Goal: Information Seeking & Learning: Learn about a topic

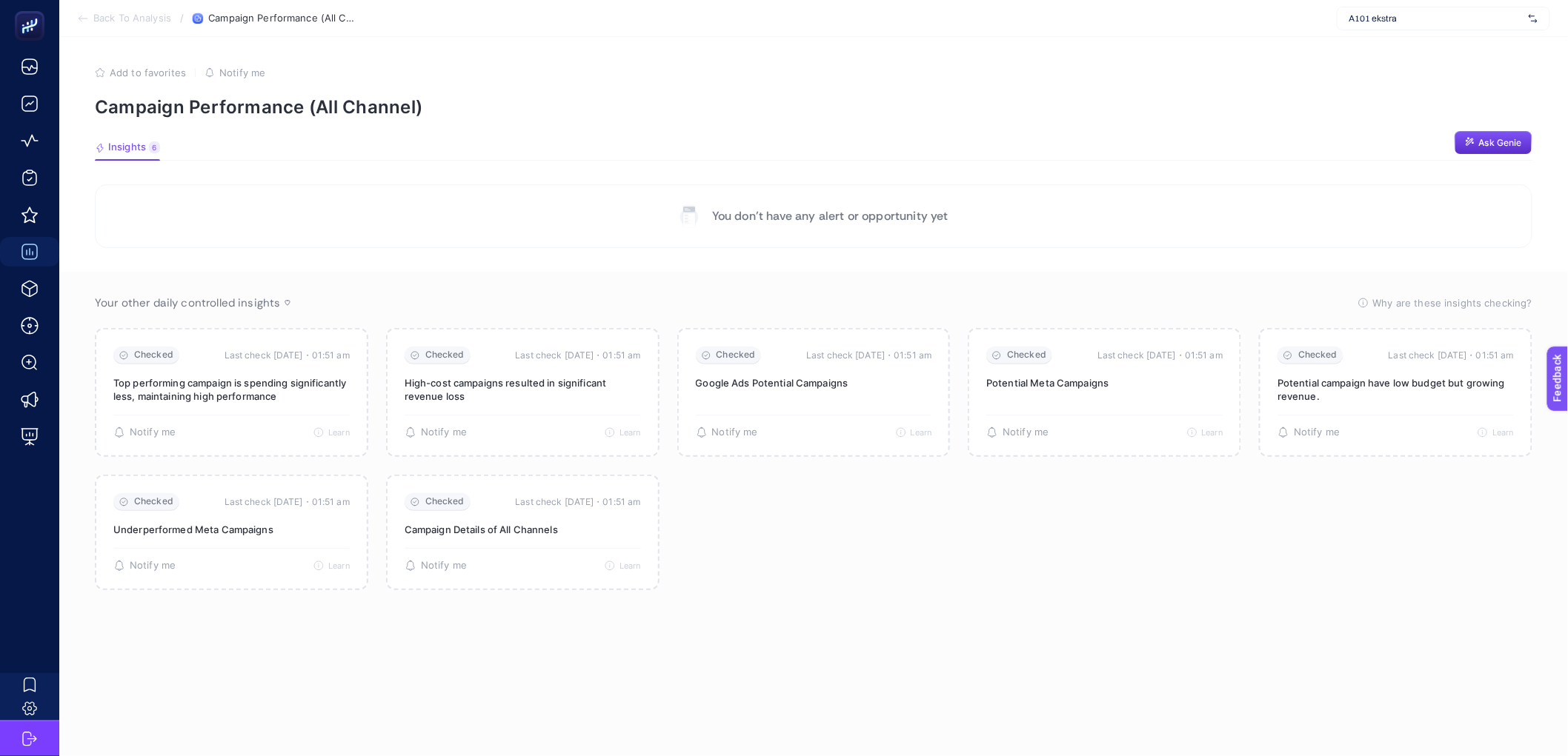
click at [1363, 25] on div "A101 ekstra" at bounding box center [1442, 19] width 213 height 24
type input "cosm"
click at [1363, 95] on span "[URL][DOMAIN_NAME]" at bounding box center [1394, 96] width 90 height 12
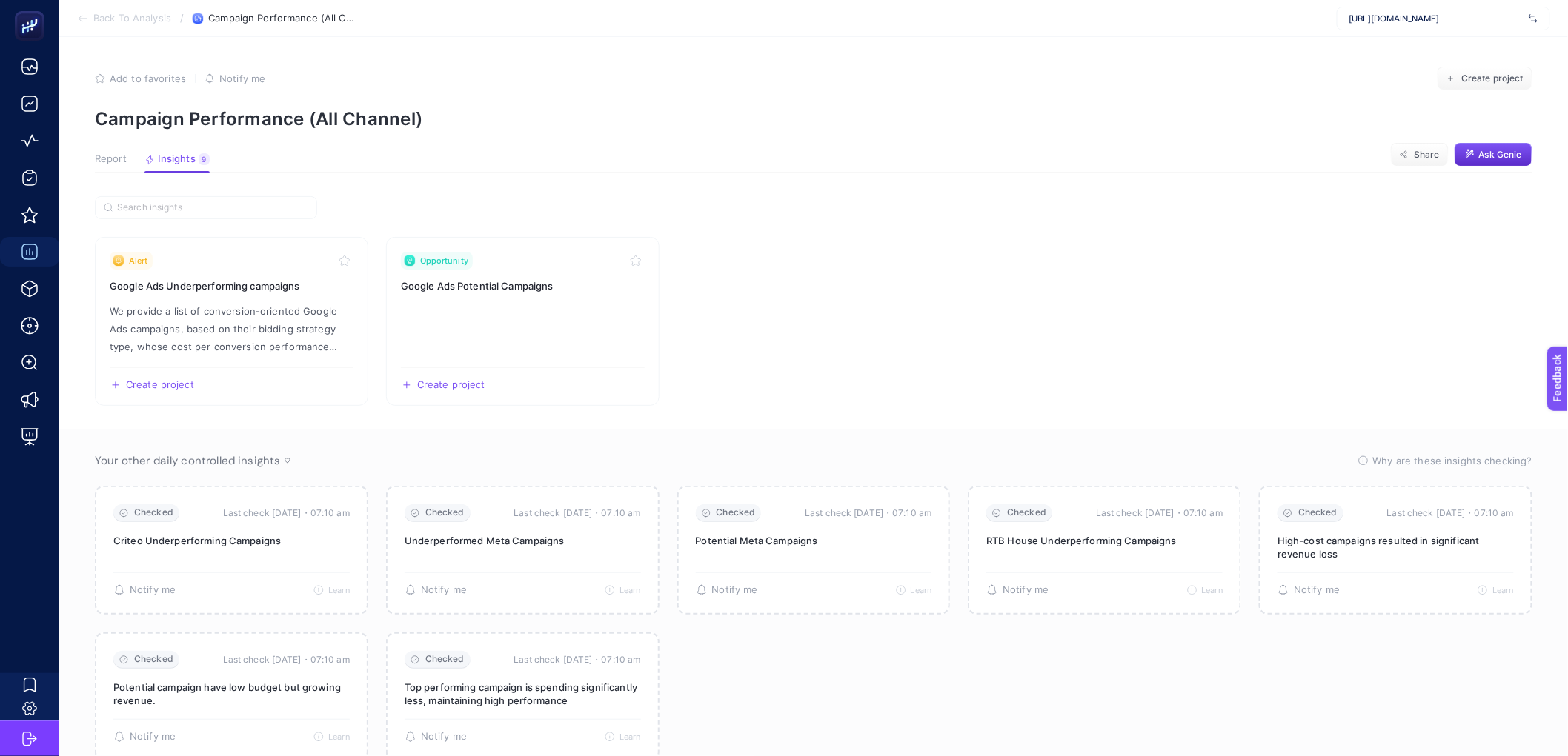
click at [574, 150] on article "Add to favorites false Notify me Create project Campaign Performance (All Chann…" at bounding box center [813, 420] width 1509 height 766
click at [113, 159] on span "Report" at bounding box center [111, 160] width 32 height 12
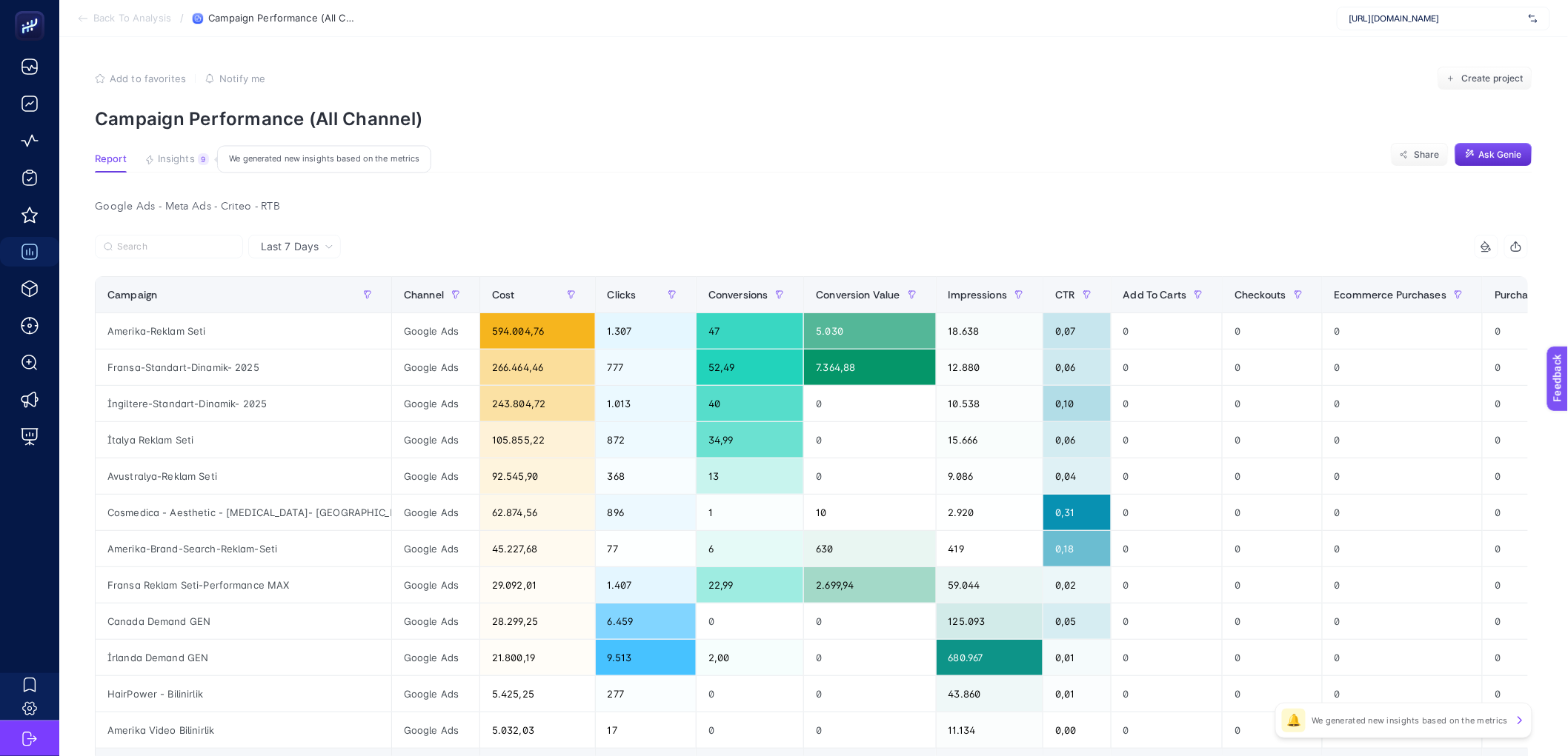
click at [180, 160] on span "Insights" at bounding box center [177, 160] width 37 height 12
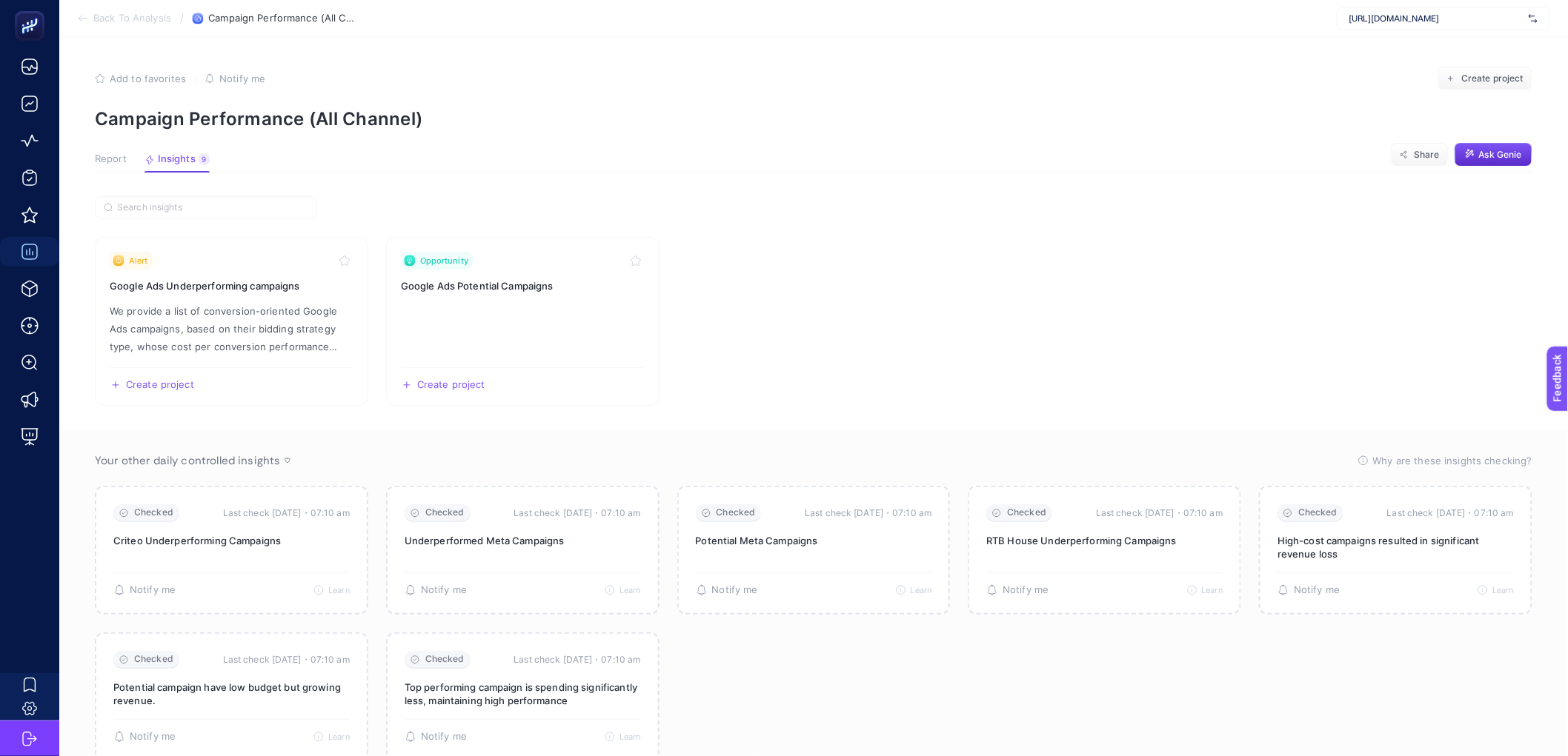
click at [120, 148] on article "Add to favorites false Notify me Create project Campaign Performance (All Chann…" at bounding box center [813, 420] width 1509 height 766
click at [108, 183] on article "Add to favorites false Notify me Create project Campaign Performance (All Chann…" at bounding box center [813, 420] width 1509 height 766
click at [122, 165] on button "Report" at bounding box center [111, 163] width 32 height 20
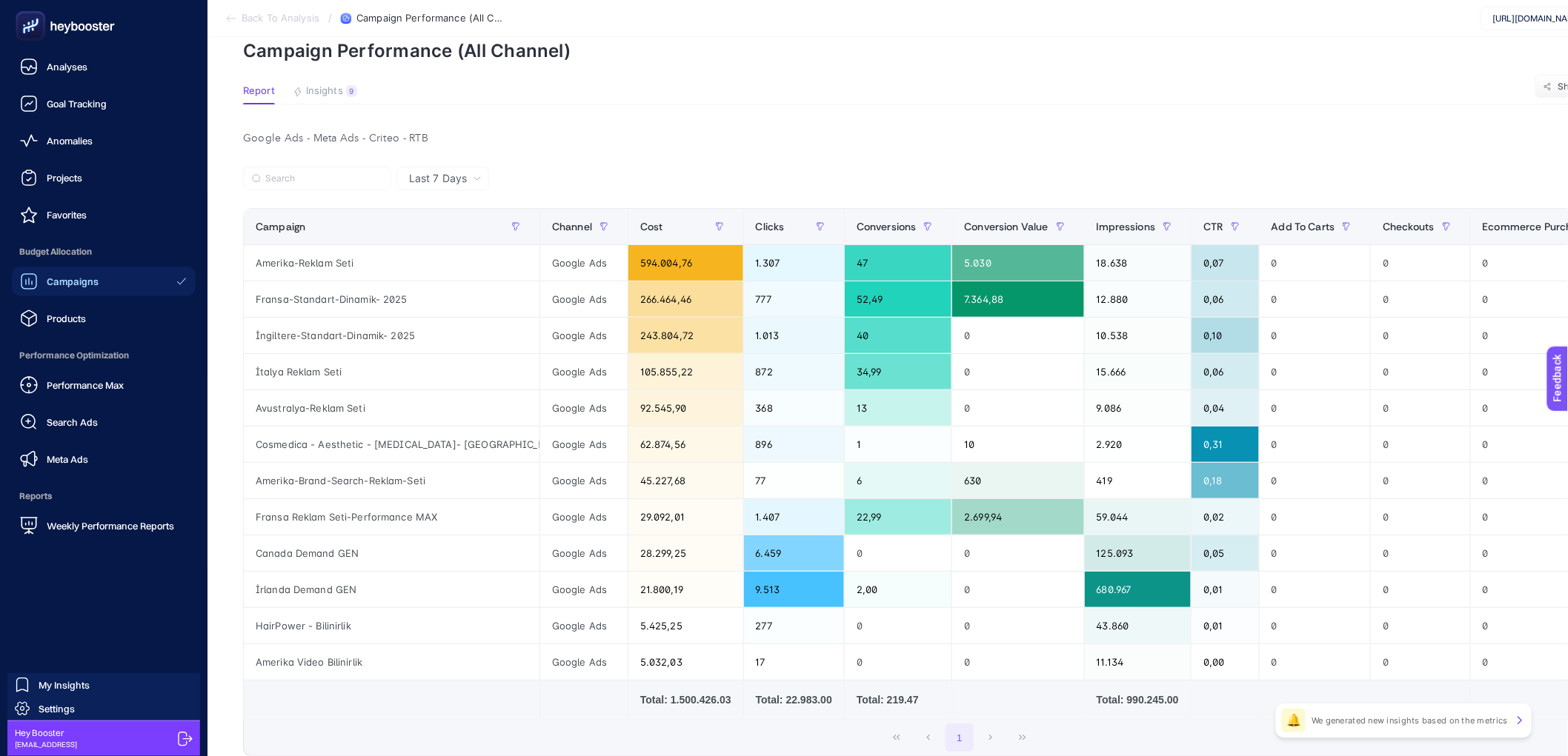
scroll to position [20, 0]
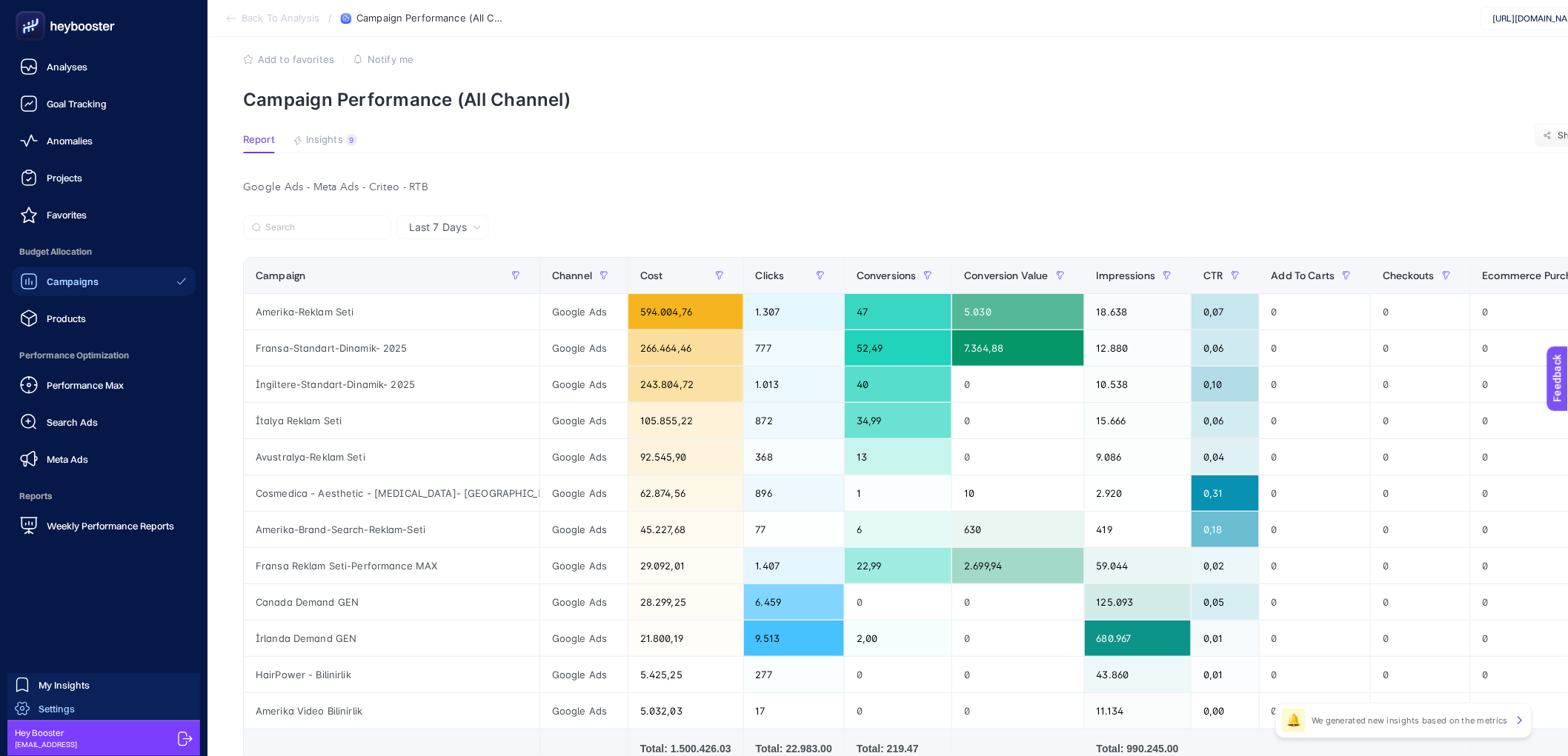
click at [67, 711] on span "Settings" at bounding box center [56, 708] width 37 height 12
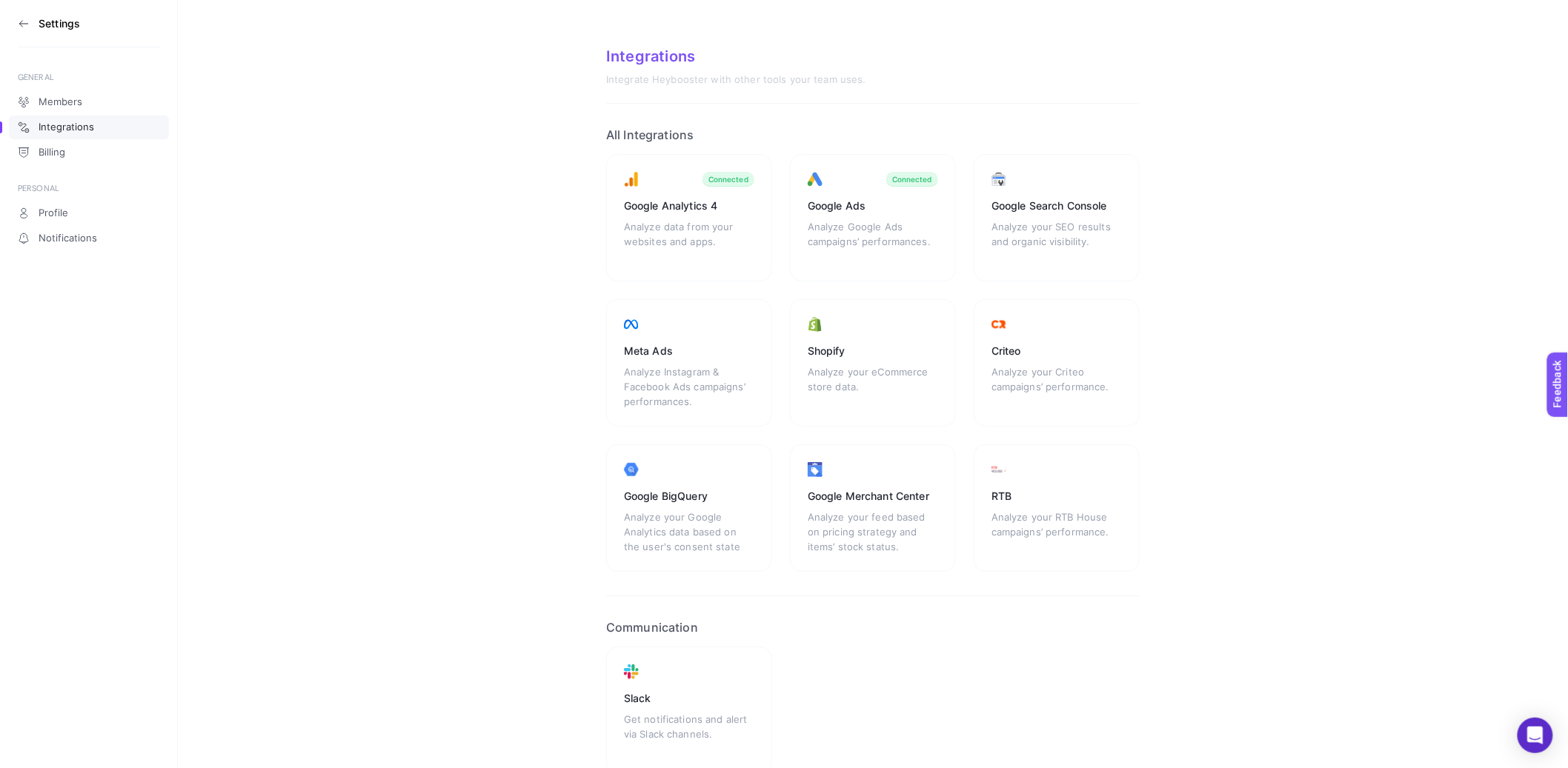
click at [21, 25] on icon at bounding box center [20, 23] width 3 height 6
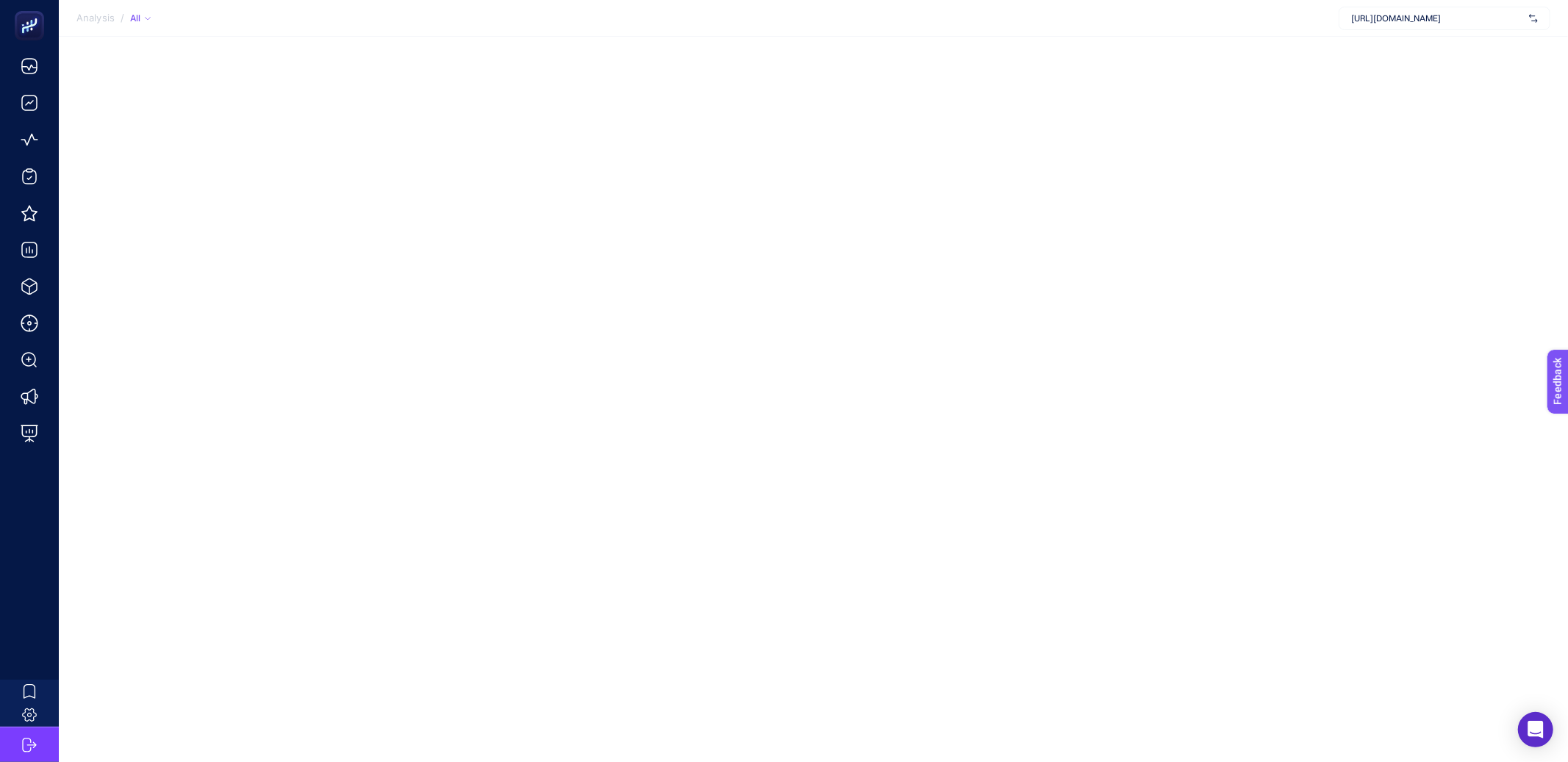
click at [248, 148] on div "Analysis / All https://cosmedica.com" at bounding box center [784, 381] width 1568 height 762
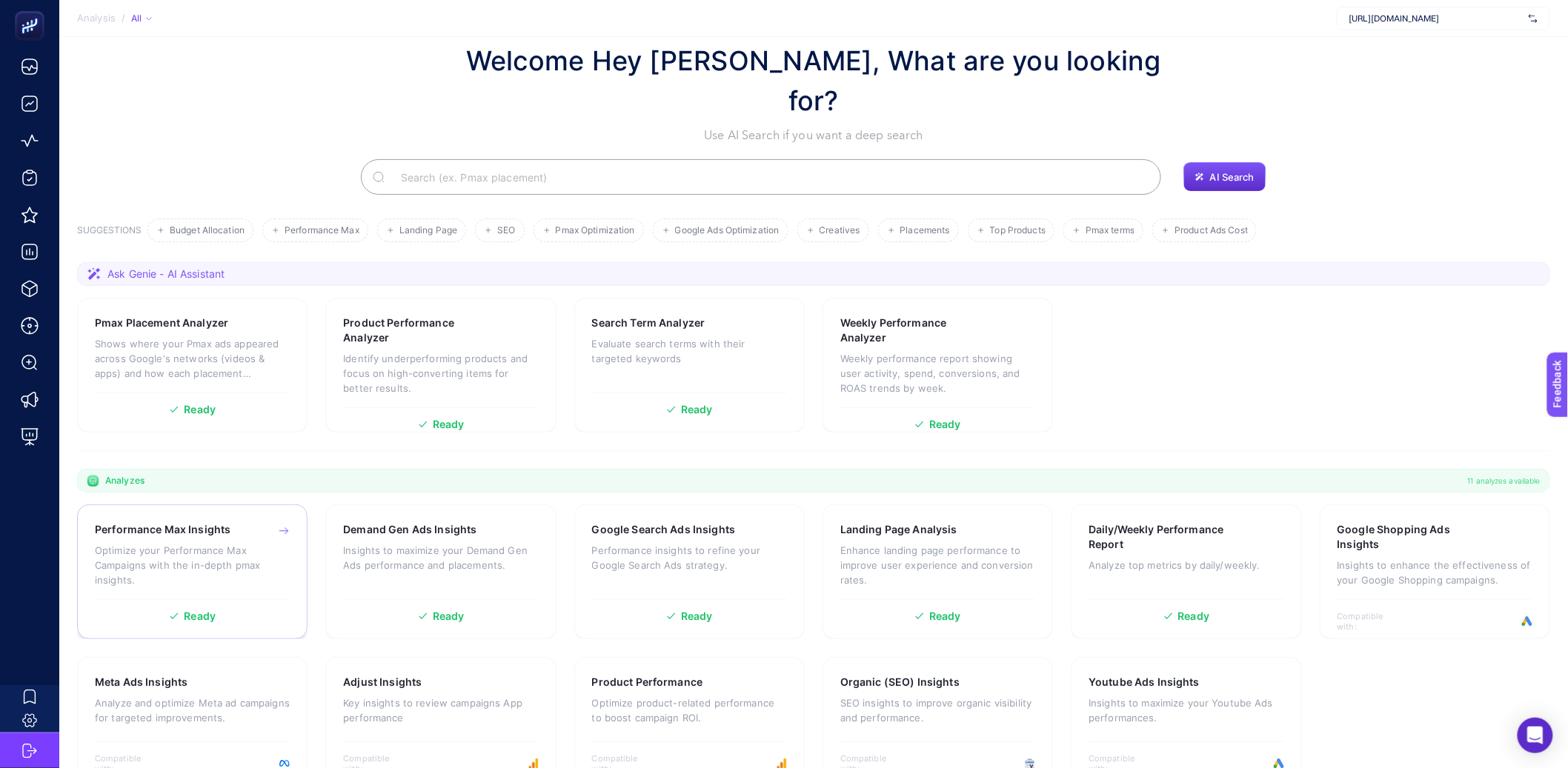
scroll to position [32, 0]
click at [814, 261] on section "Ask Genie - AI Assistant" at bounding box center [813, 273] width 1473 height 24
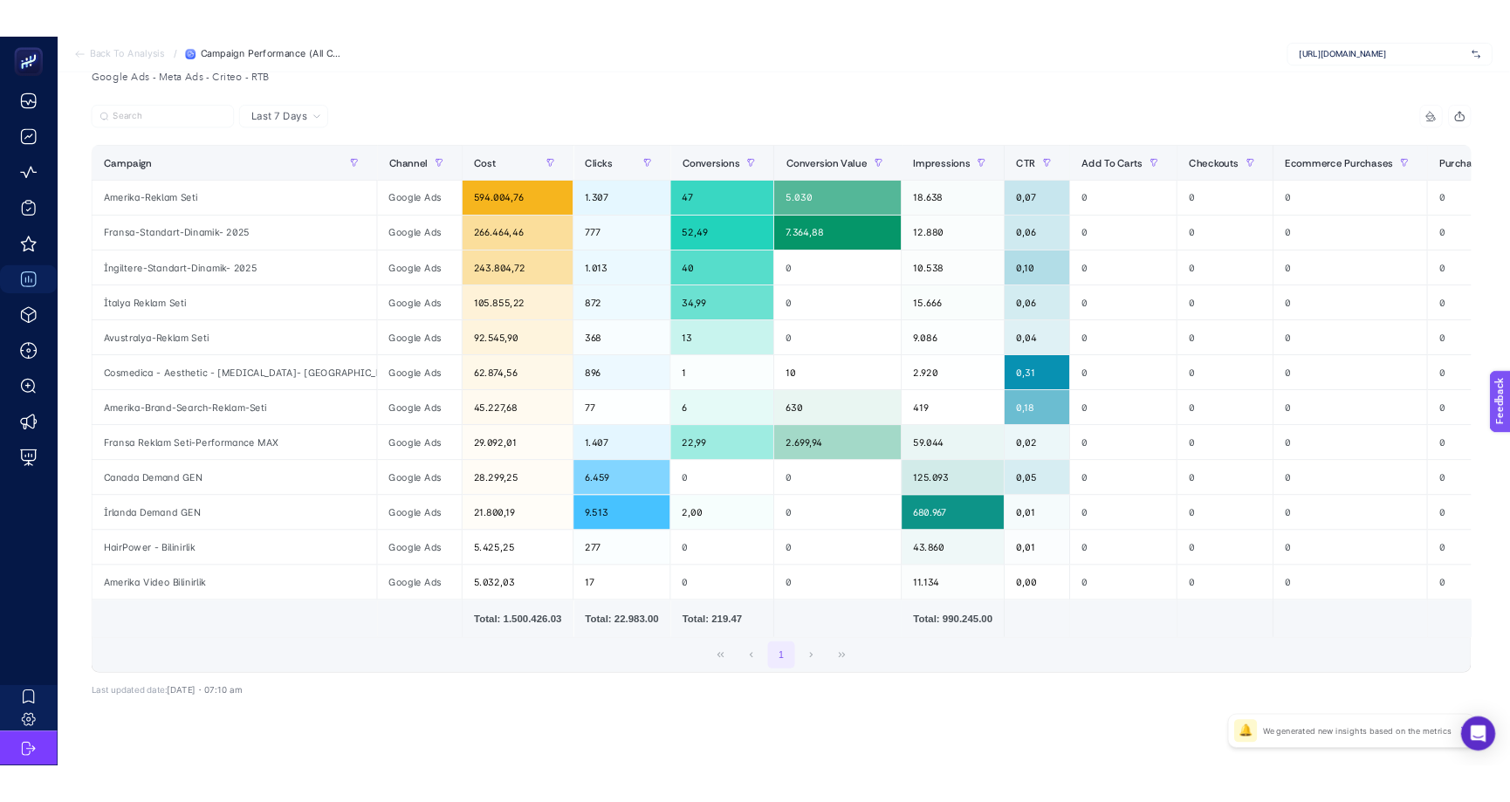
scroll to position [193, 0]
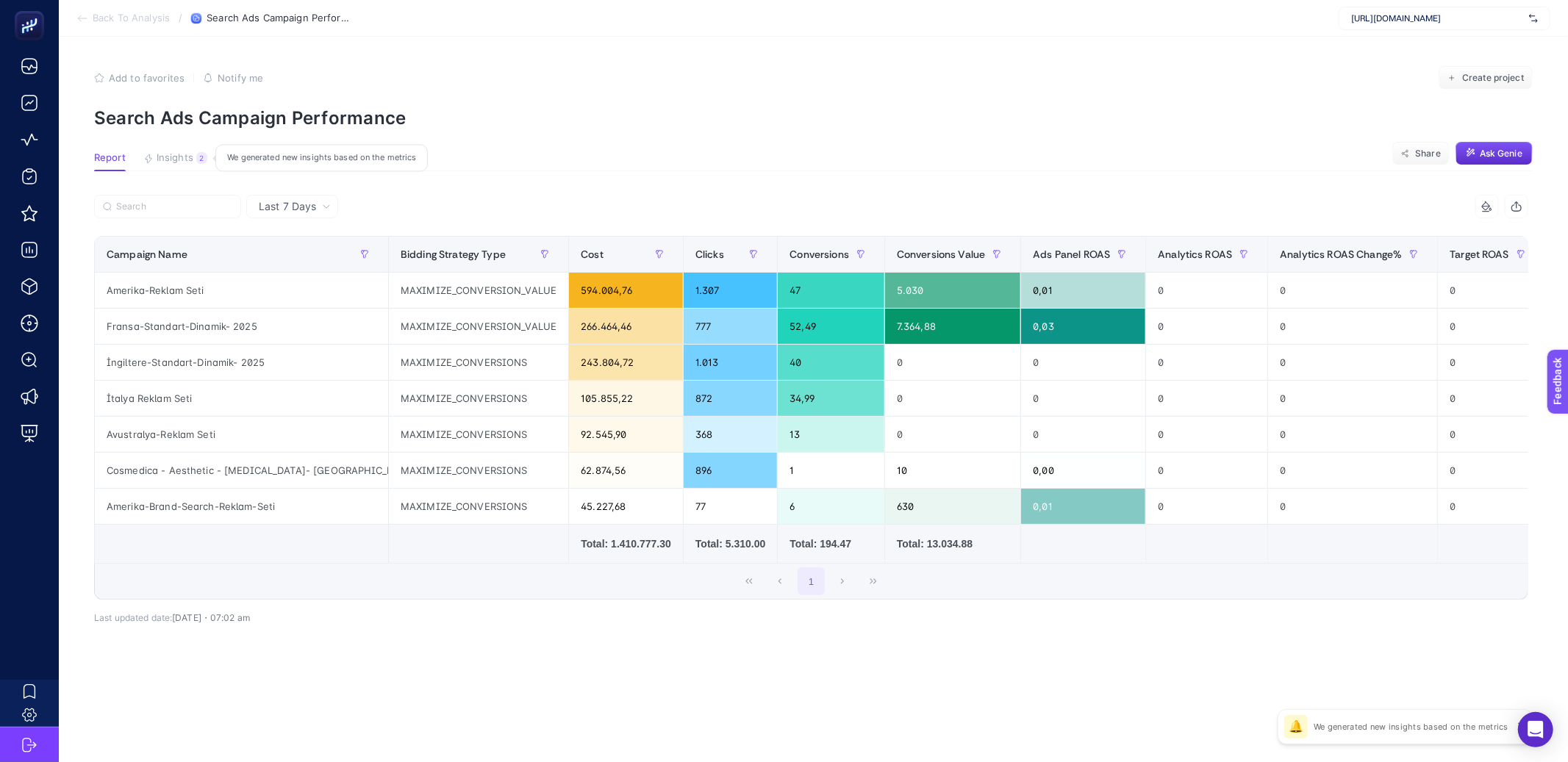
click at [195, 164] on button "Insights 2 We generated new insights based on the metrics" at bounding box center [175, 162] width 64 height 19
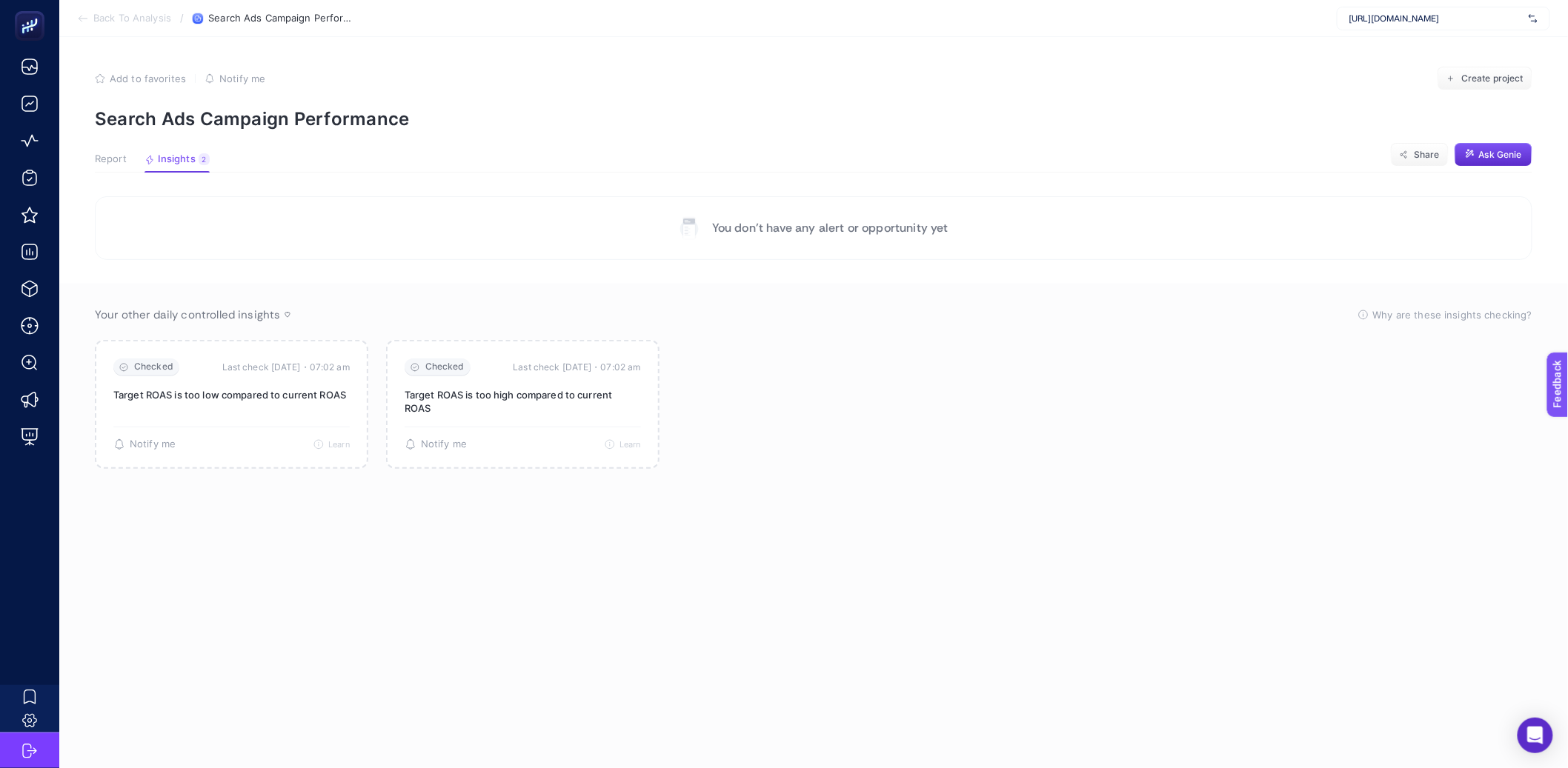
click at [126, 154] on div "Report Insights 2 We generated new insights based on the metrics" at bounding box center [152, 163] width 115 height 20
click at [120, 165] on span "Report" at bounding box center [111, 160] width 32 height 12
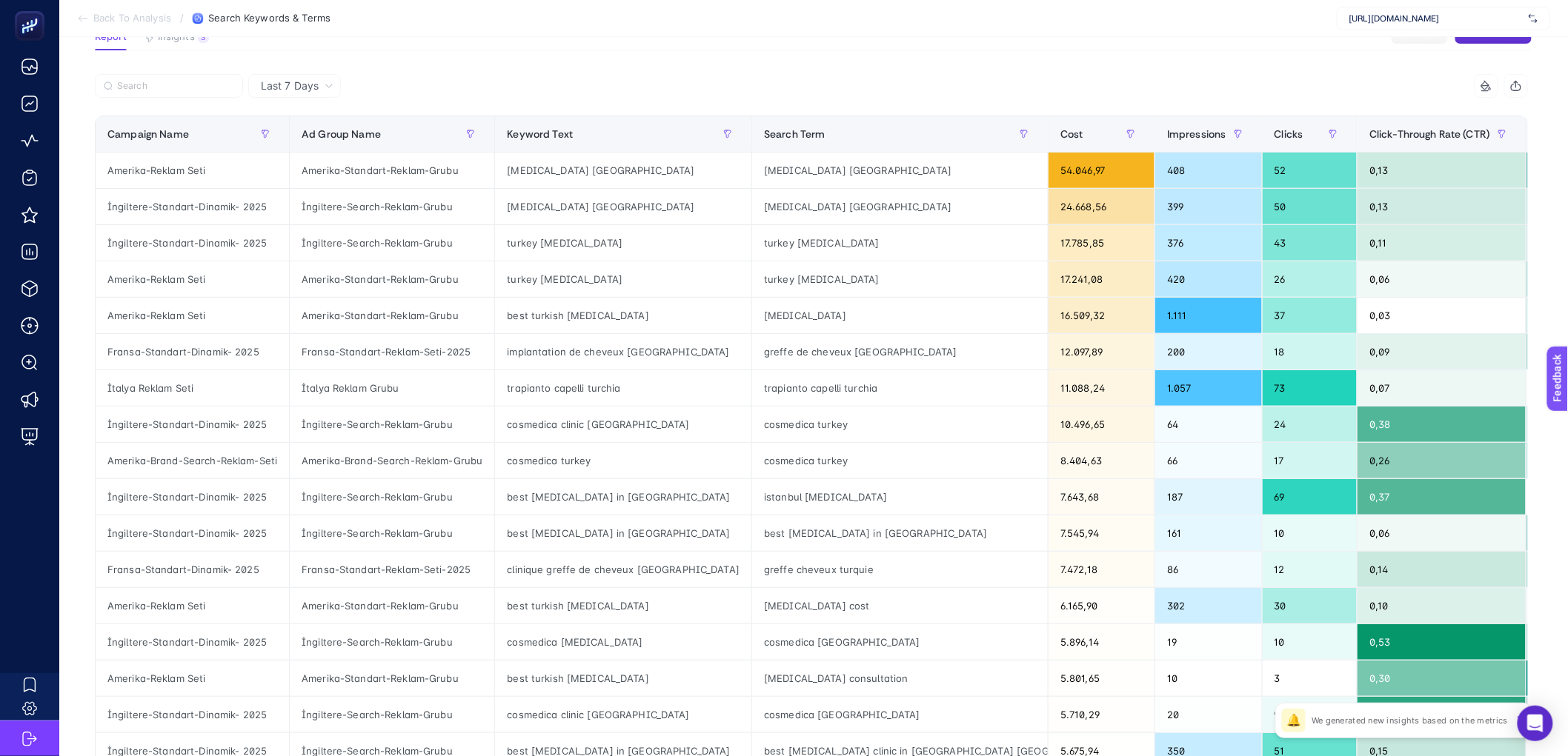
scroll to position [79, 0]
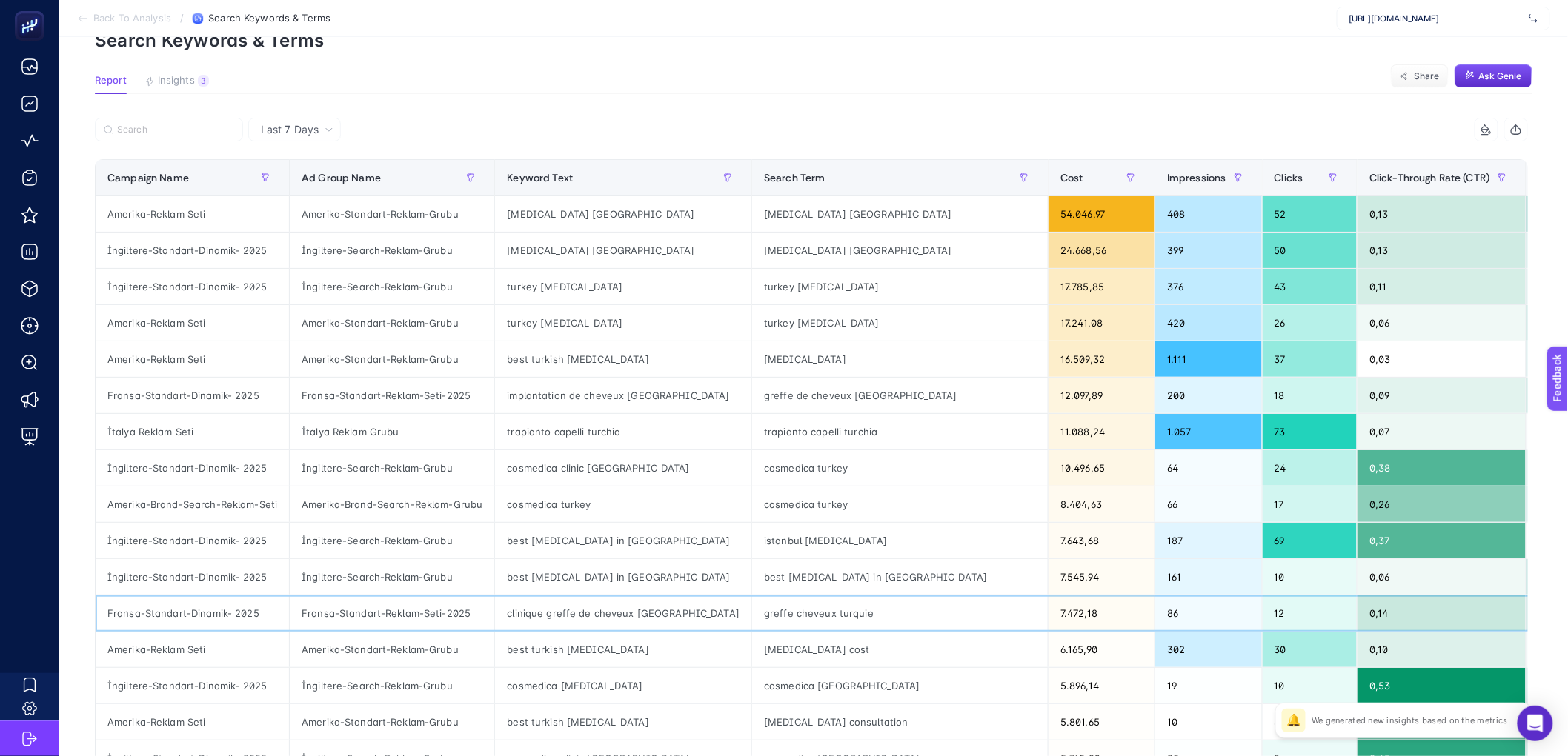
click at [752, 615] on div "greffe cheveux turquie" at bounding box center [900, 613] width 295 height 36
copy tr "greffe cheveux turquie"
click at [924, 85] on section "Report Insights 3 We generated new insights based on the metrics Share Ask [PER…" at bounding box center [813, 84] width 1437 height 20
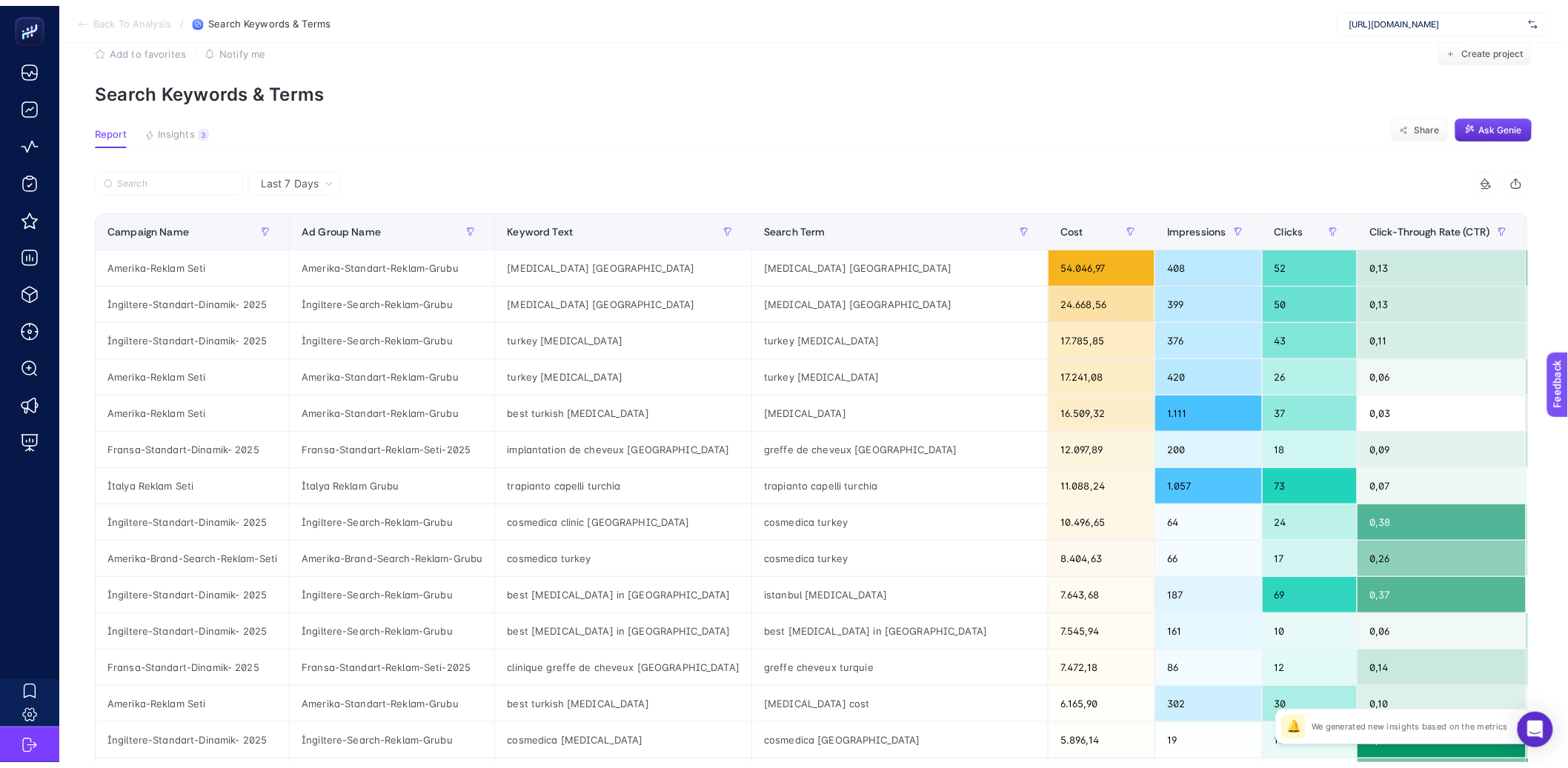
scroll to position [5, 0]
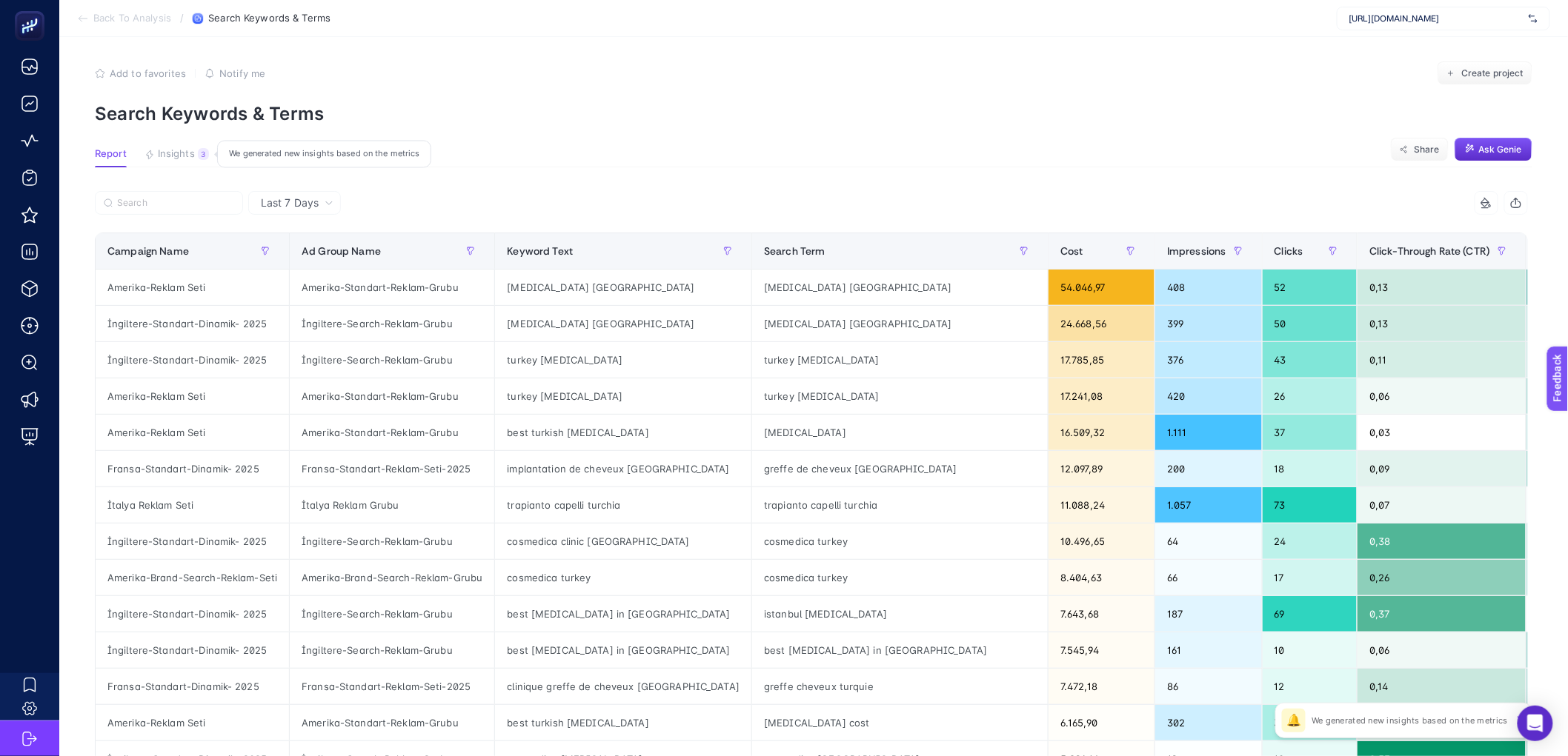
click at [171, 165] on button "Insights 3 We generated new insights based on the metrics" at bounding box center [177, 158] width 65 height 20
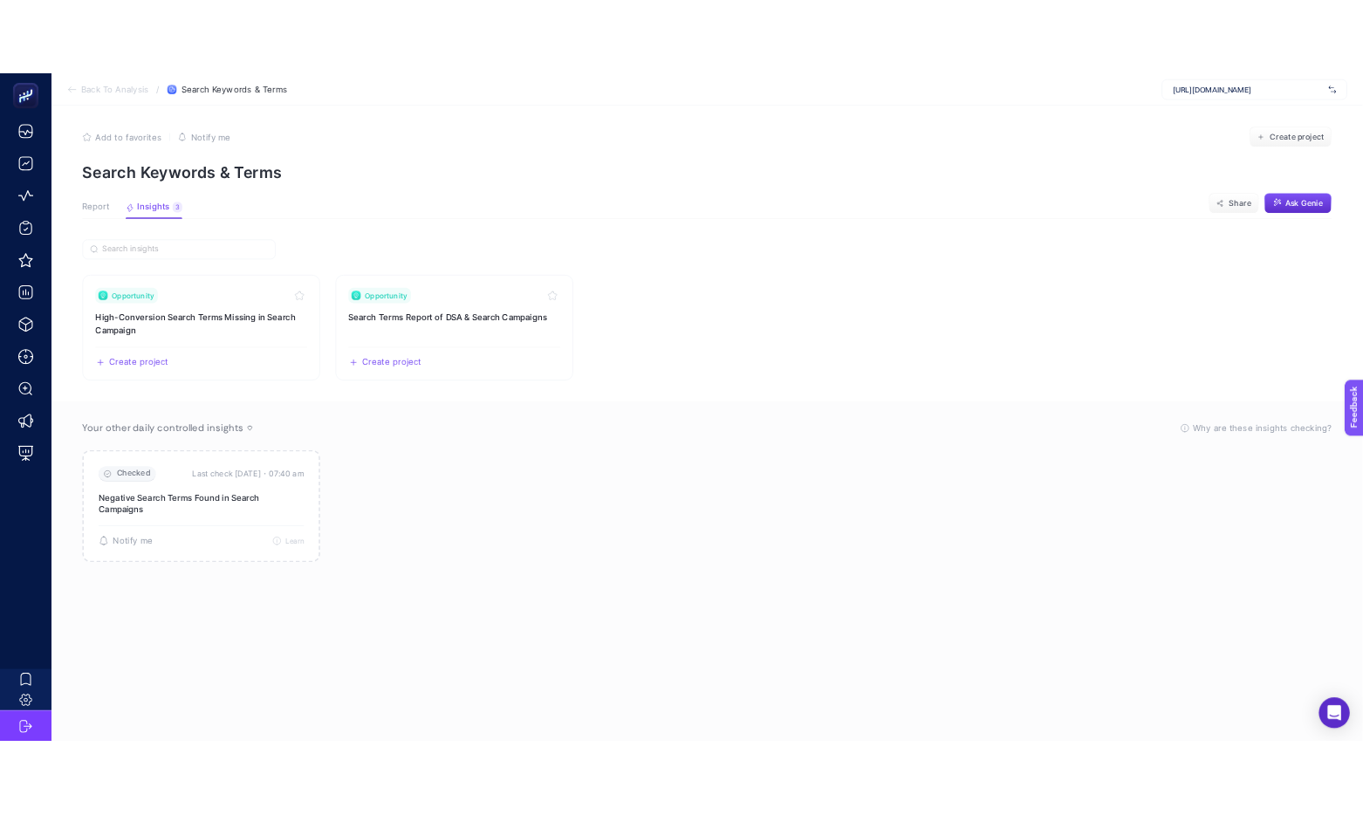
scroll to position [7, 0]
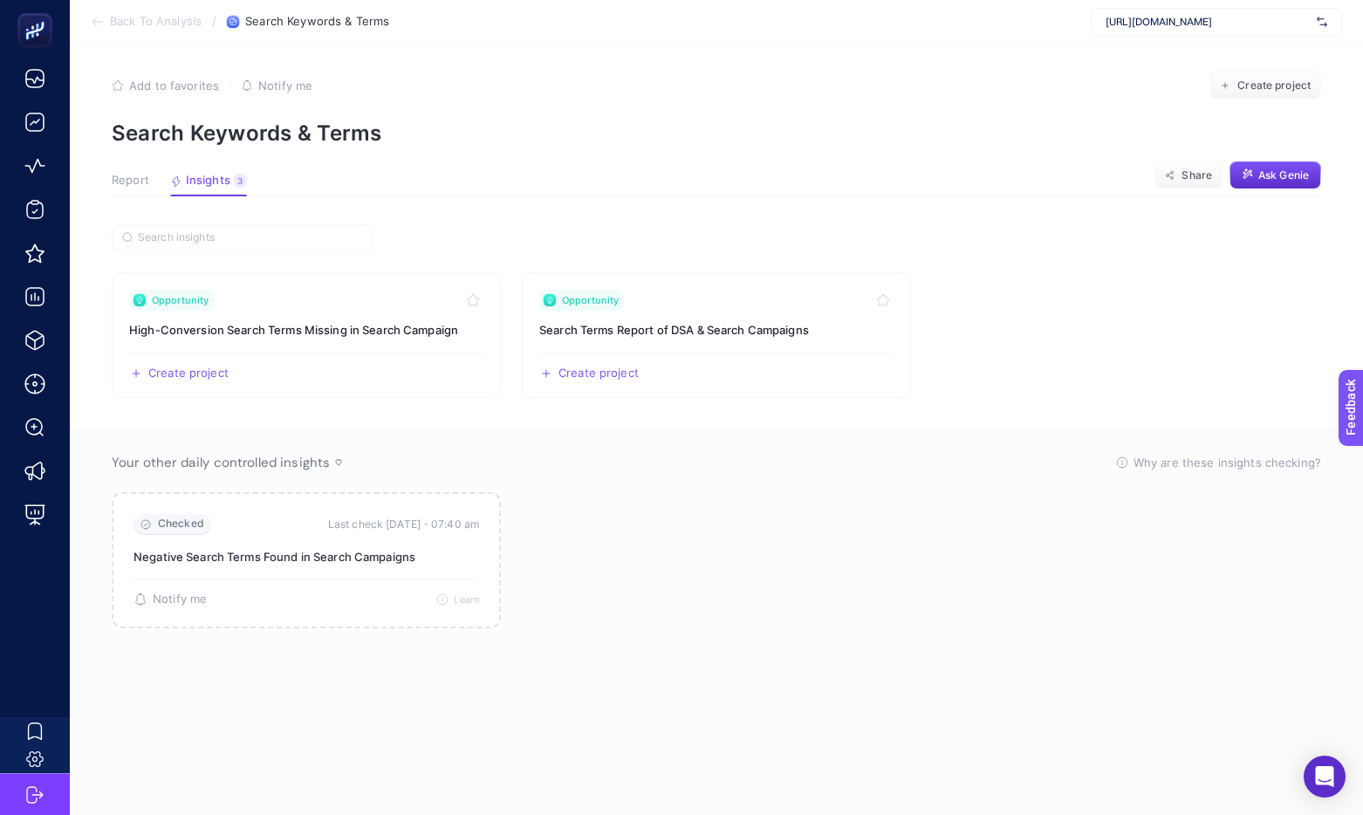
click at [143, 178] on span "Report" at bounding box center [131, 181] width 38 height 14
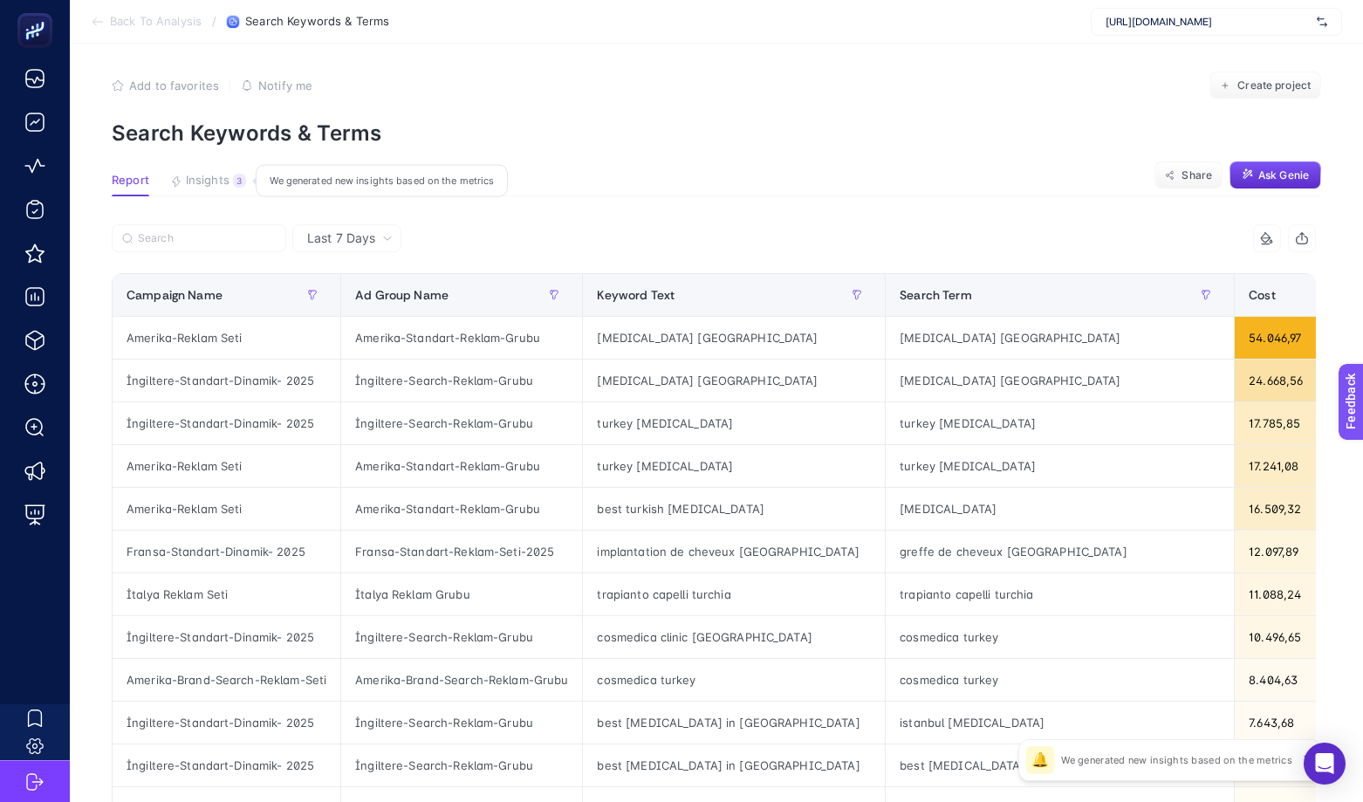
click at [215, 181] on span "Insights" at bounding box center [208, 181] width 44 height 14
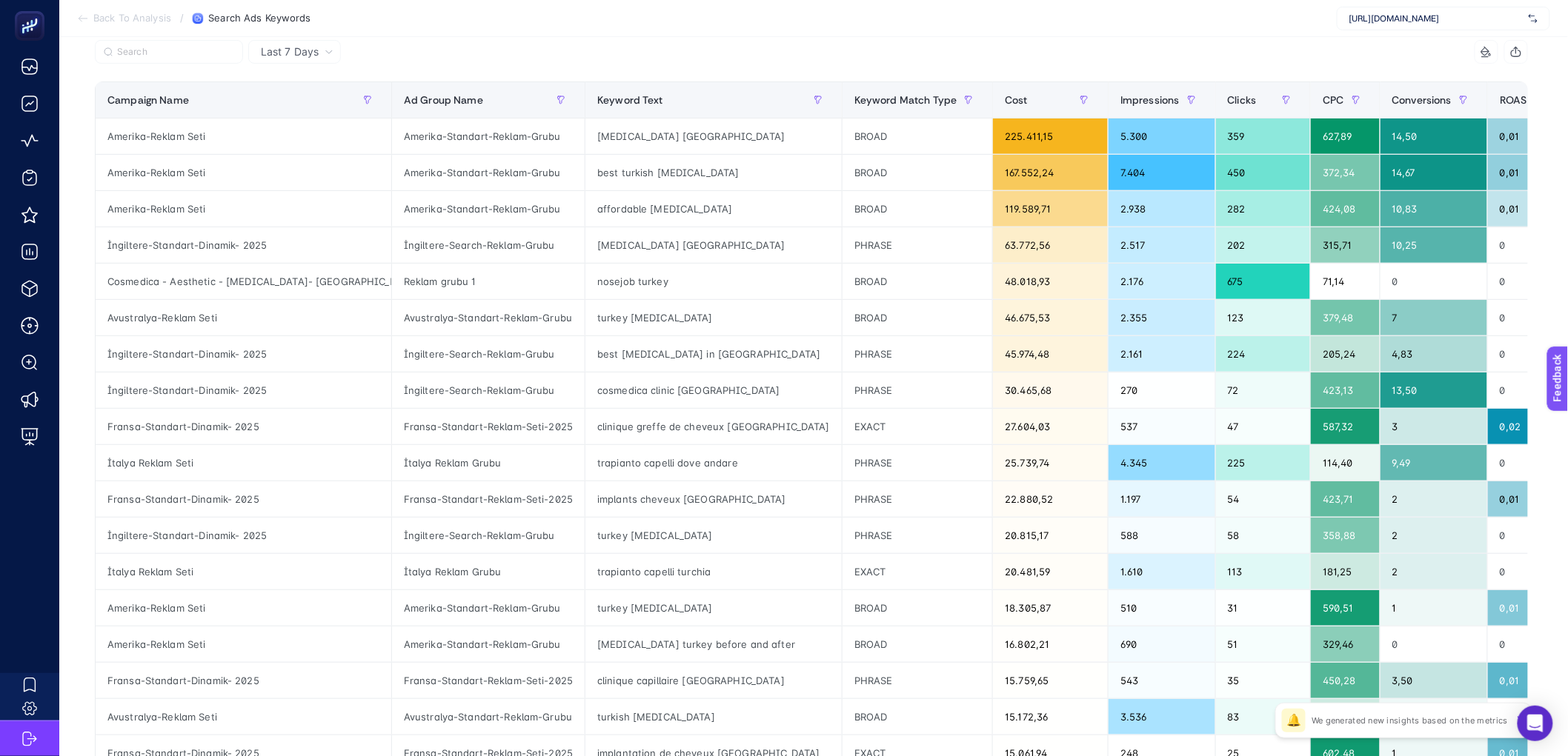
scroll to position [193, 0]
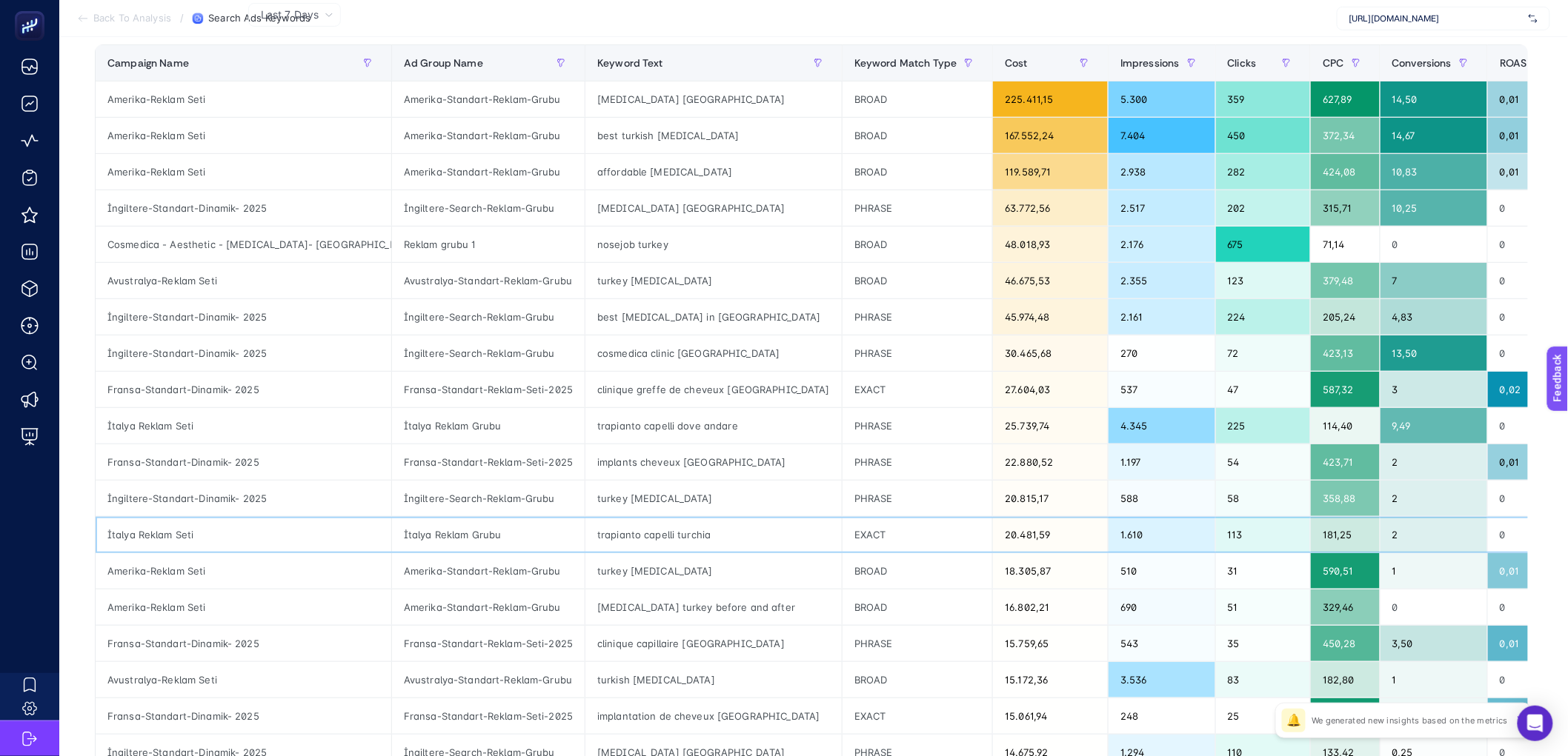
click at [585, 538] on div "trapianto capelli turchia" at bounding box center [713, 535] width 256 height 36
click at [591, 533] on div "trapianto capelli turchia" at bounding box center [713, 535] width 256 height 36
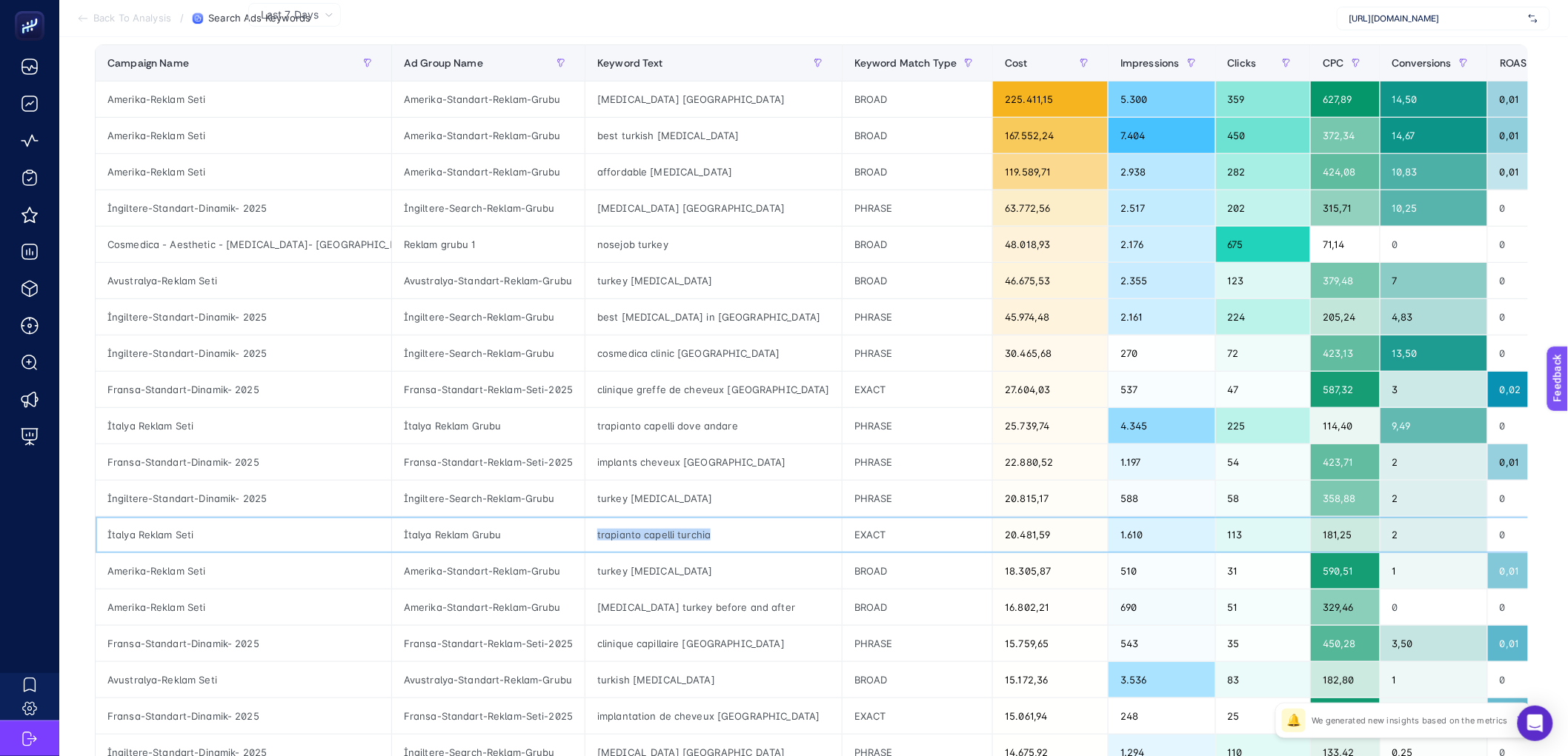
click at [591, 533] on div "trapianto capelli turchia" at bounding box center [713, 535] width 256 height 36
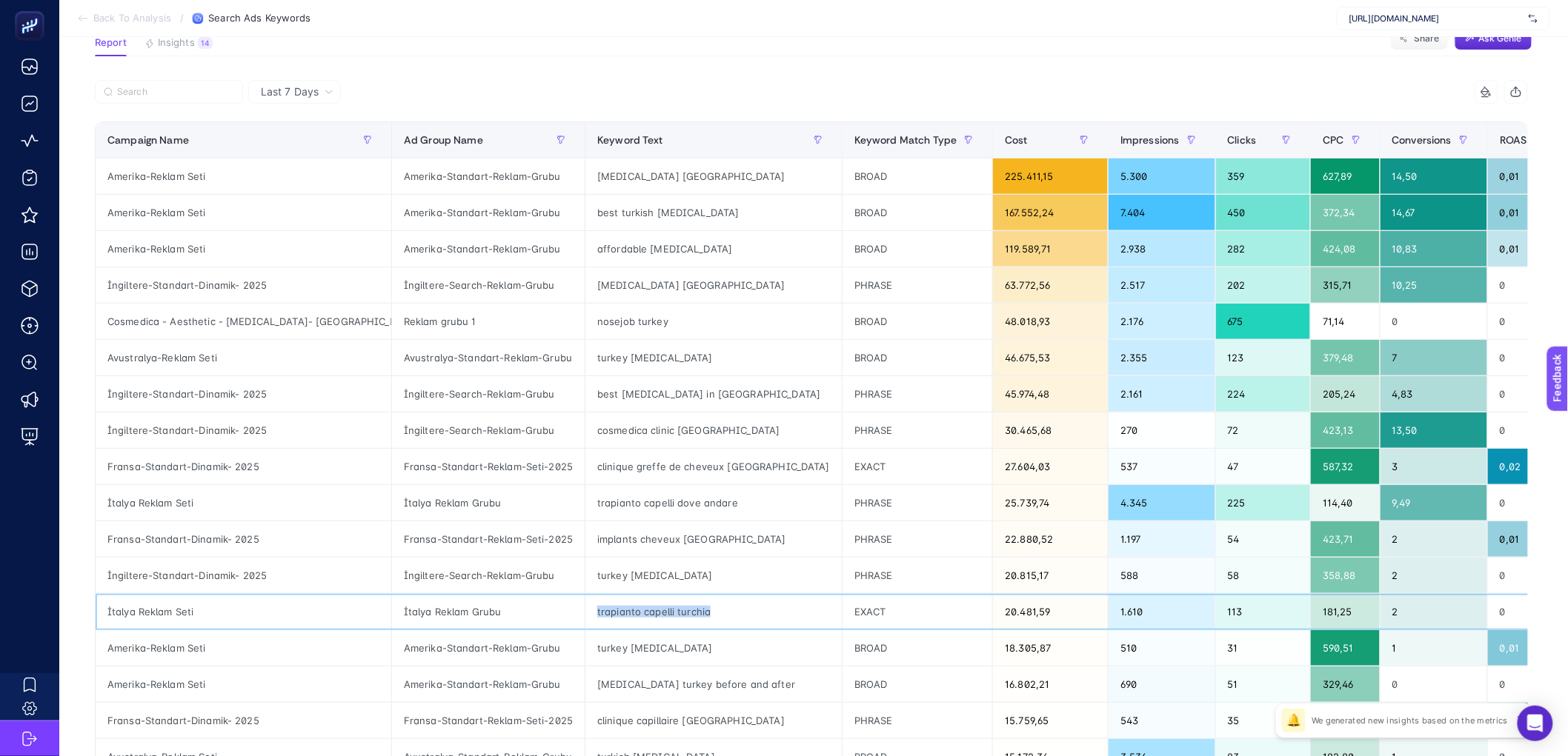
scroll to position [0, 0]
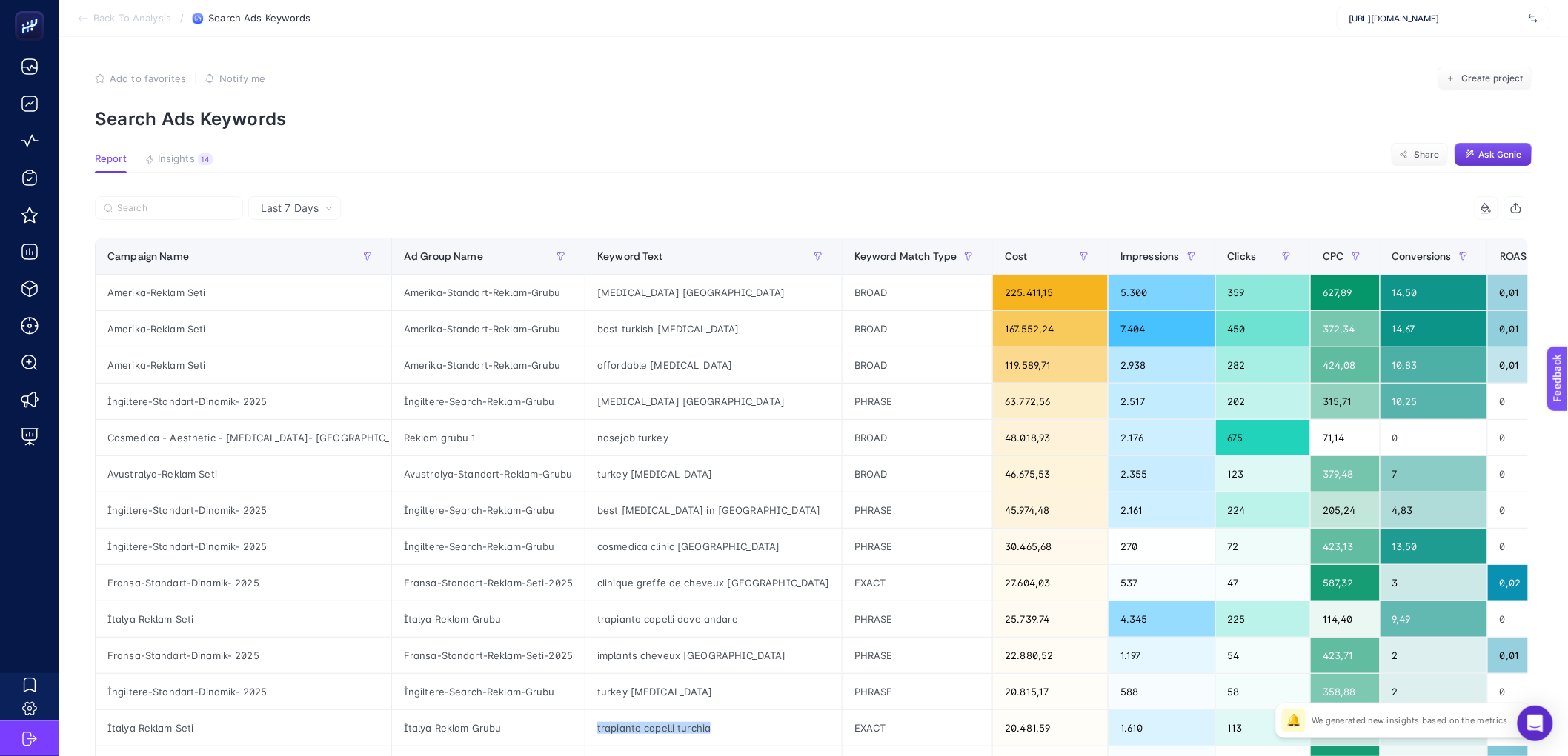
click at [1487, 163] on button "Ask Genie" at bounding box center [1493, 154] width 78 height 24
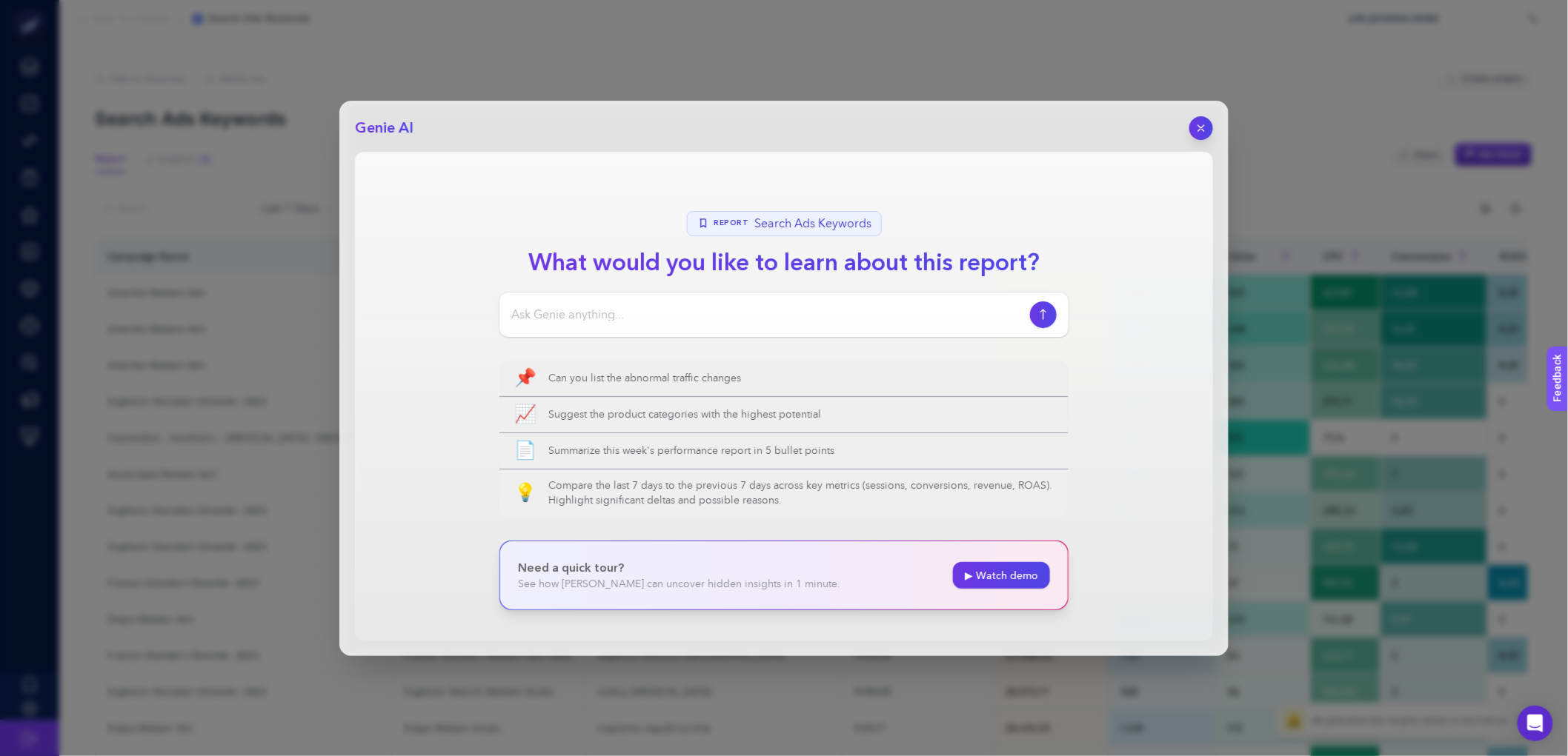
click at [898, 315] on input at bounding box center [767, 314] width 513 height 18
type input "hatalı ya da ilgisiz termleri tespit edebilir misin?"
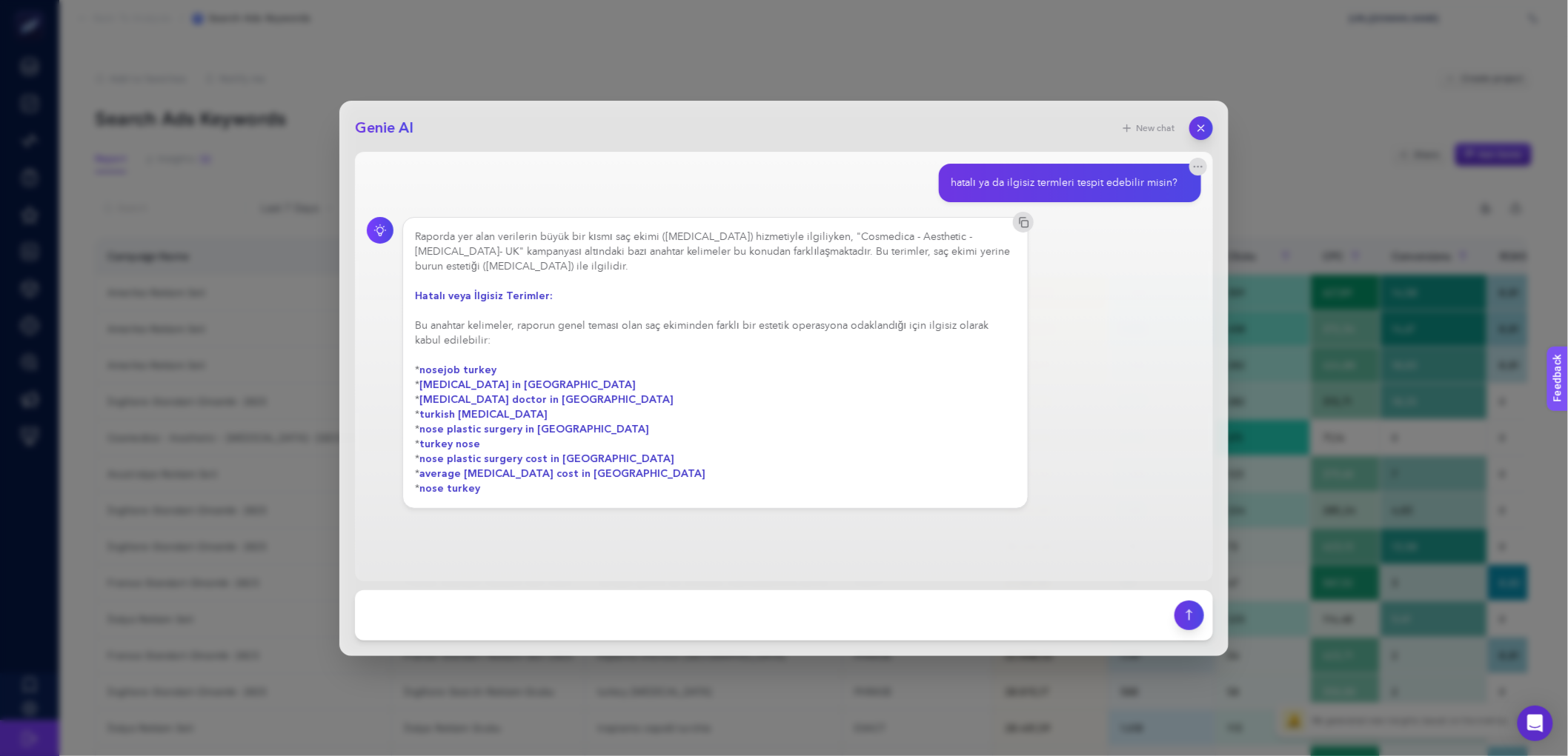
click at [430, 491] on strong "nose turkey" at bounding box center [450, 488] width 61 height 14
click at [702, 439] on div "Raporda yer alan verilerin büyük bir kısmı saç ekimi (hair transplant) hizmetiy…" at bounding box center [716, 363] width 601 height 266
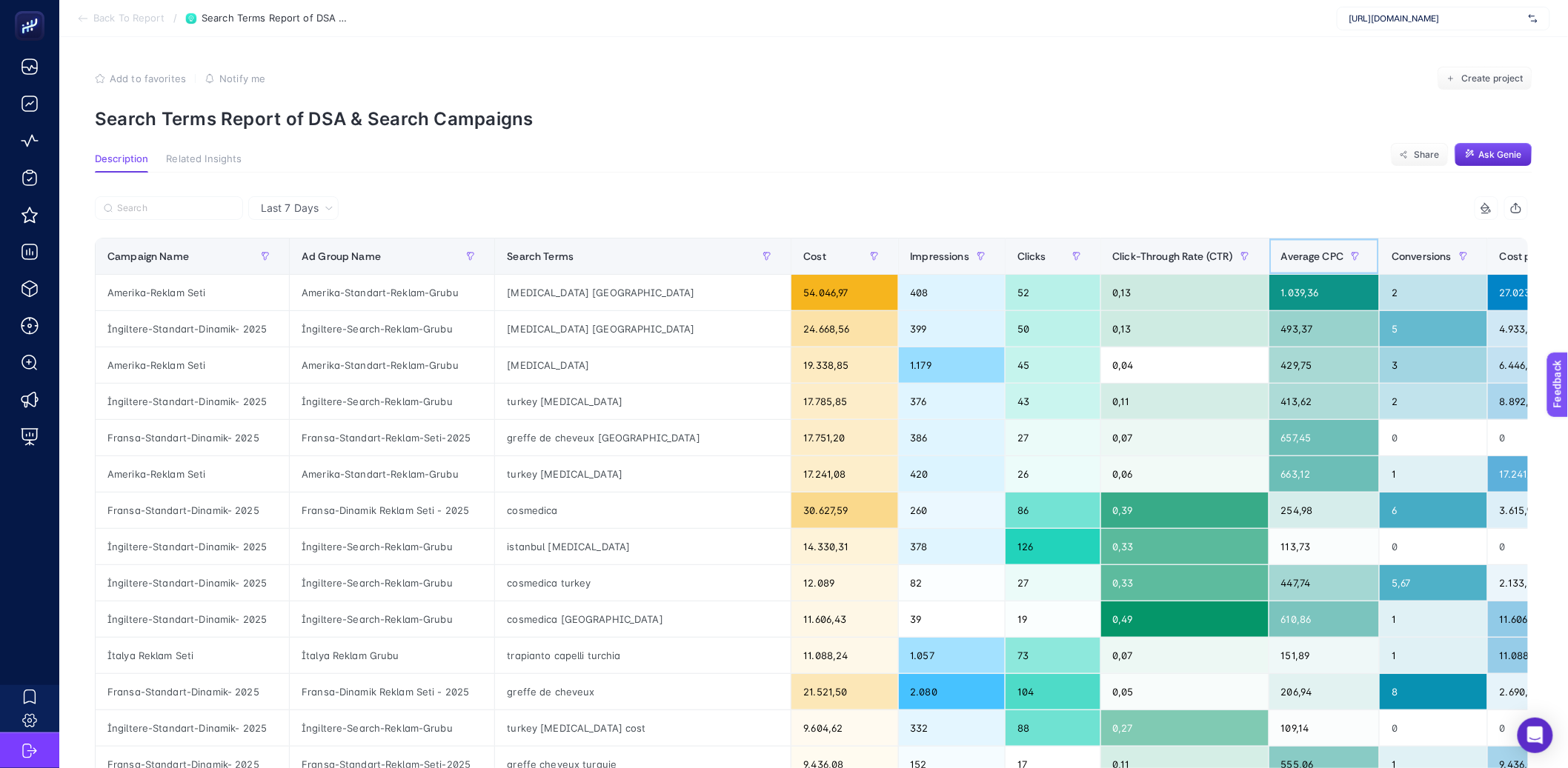
click at [1281, 248] on div "Average CPC" at bounding box center [1324, 256] width 87 height 24
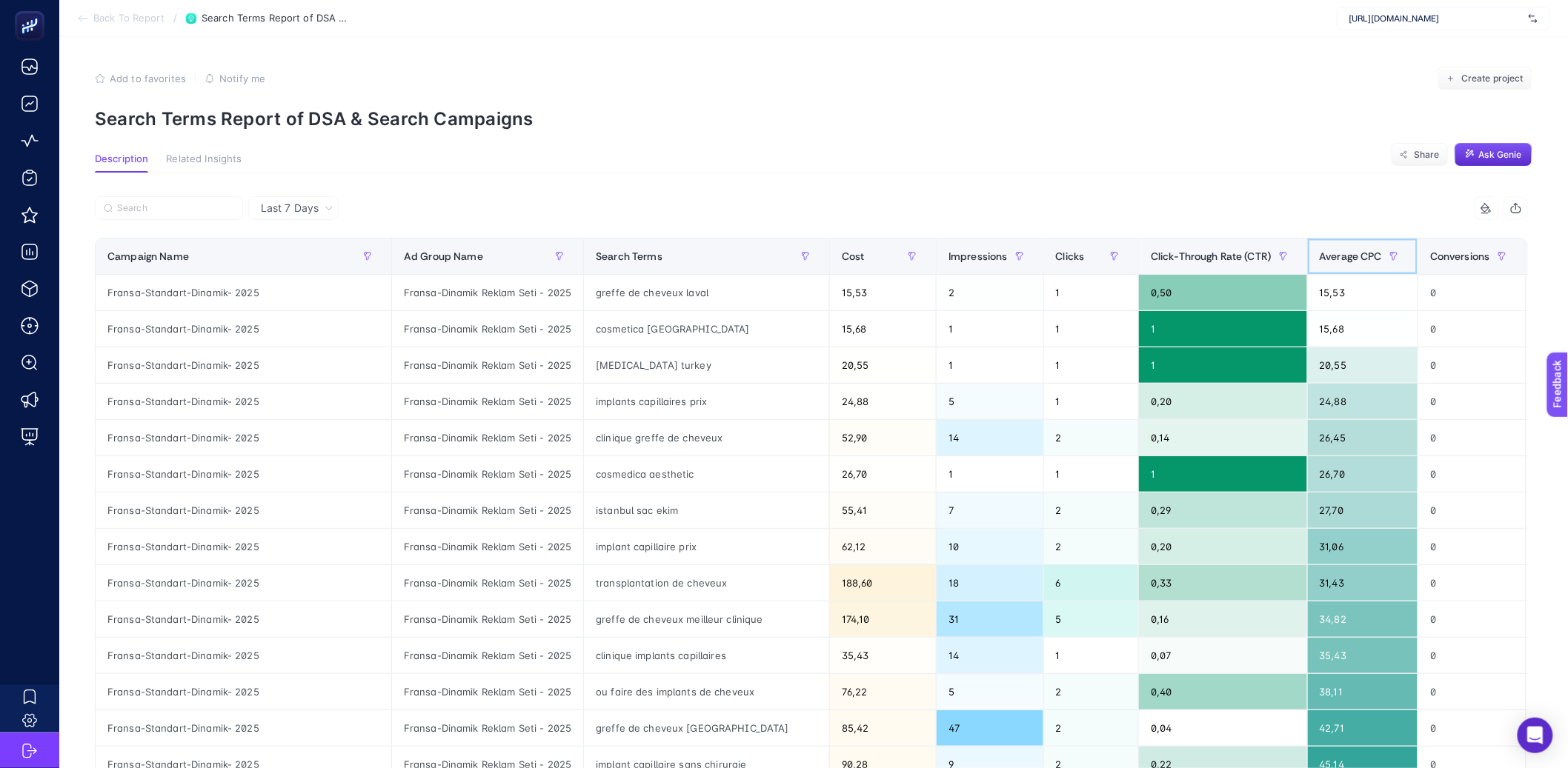
click at [1319, 248] on div "Average CPC" at bounding box center [1363, 256] width 87 height 24
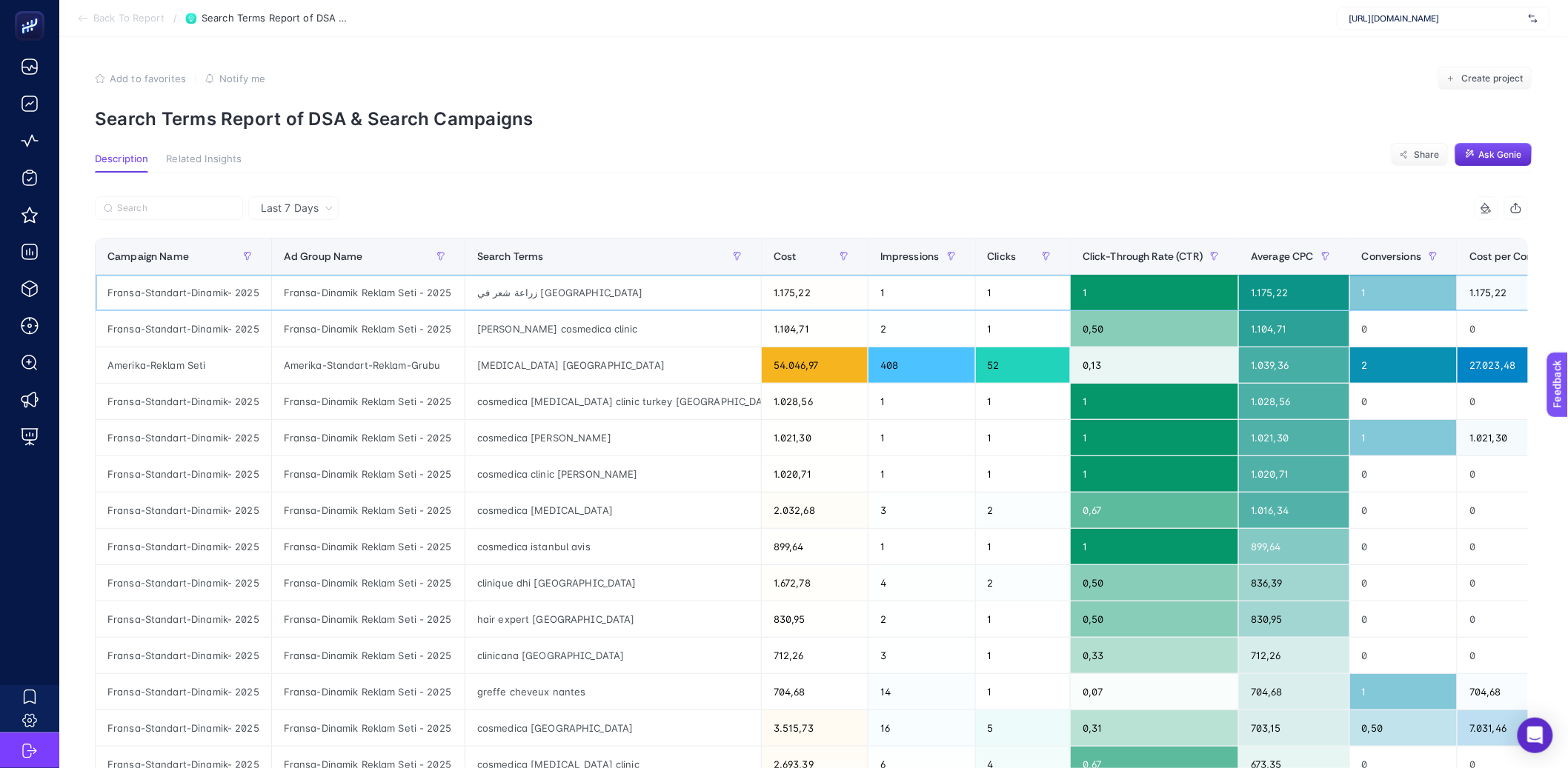
click at [509, 293] on div "زراعة شعر في [GEOGRAPHIC_DATA]" at bounding box center [613, 293] width 295 height 36
copy tr "زراعة شعر في [GEOGRAPHIC_DATA]"
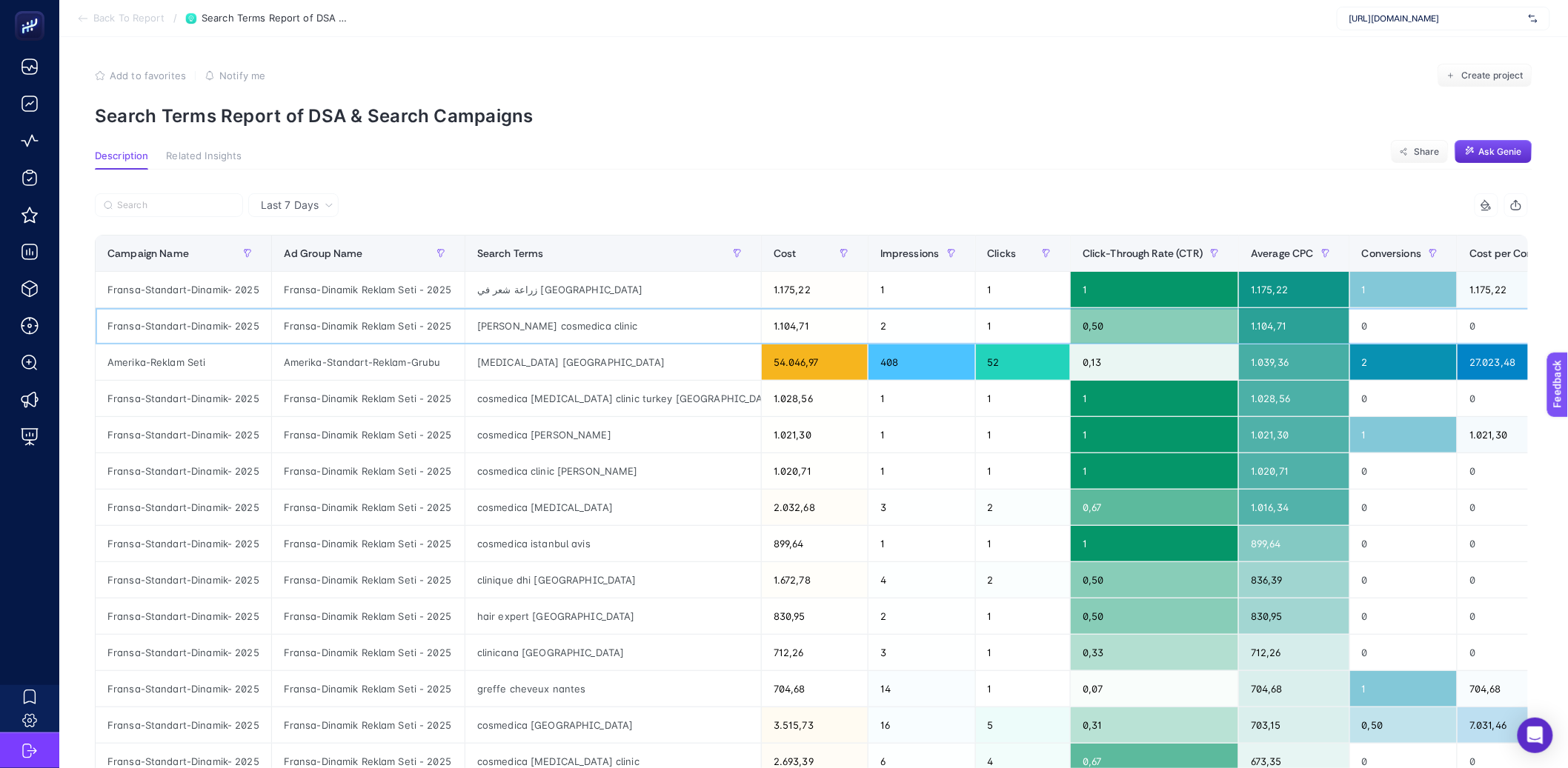
click at [504, 332] on div "[PERSON_NAME] cosmedica clinic" at bounding box center [613, 326] width 295 height 36
click at [508, 381] on div "cosmedica [MEDICAL_DATA] clinic turkey [GEOGRAPHIC_DATA]" at bounding box center [613, 399] width 295 height 36
click at [512, 369] on div "[MEDICAL_DATA] [GEOGRAPHIC_DATA]" at bounding box center [613, 362] width 295 height 36
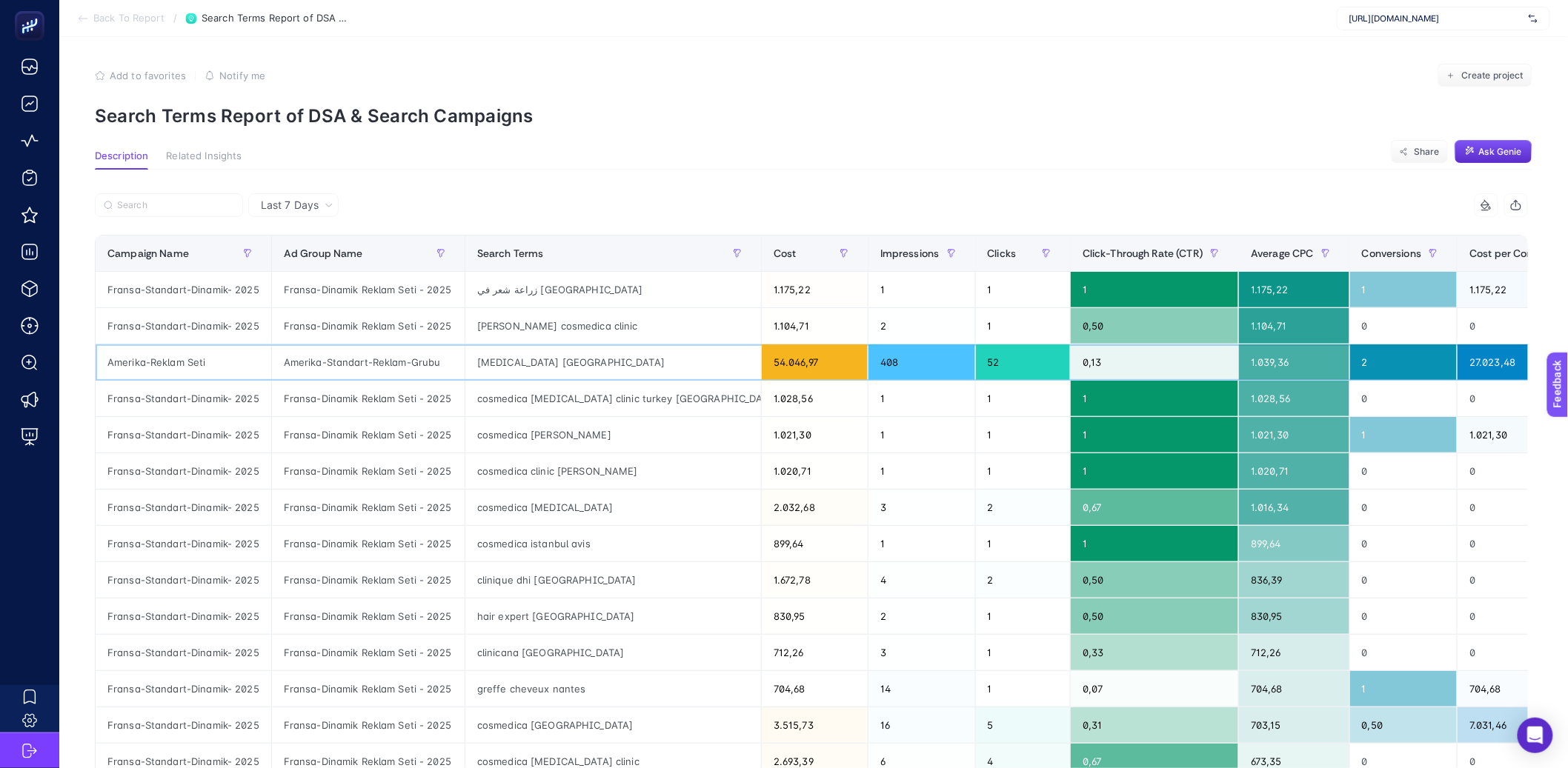
click at [512, 369] on div "[MEDICAL_DATA] [GEOGRAPHIC_DATA]" at bounding box center [613, 362] width 295 height 36
click at [509, 400] on div "cosmedica [MEDICAL_DATA] clinic turkey [GEOGRAPHIC_DATA]" at bounding box center [613, 399] width 295 height 36
click at [510, 462] on div "cosmedica clinic [PERSON_NAME]" at bounding box center [613, 471] width 295 height 36
click at [519, 529] on div "cosmedica istanbul avis" at bounding box center [613, 544] width 295 height 36
click at [743, 163] on section "Description Related Insights Share Ask Genie" at bounding box center [813, 160] width 1437 height 20
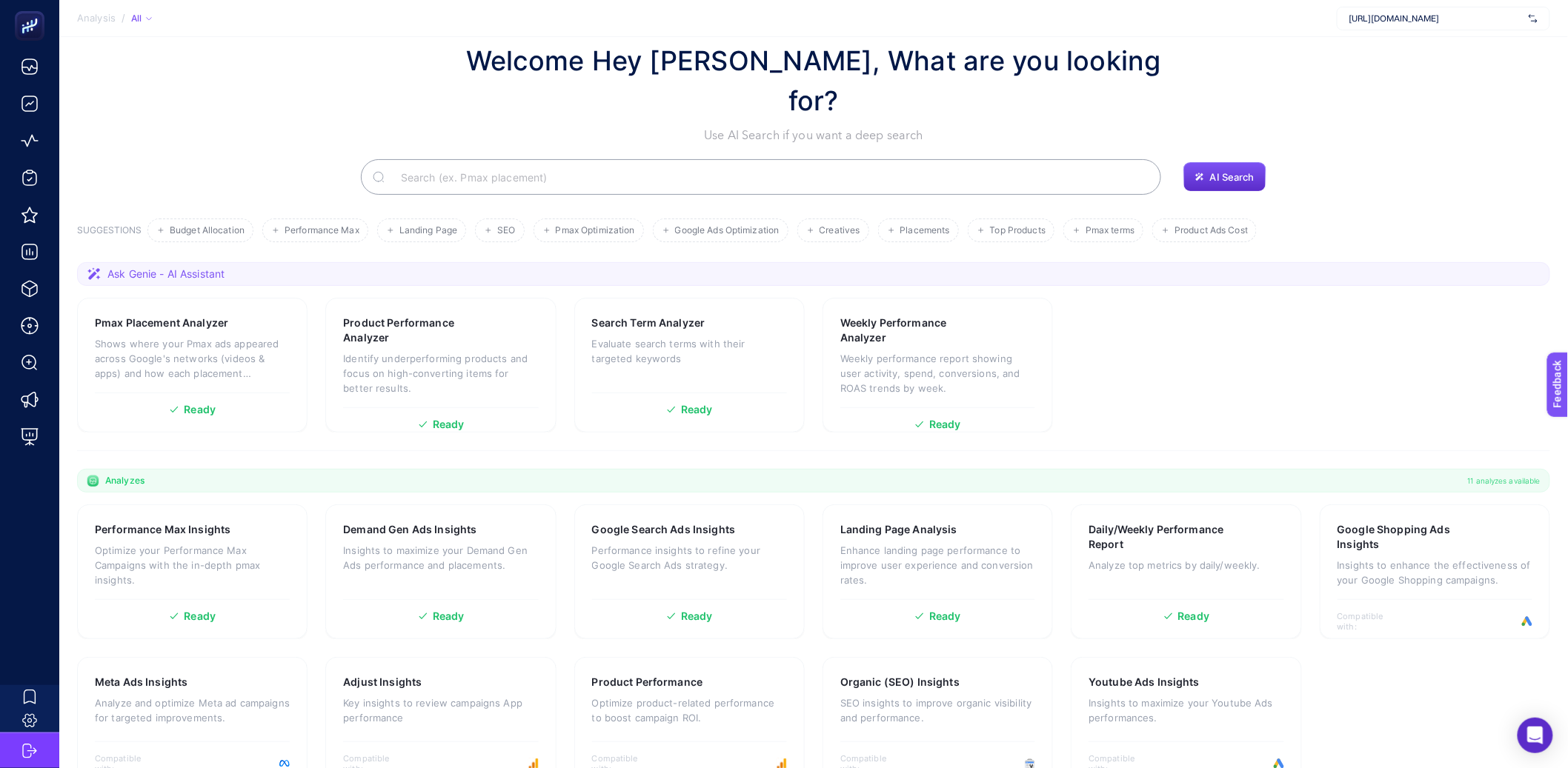
scroll to position [32, 0]
click at [621, 610] on div "Ready" at bounding box center [689, 615] width 195 height 10
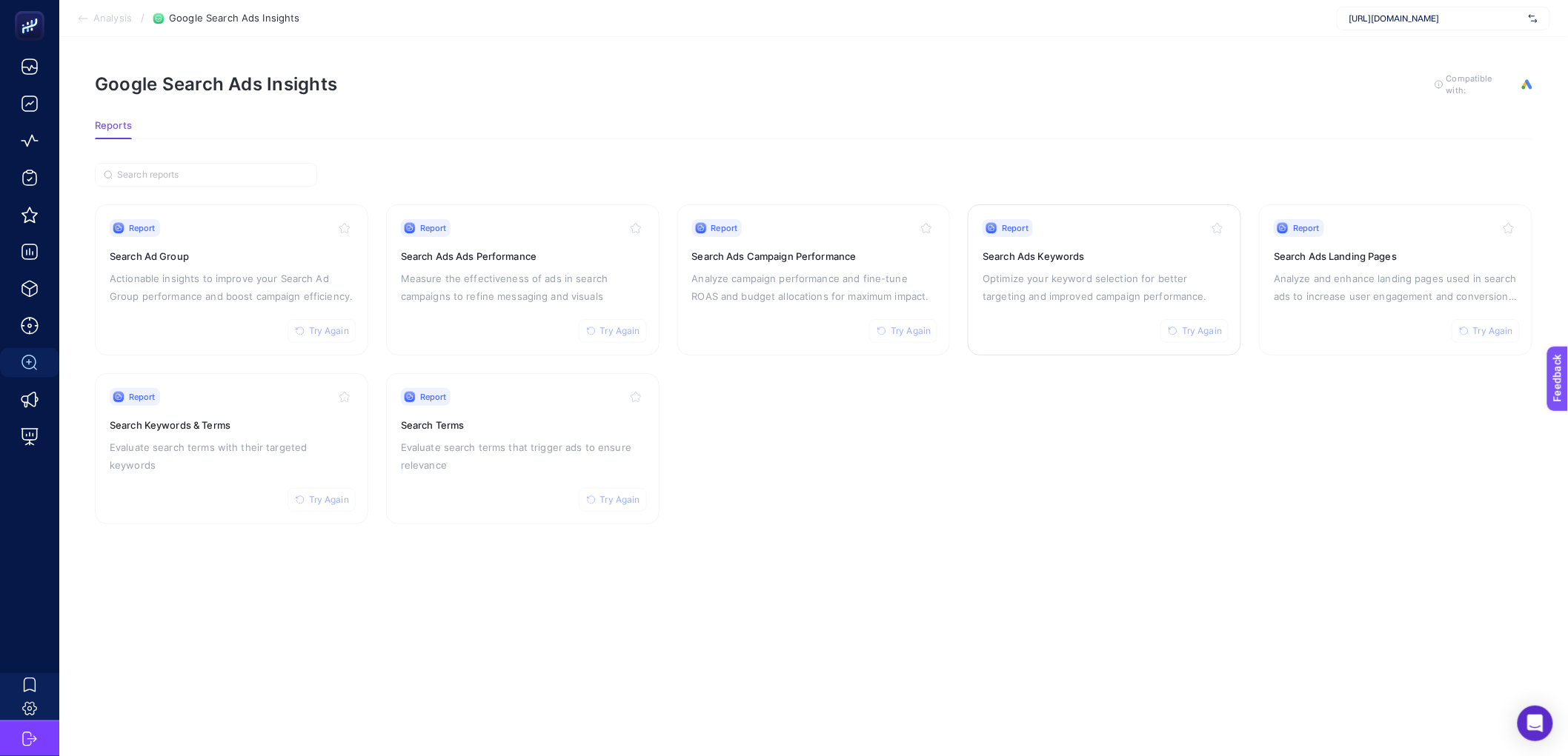
click at [1033, 336] on div "Report Try Again Search Ads Keywords Optimize your keyword selection for better…" at bounding box center [1104, 279] width 244 height 121
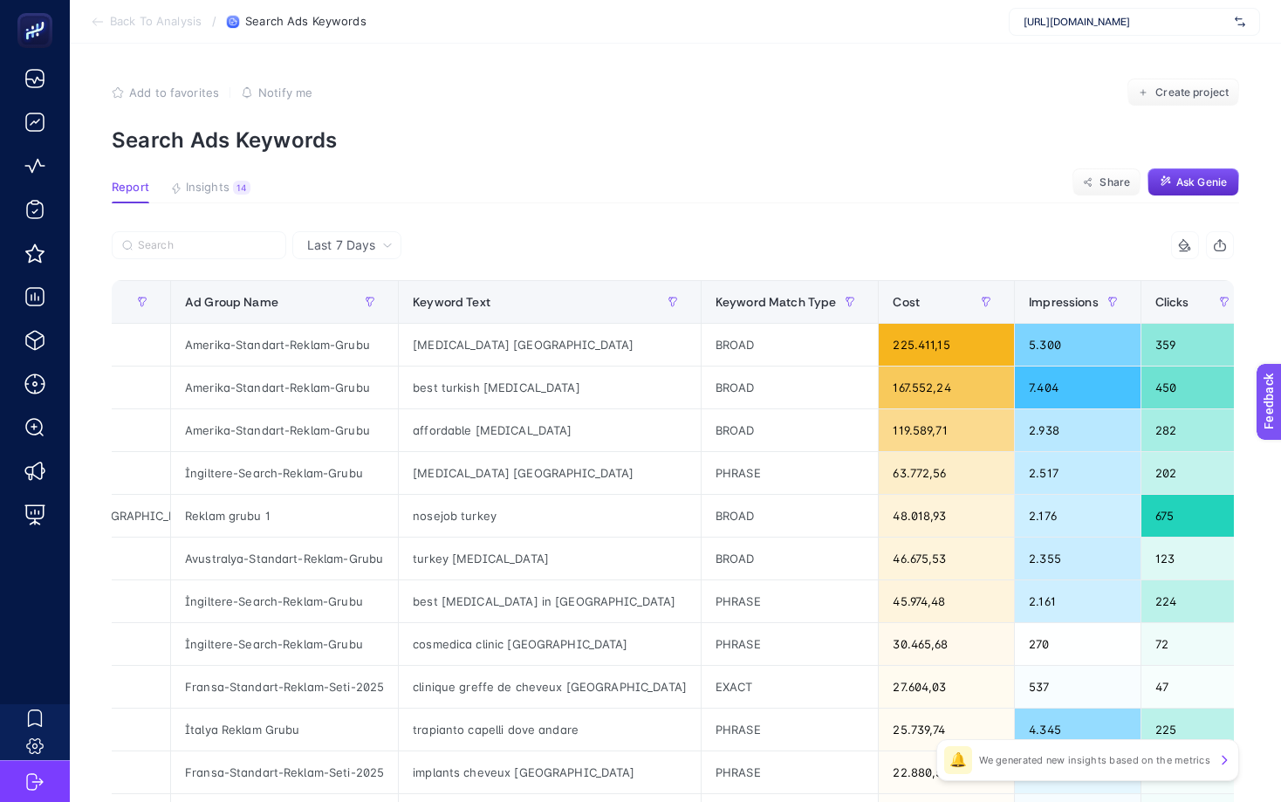
scroll to position [0, 291]
click at [489, 77] on article "Add to favorites false Notify me Create project Search Ads Keywords Report Insi…" at bounding box center [675, 726] width 1211 height 1364
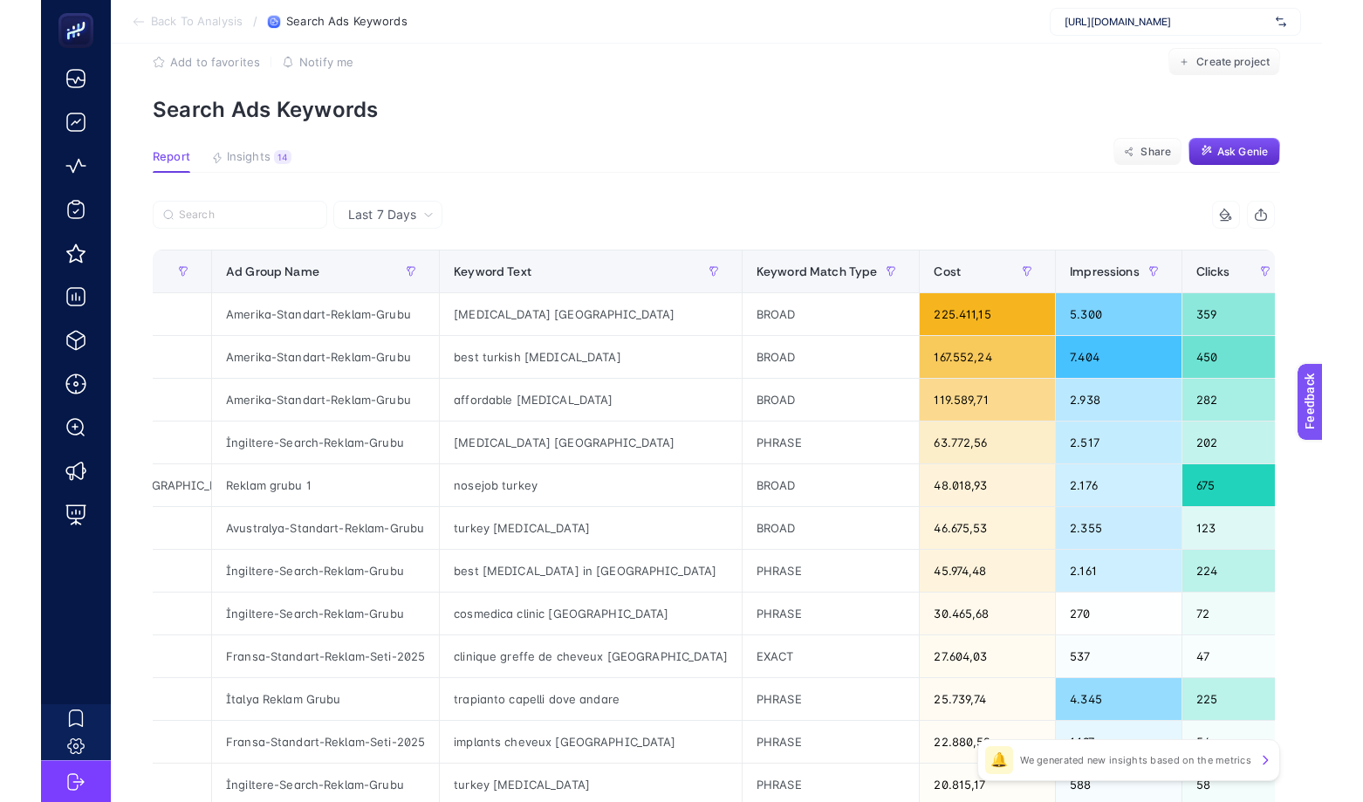
scroll to position [32, 0]
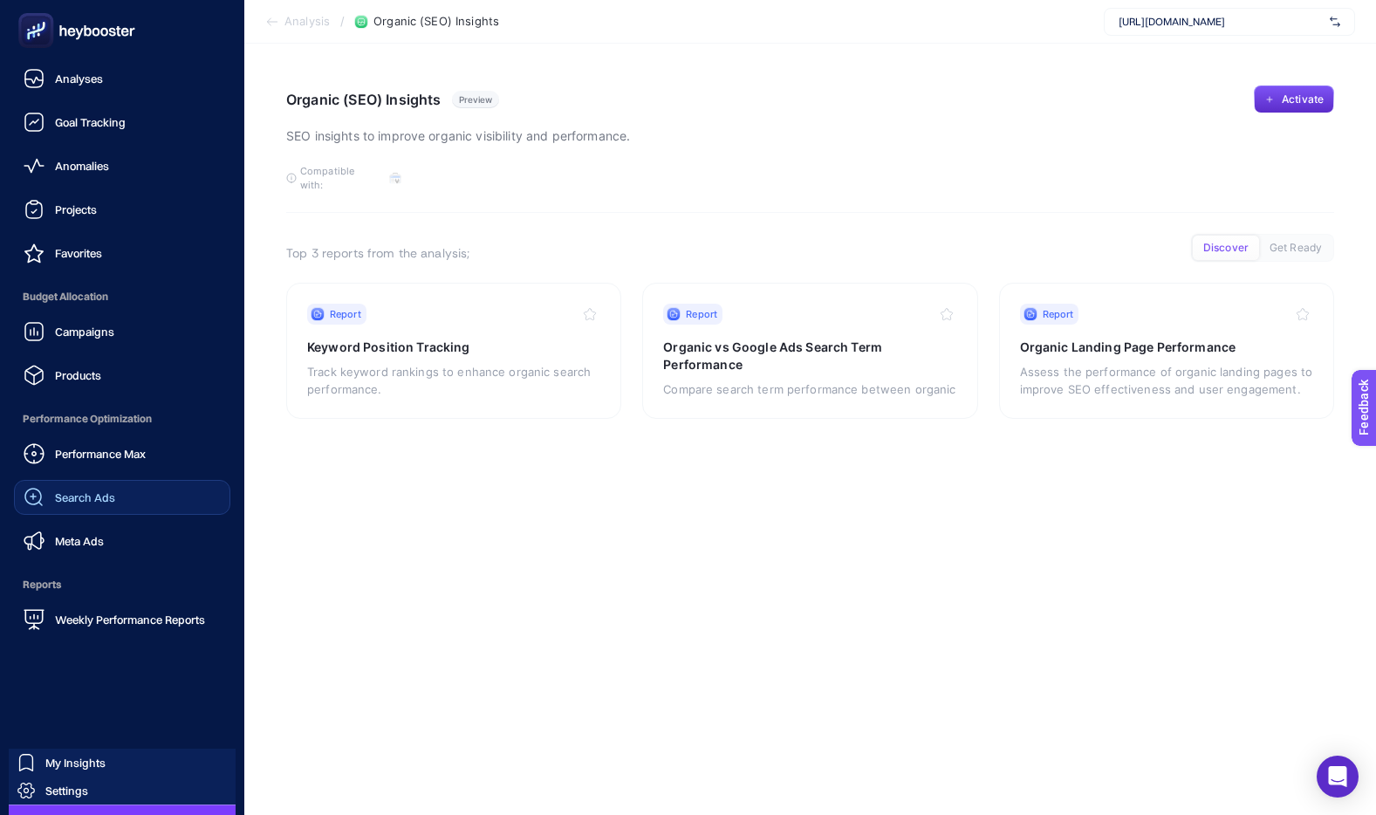
click at [69, 502] on span "Search Ads" at bounding box center [85, 497] width 60 height 14
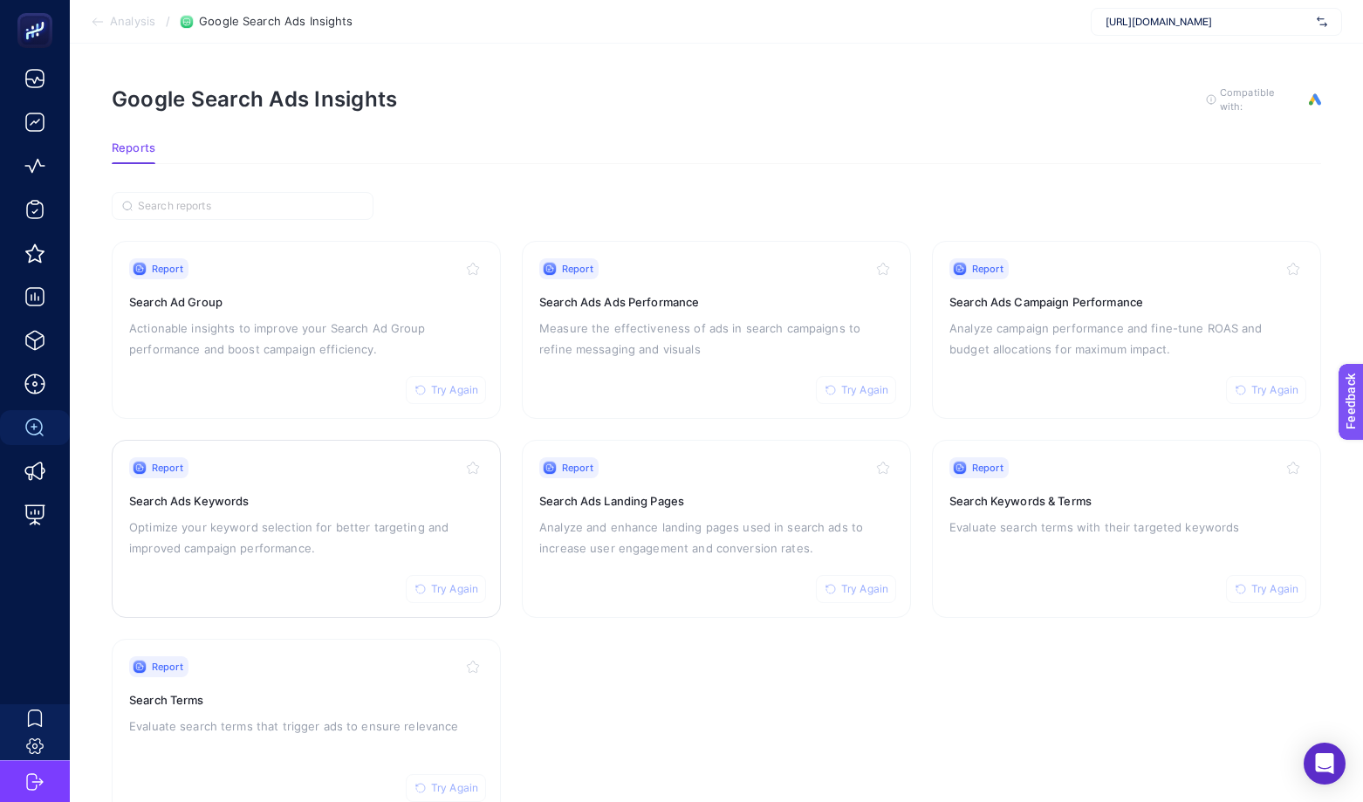
click at [310, 504] on h3 "Search Ads Keywords" at bounding box center [306, 500] width 354 height 17
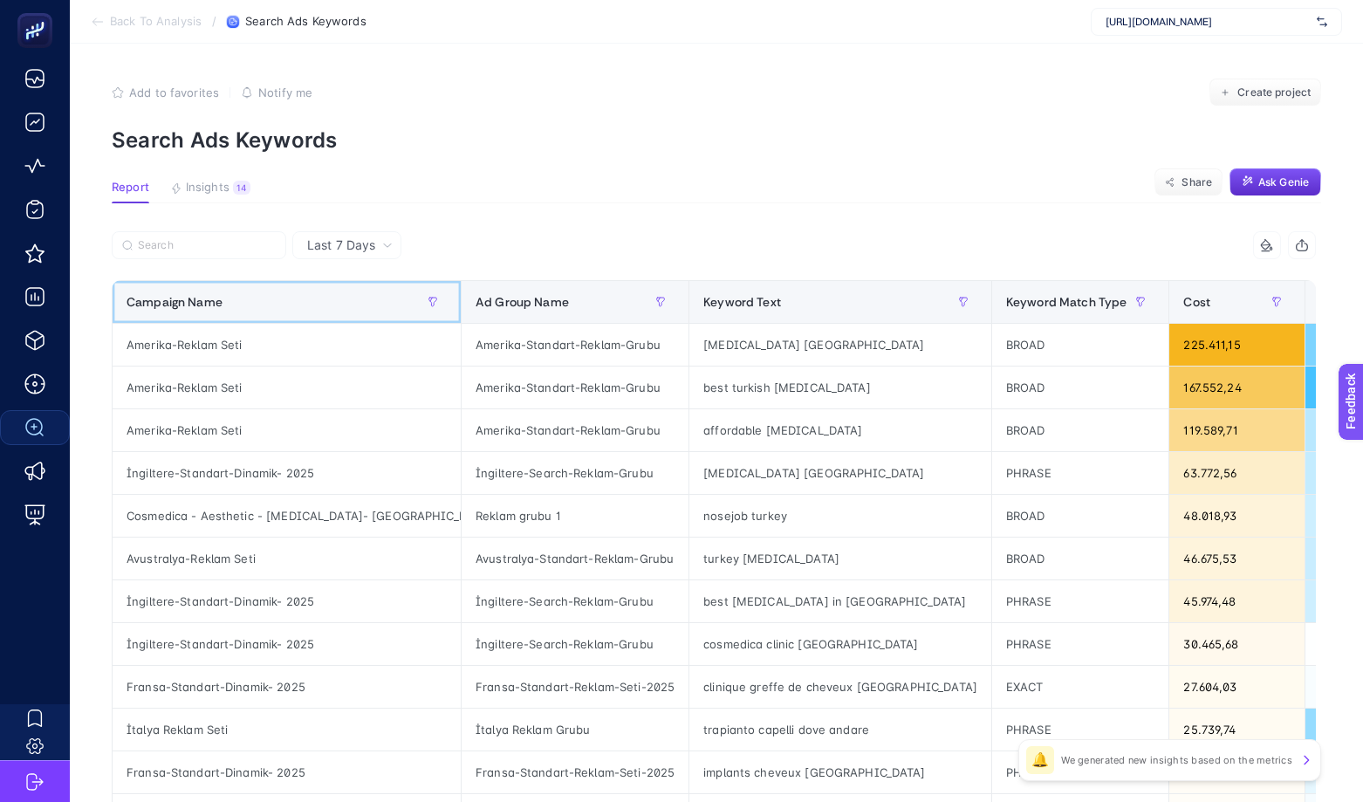
click at [230, 300] on div "Campaign Name" at bounding box center [287, 302] width 320 height 28
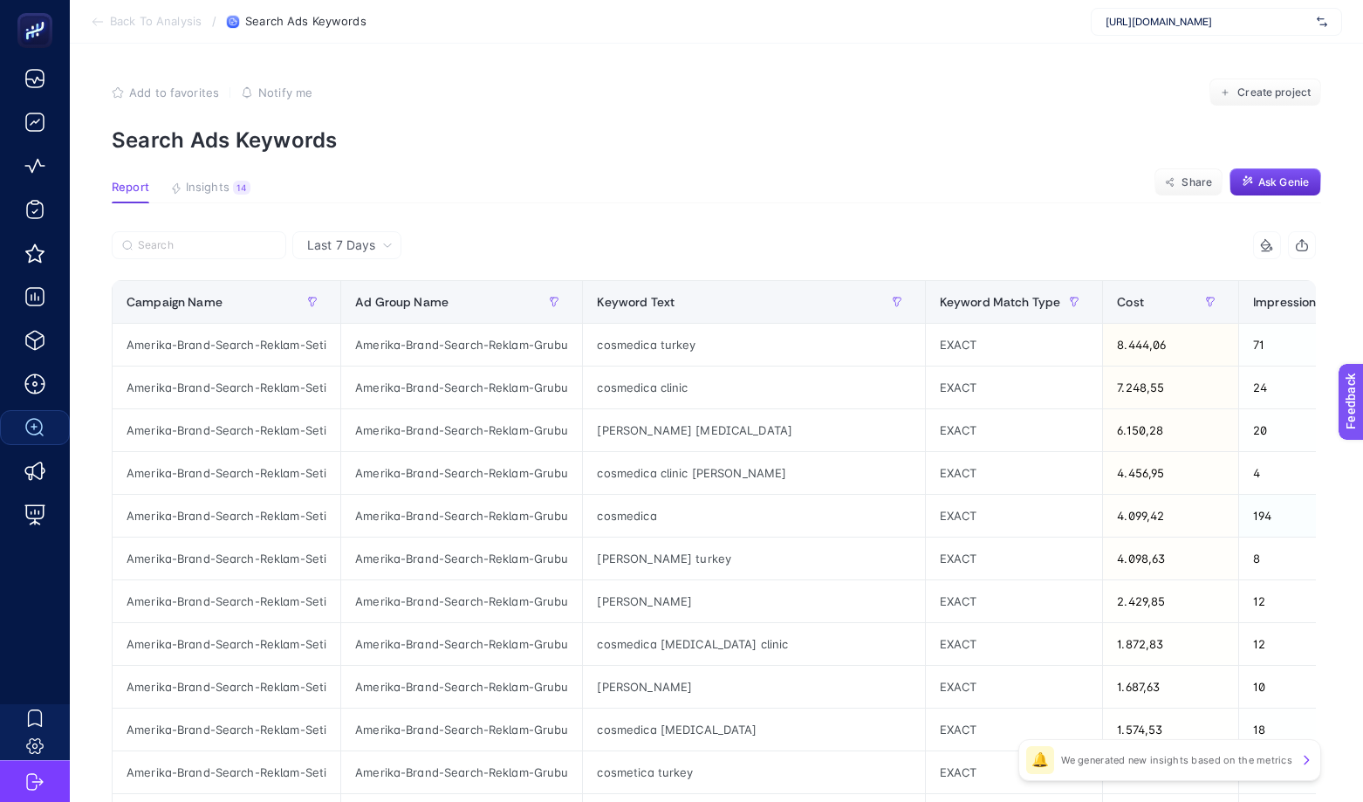
click at [1309, 250] on icon "button" at bounding box center [1302, 245] width 14 height 14
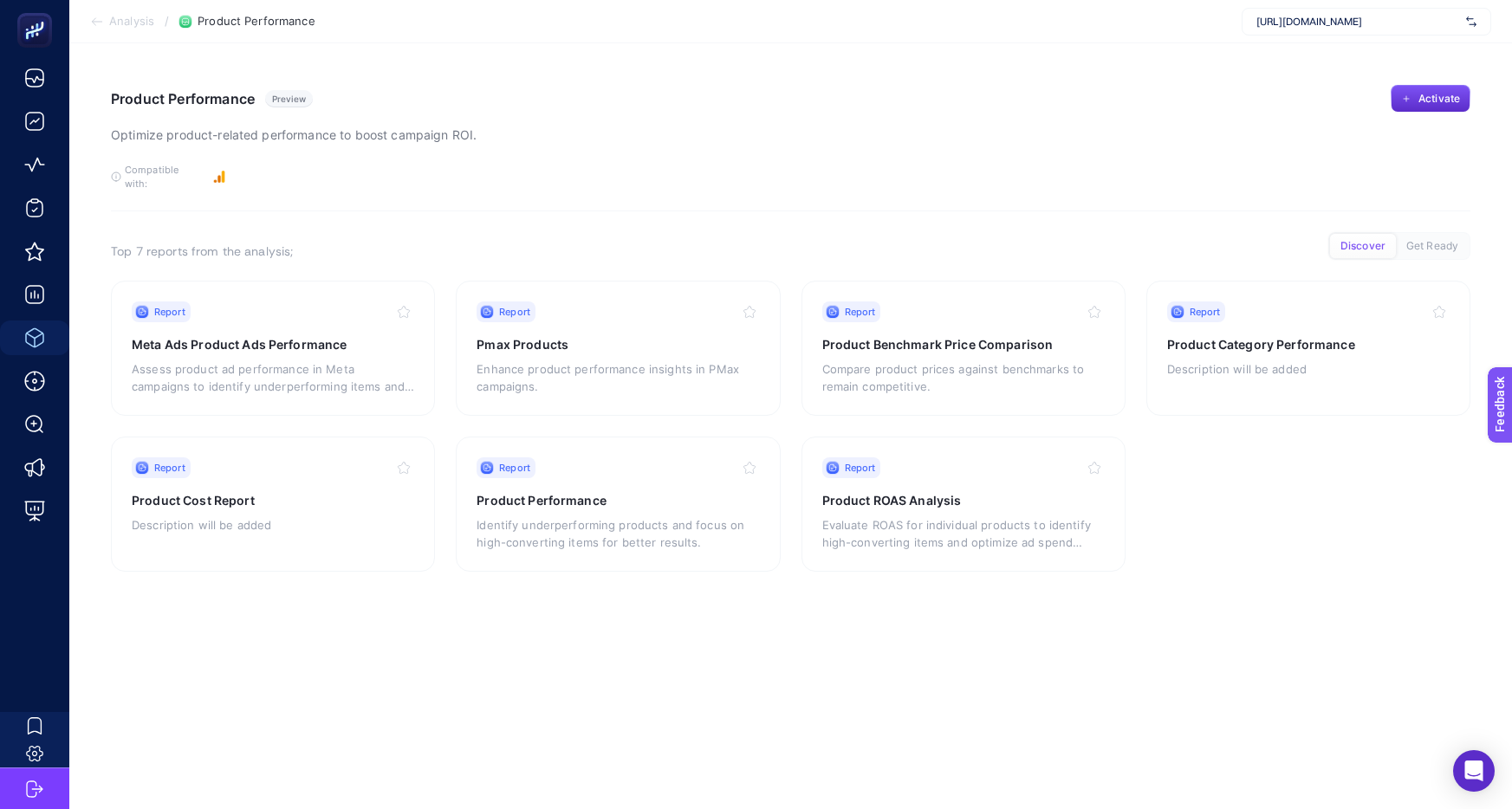
click at [1290, 23] on span "[URL][DOMAIN_NAME]" at bounding box center [1357, 22] width 203 height 14
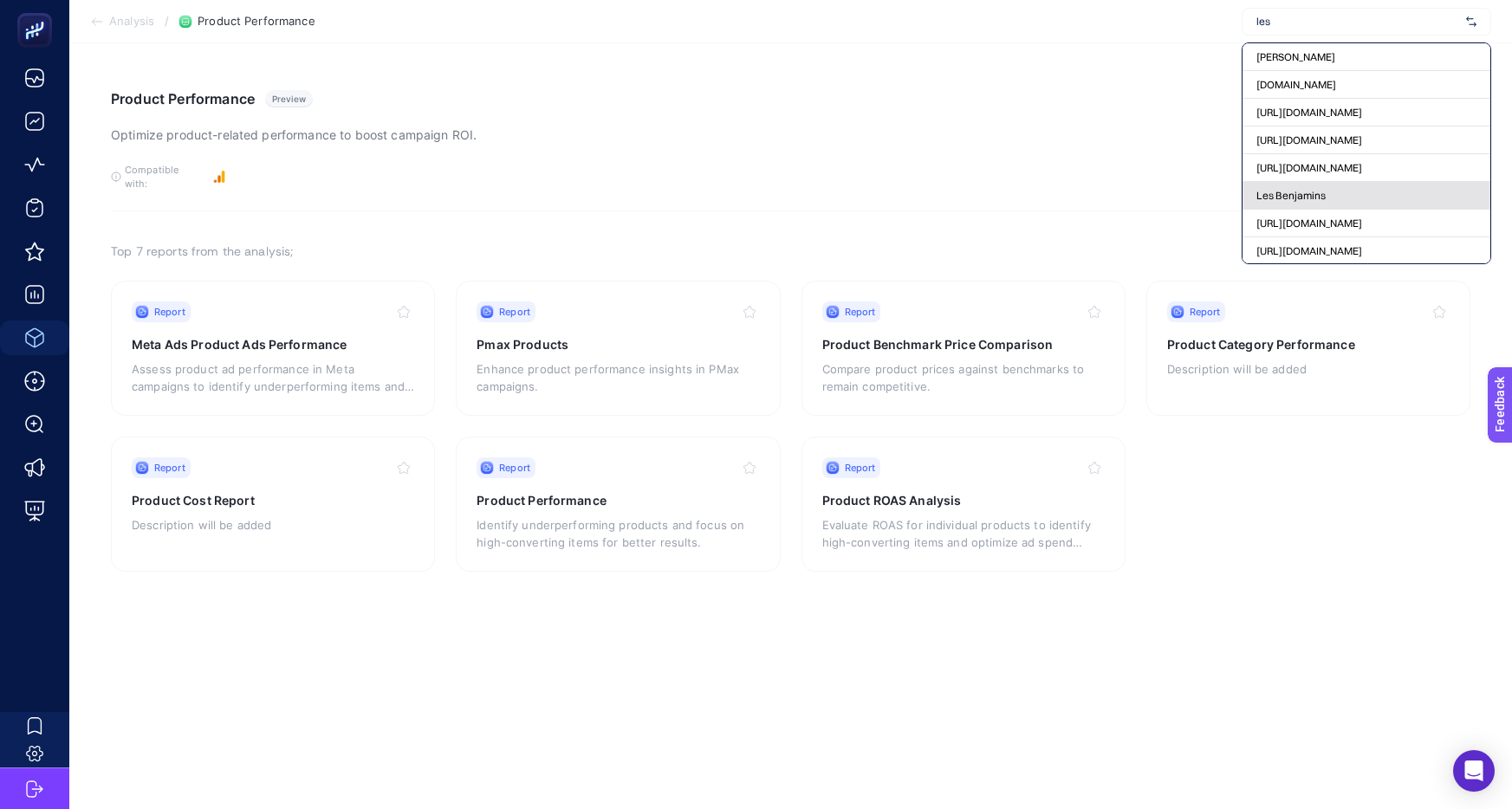
type input "les"
click at [1300, 197] on span "Les Benjamins" at bounding box center [1291, 196] width 69 height 14
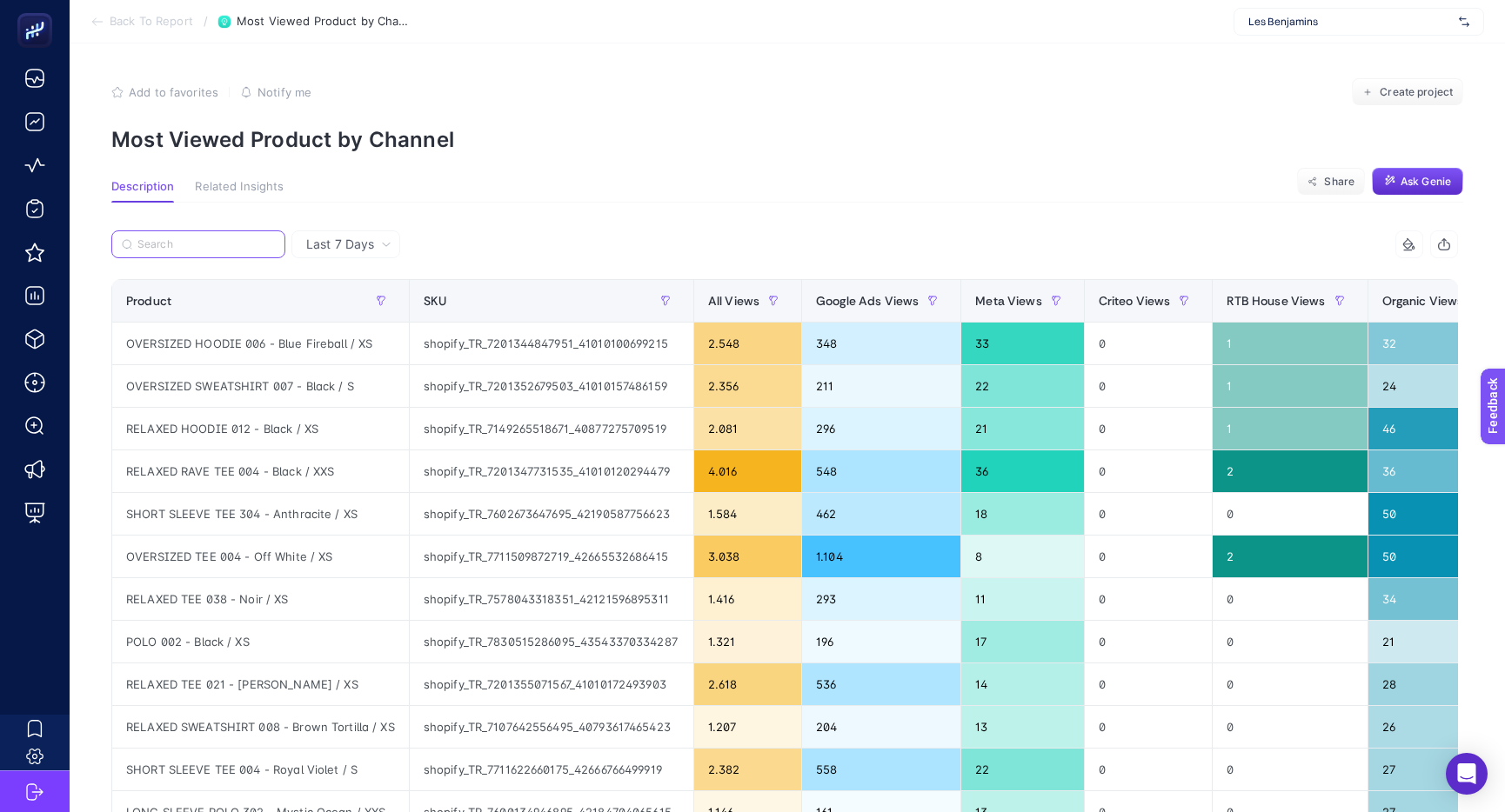
click at [228, 249] on input "Search" at bounding box center [206, 244] width 138 height 13
paste input "DENIM PANT"
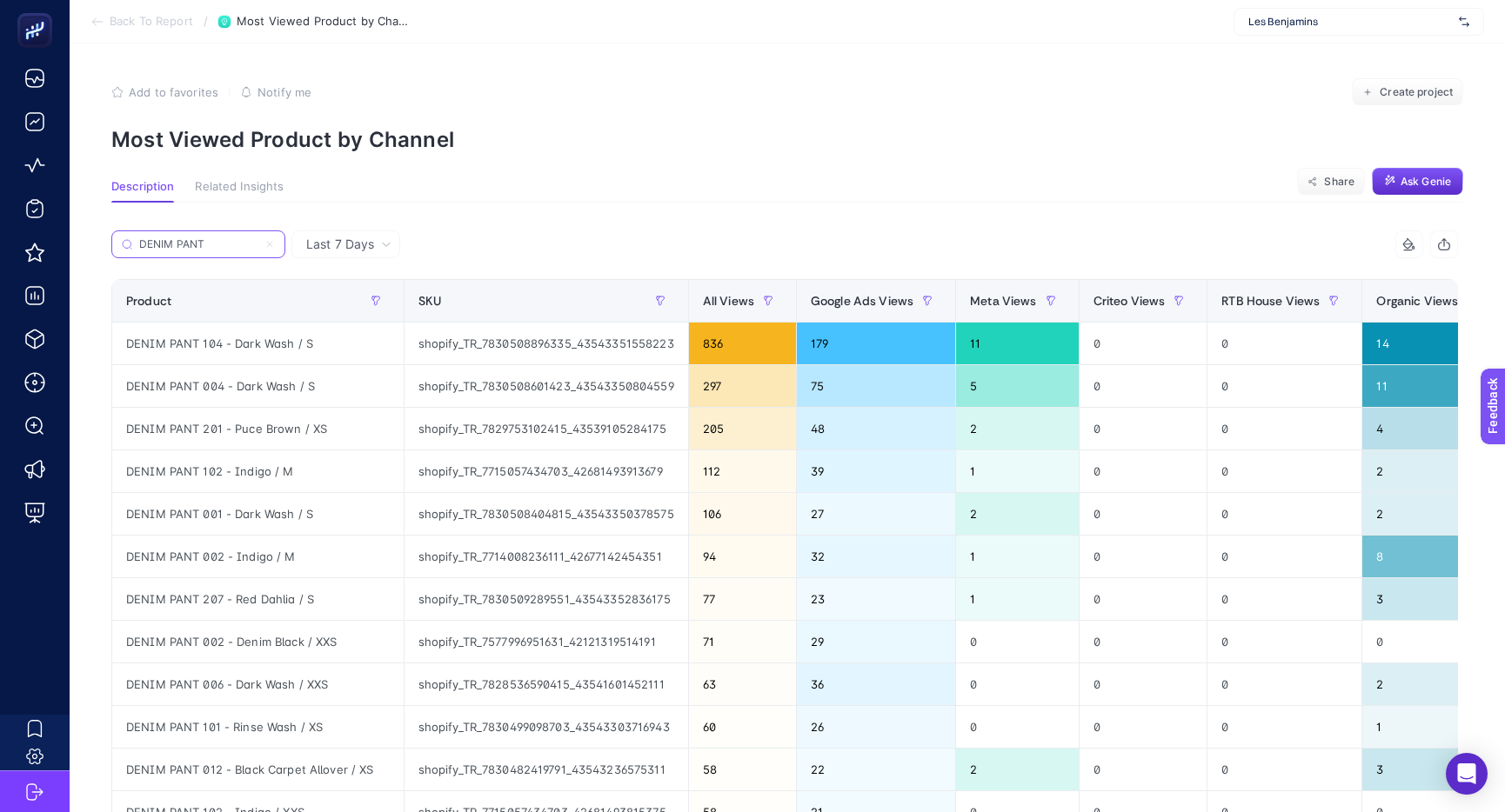
type input "DENIM PANT"
drag, startPoint x: 1117, startPoint y: 402, endPoint x: 1148, endPoint y: 406, distance: 31.3
click at [228, 338] on div "DENIM PANT 104 - Dark Wash / S" at bounding box center [258, 344] width 291 height 42
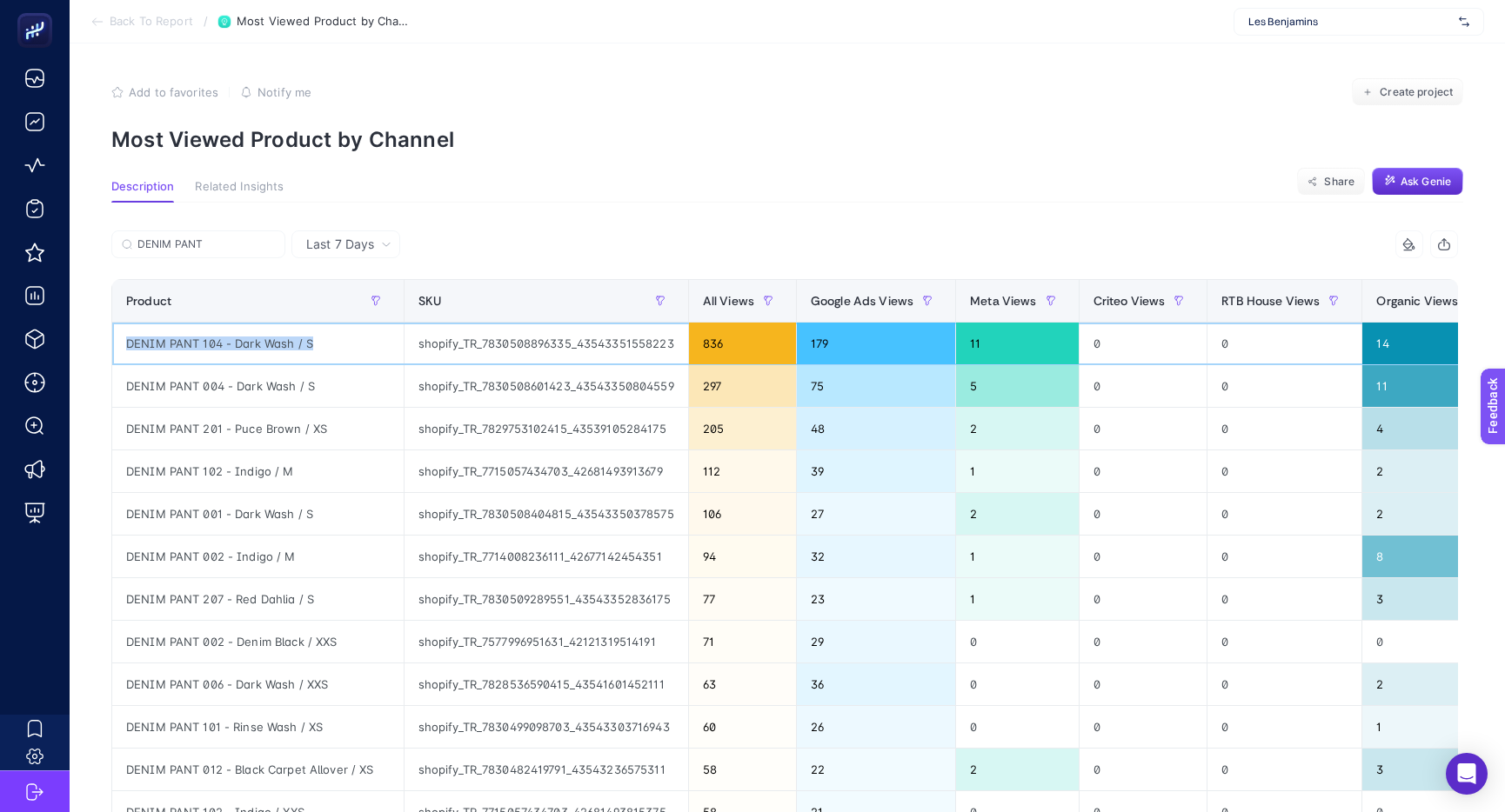
copy tr "DENIM PANT 104 - Dark Wash / S"
click at [796, 146] on p "Most Viewed Product by Channel" at bounding box center [787, 138] width 1352 height 25
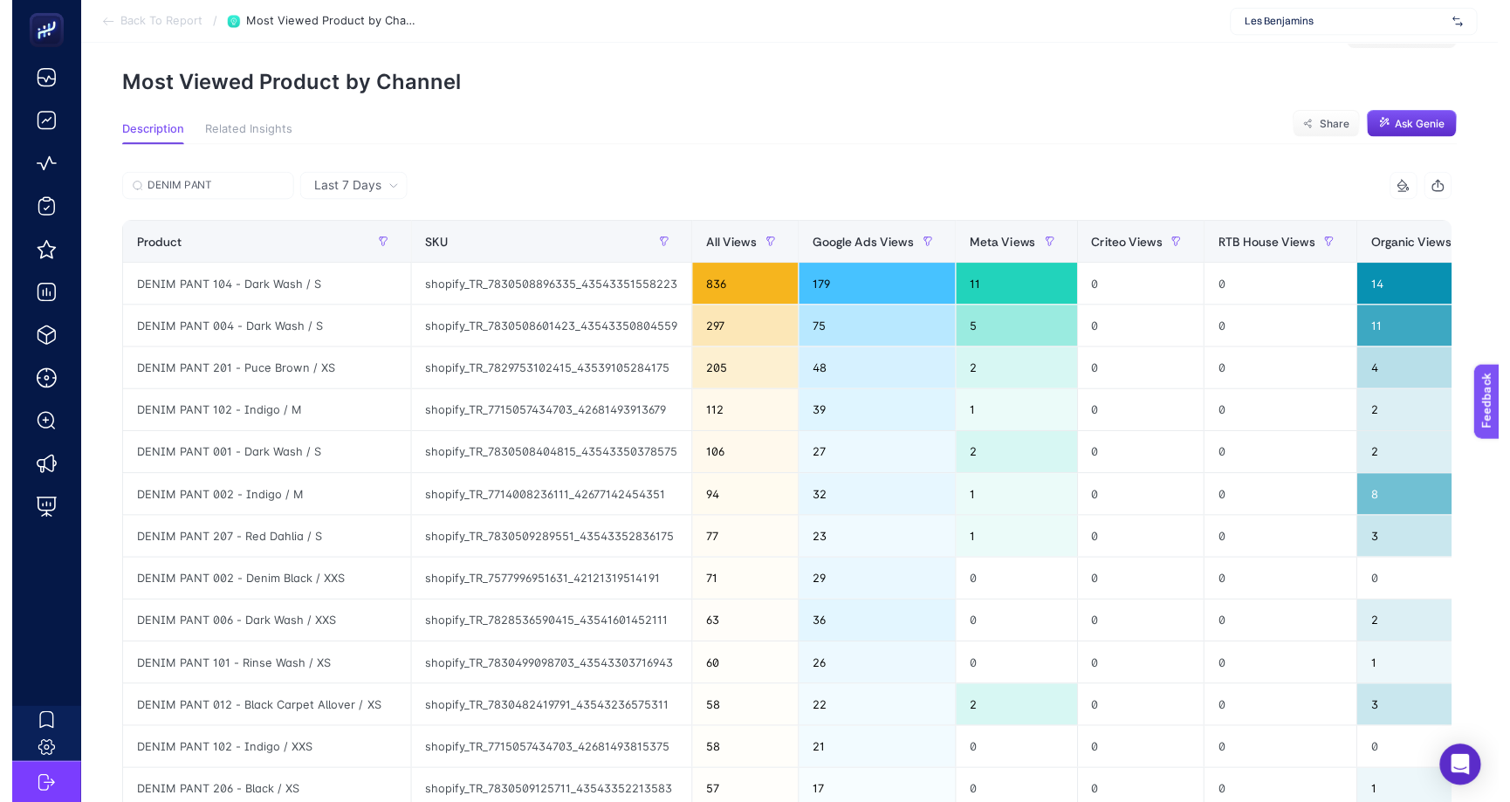
scroll to position [48, 0]
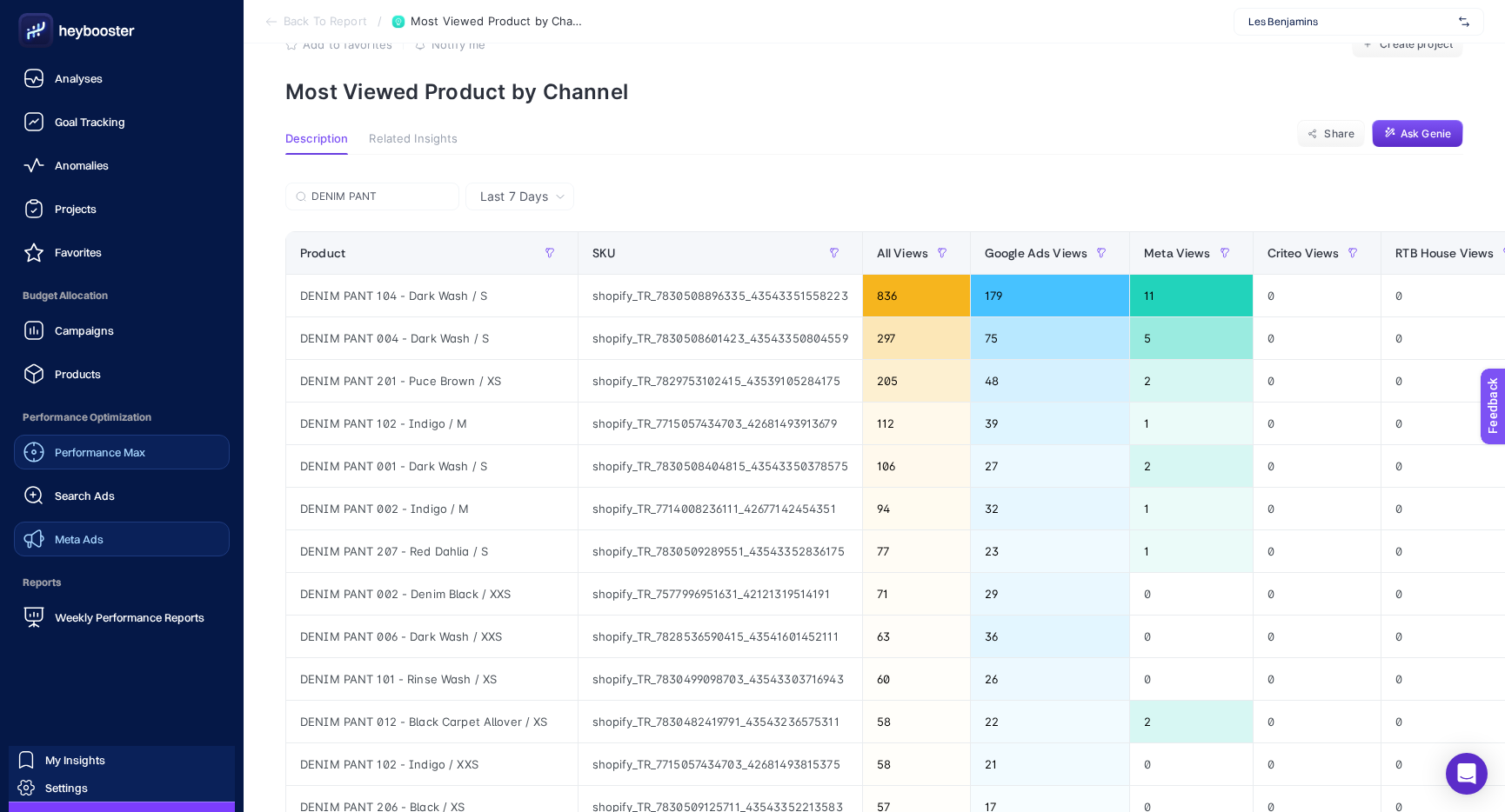
click at [72, 546] on div "Meta Ads" at bounding box center [64, 539] width 80 height 21
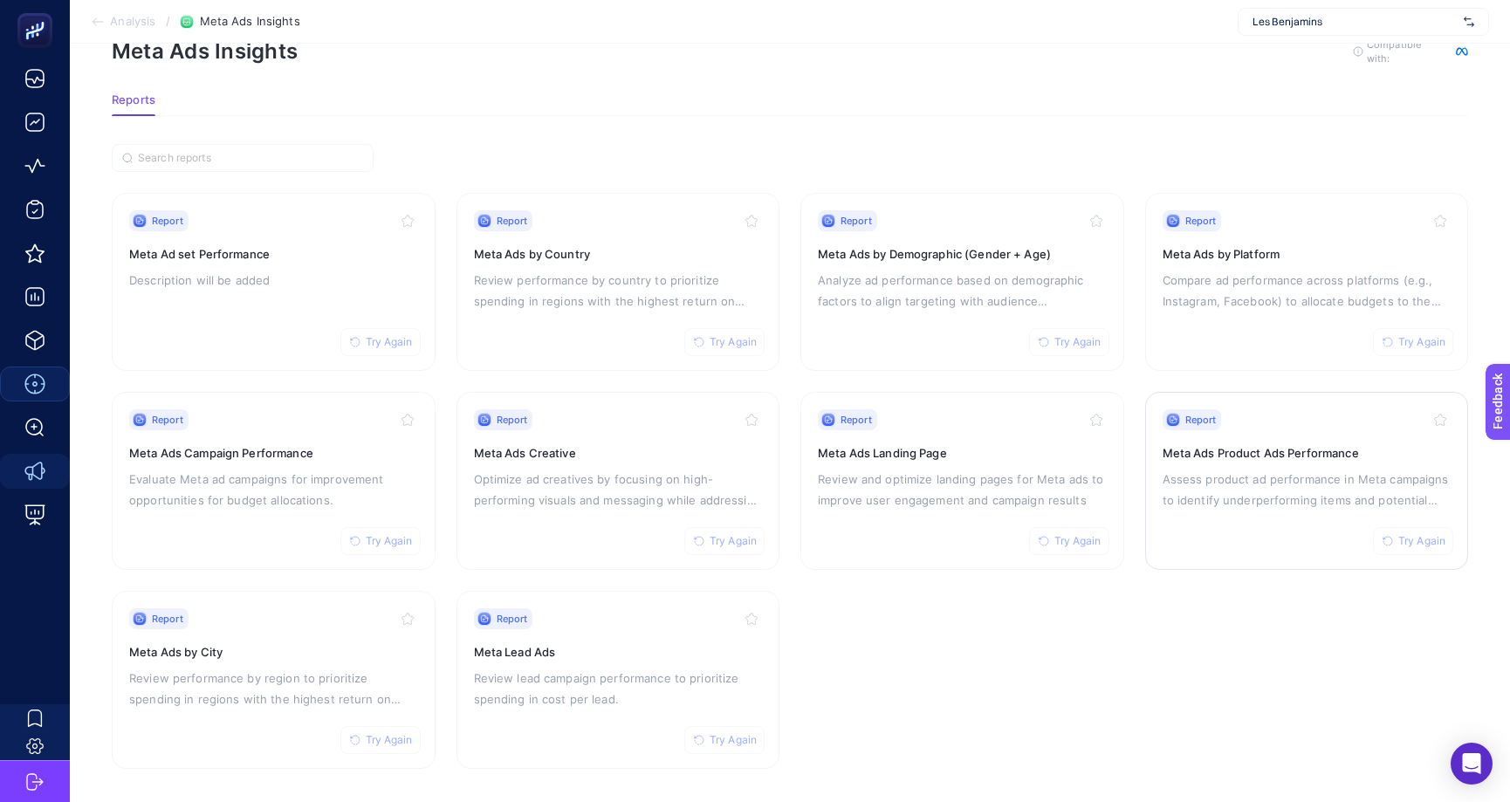
click at [1203, 463] on div "Report Try Again Meta Ads Product Ads Performance Assess product ad performance…" at bounding box center [1306, 480] width 289 height 143
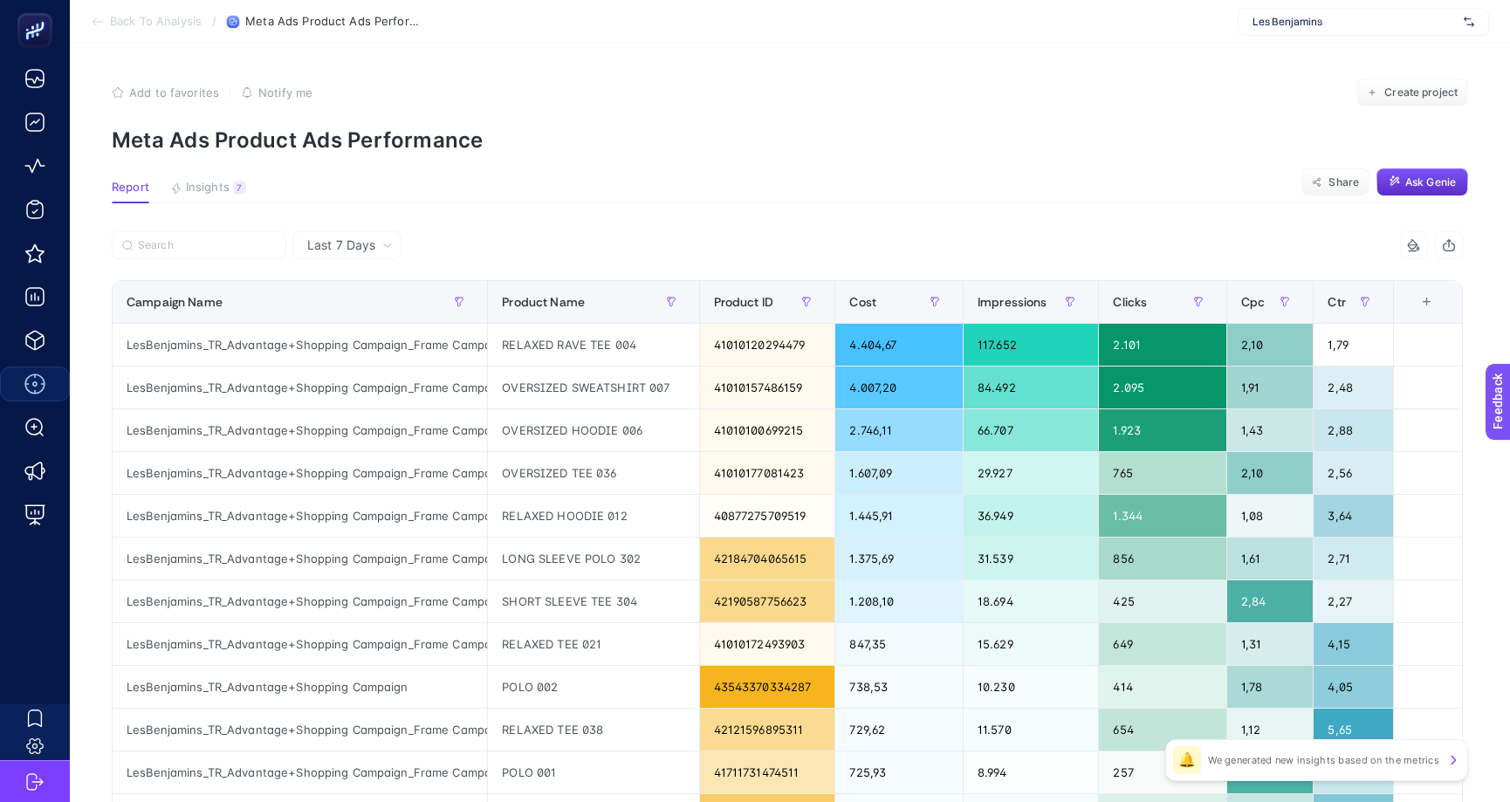
click at [1435, 304] on div "+" at bounding box center [1426, 302] width 33 height 14
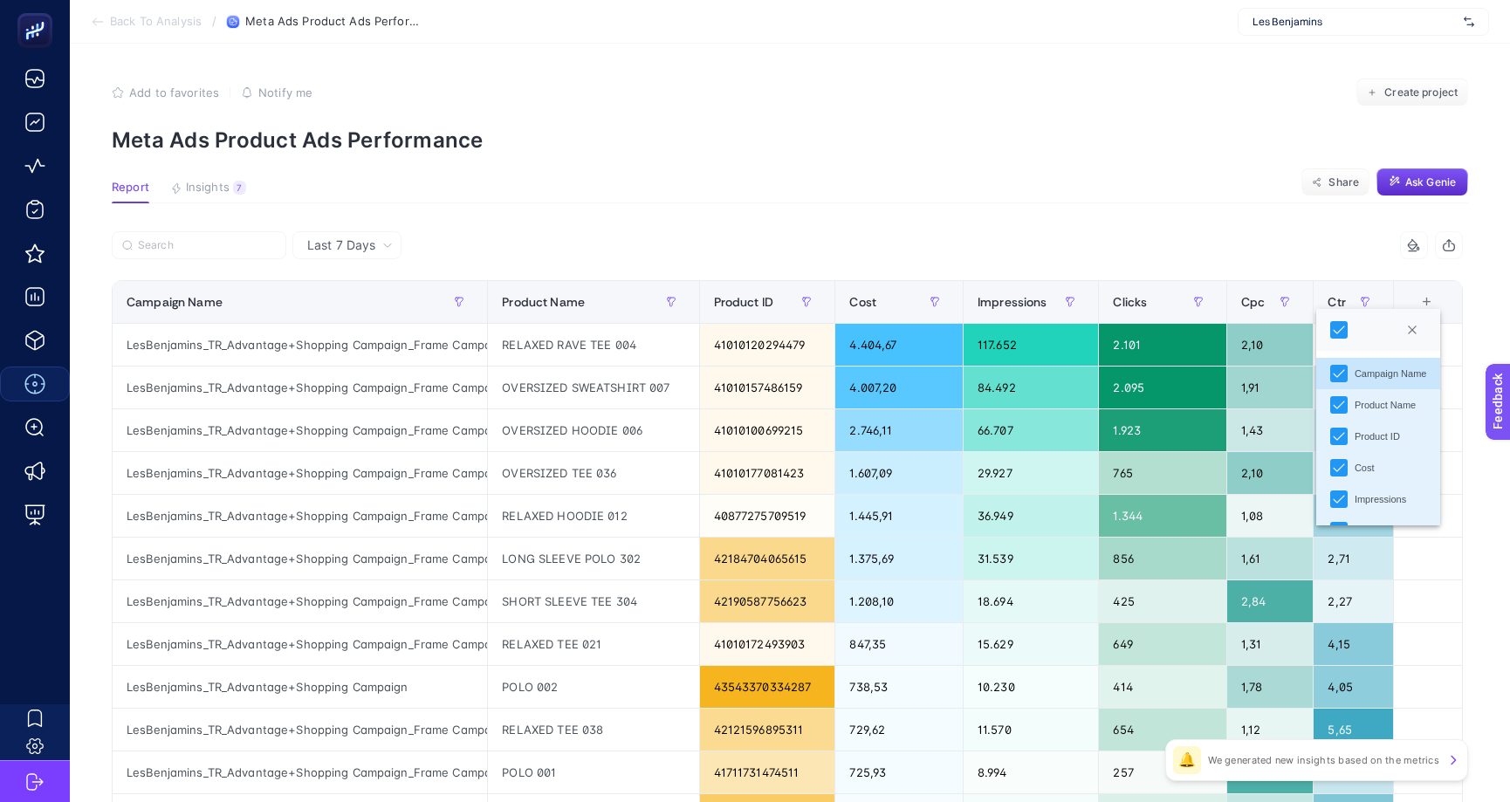
scroll to position [91, 0]
click at [1034, 166] on article "Add to favorites false Notify me Create project Meta Ads Product Ads Performanc…" at bounding box center [790, 726] width 1440 height 1364
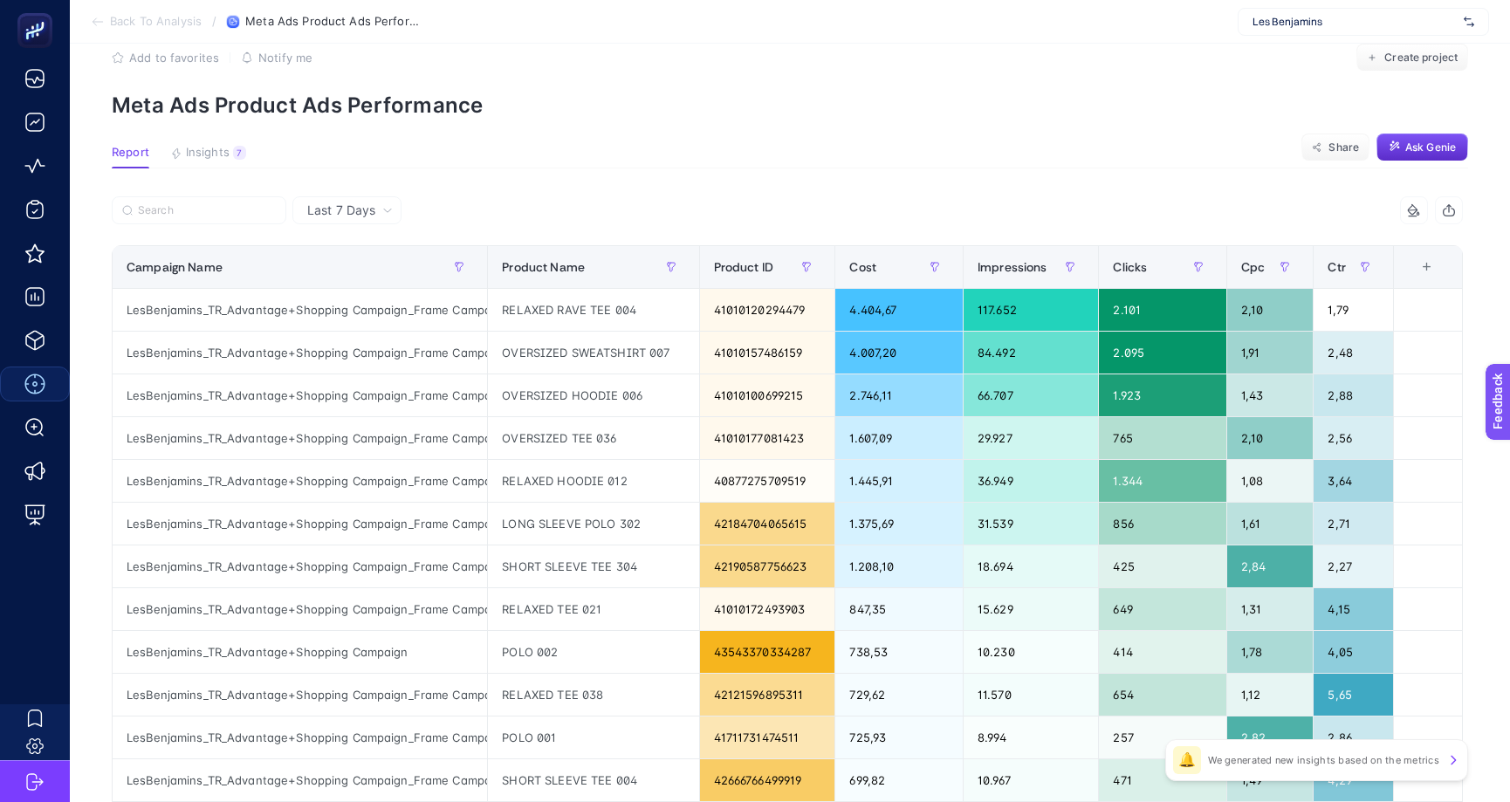
scroll to position [31, 0]
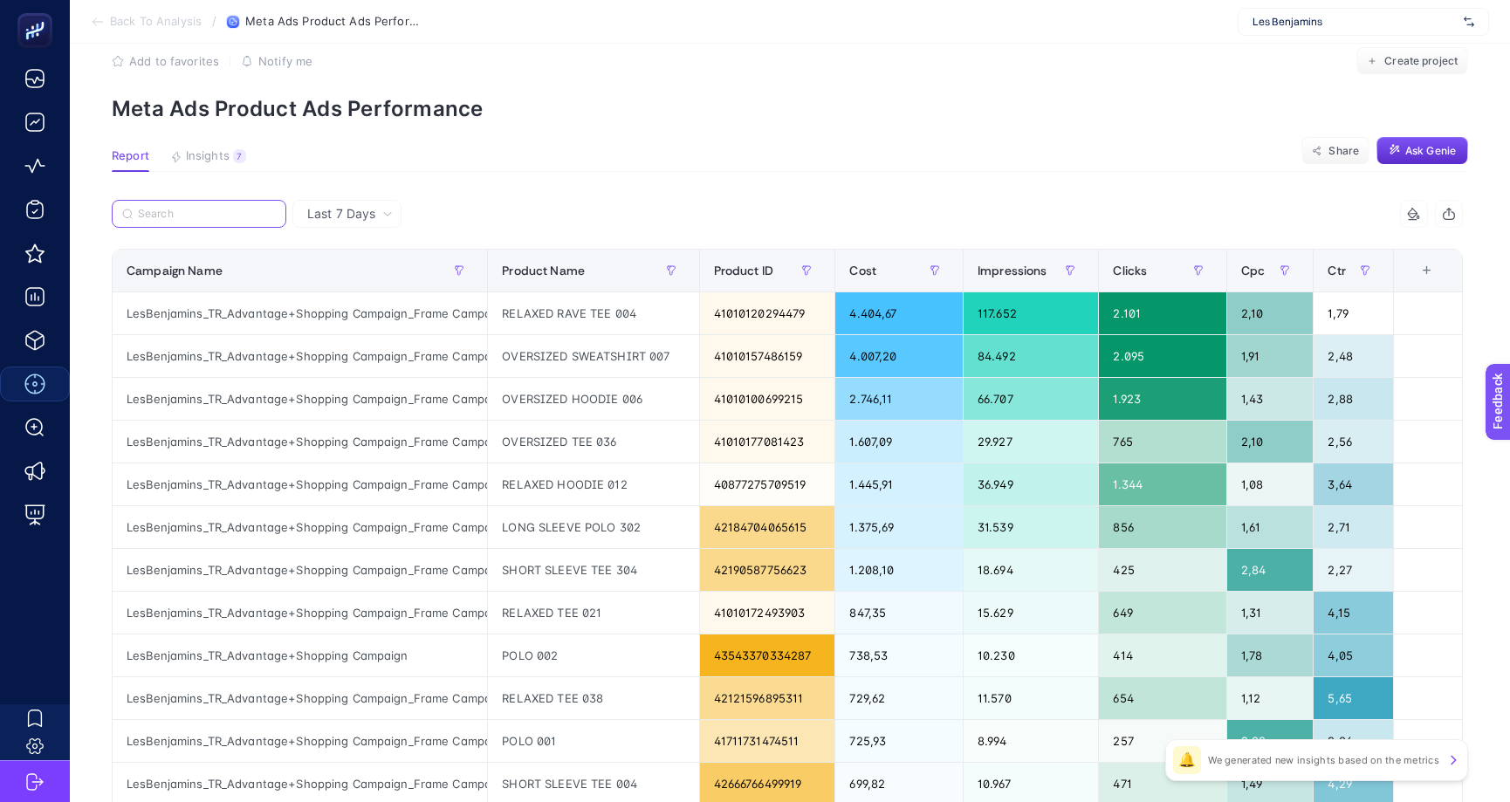
click at [259, 213] on input "Search" at bounding box center [207, 214] width 138 height 13
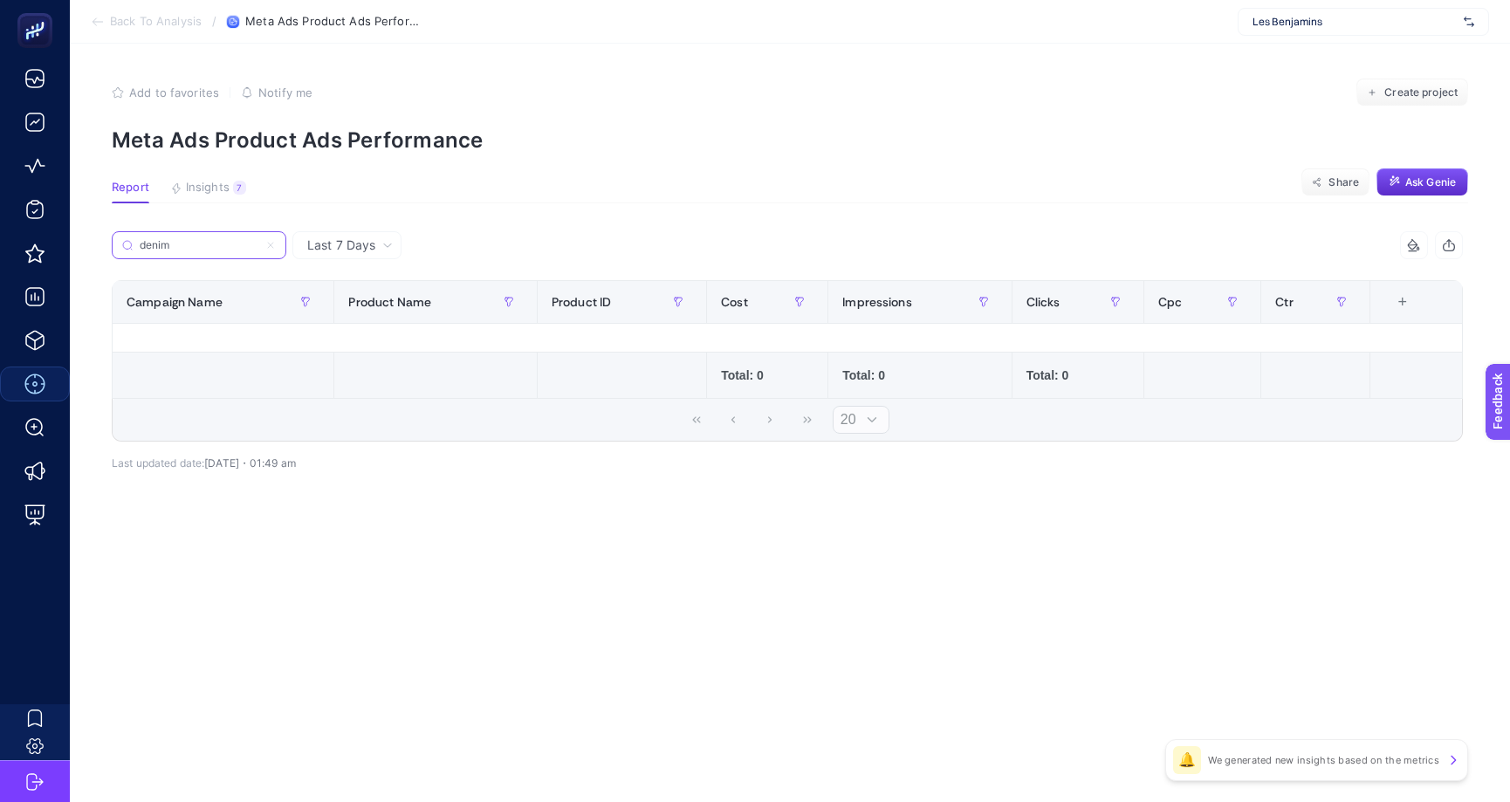
scroll to position [0, 0]
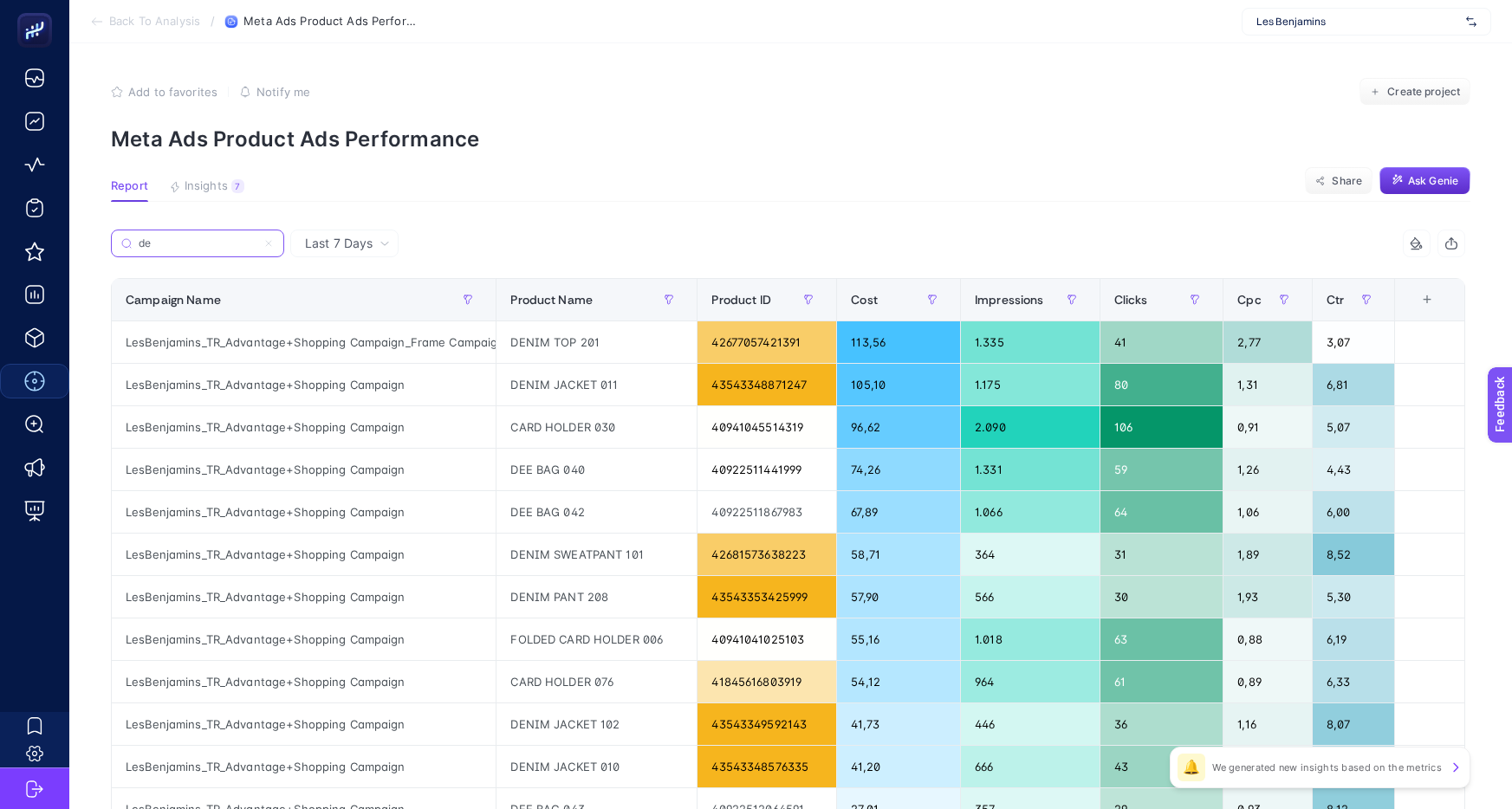
type input "d"
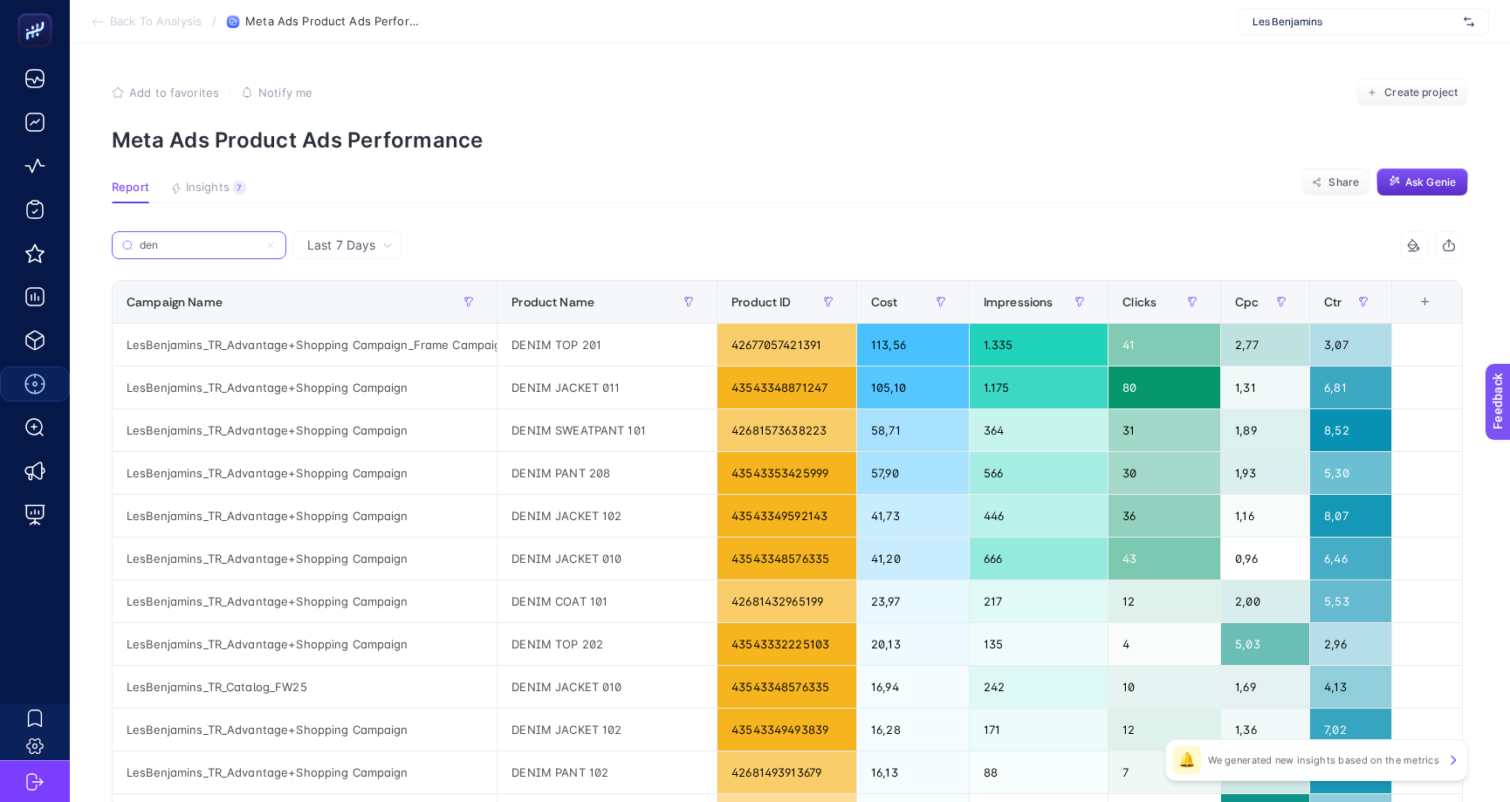
type input "den"
click at [572, 317] on th "Product Name" at bounding box center [607, 302] width 220 height 43
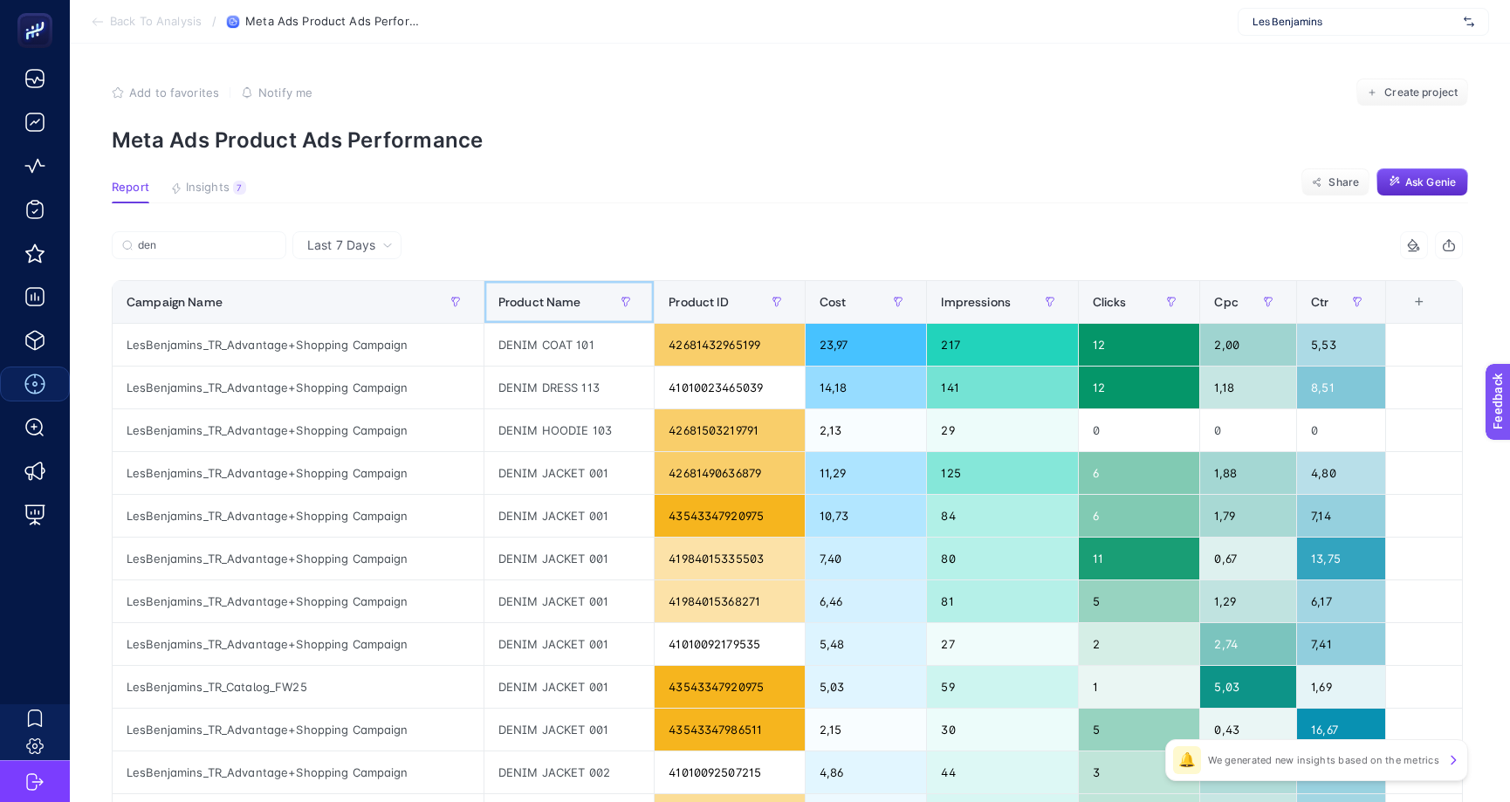
click at [572, 317] on th "Product Name" at bounding box center [568, 302] width 170 height 43
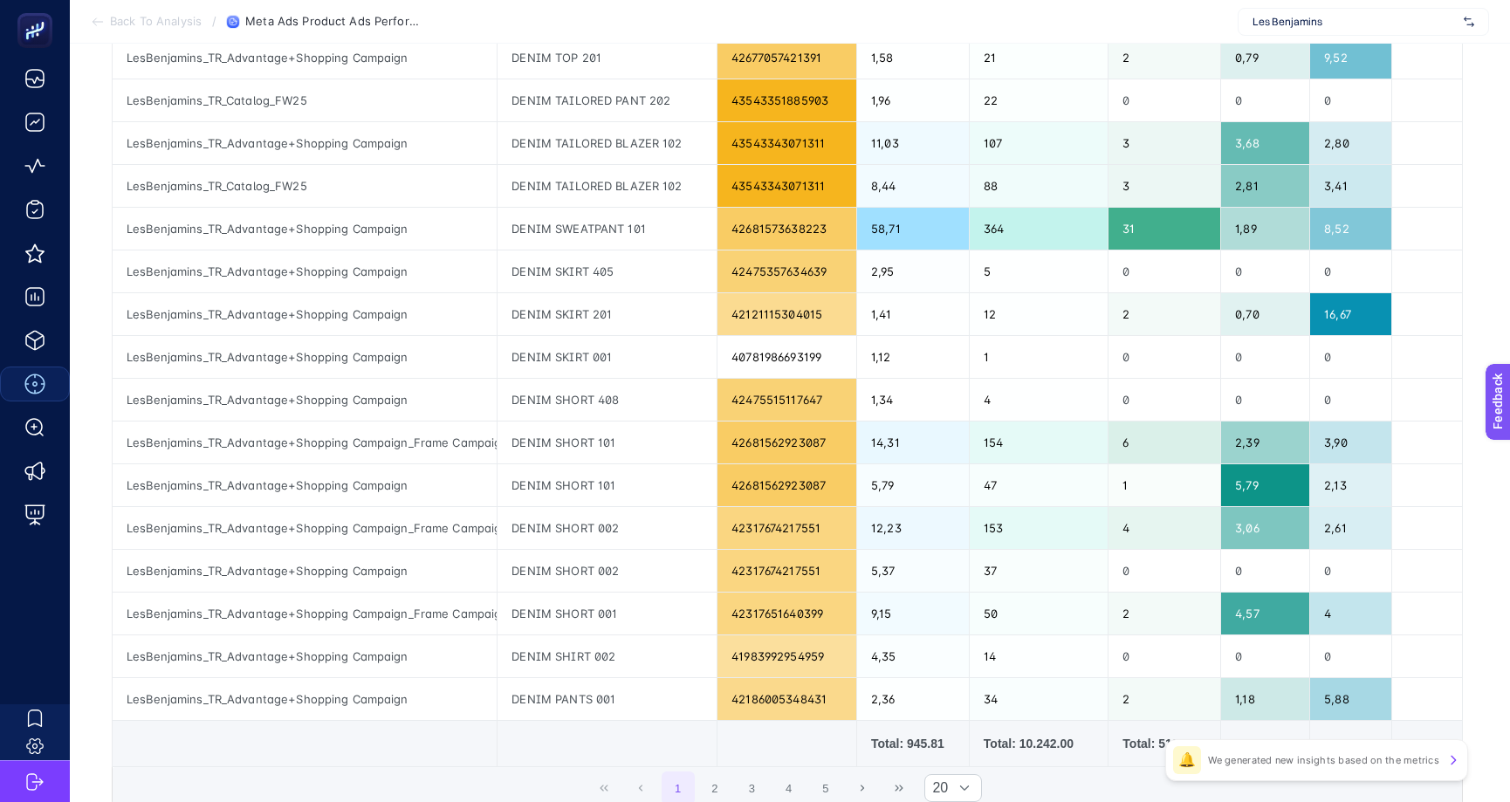
scroll to position [496, 0]
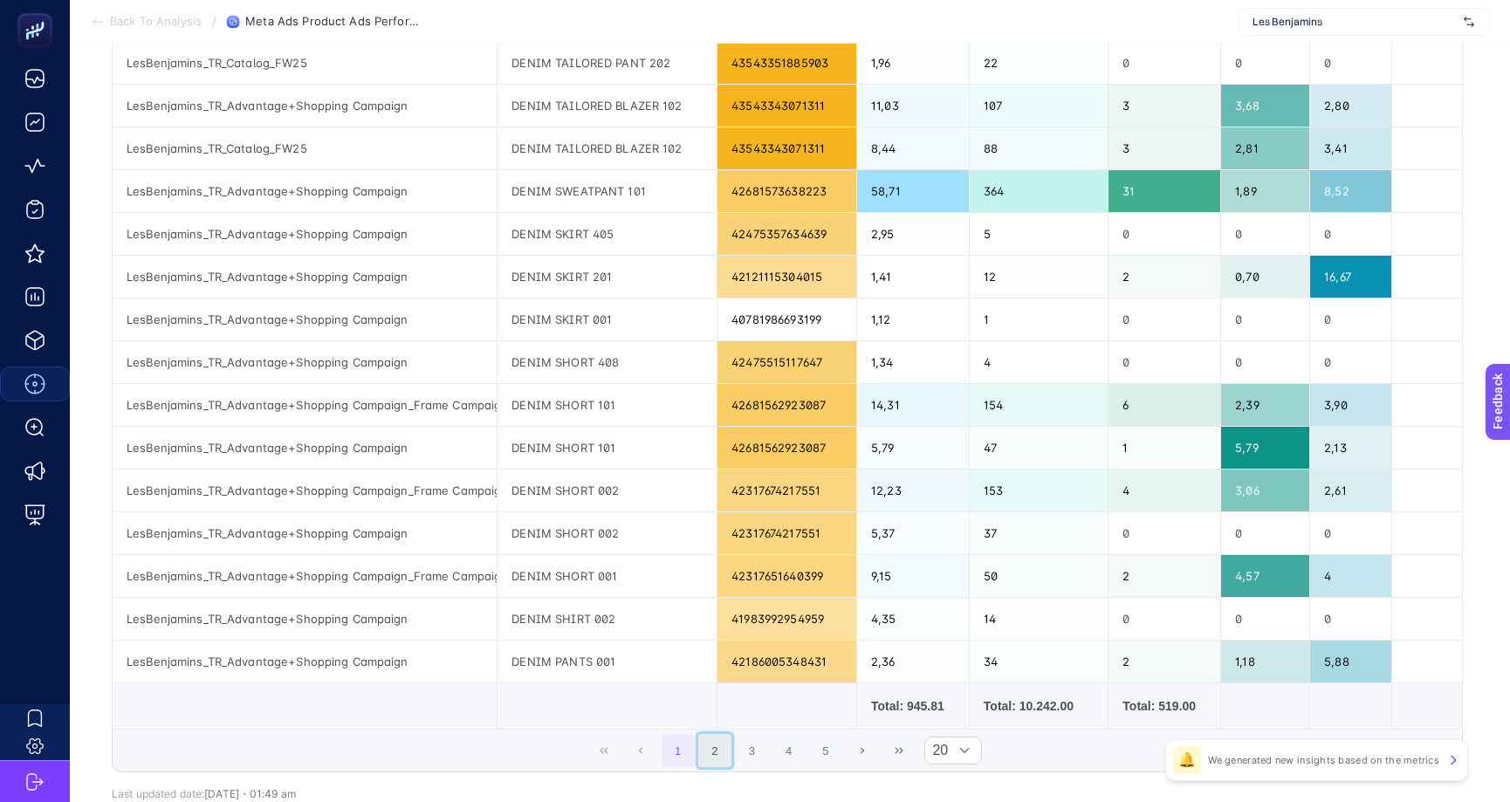
click at [715, 756] on button "2" at bounding box center [714, 750] width 33 height 33
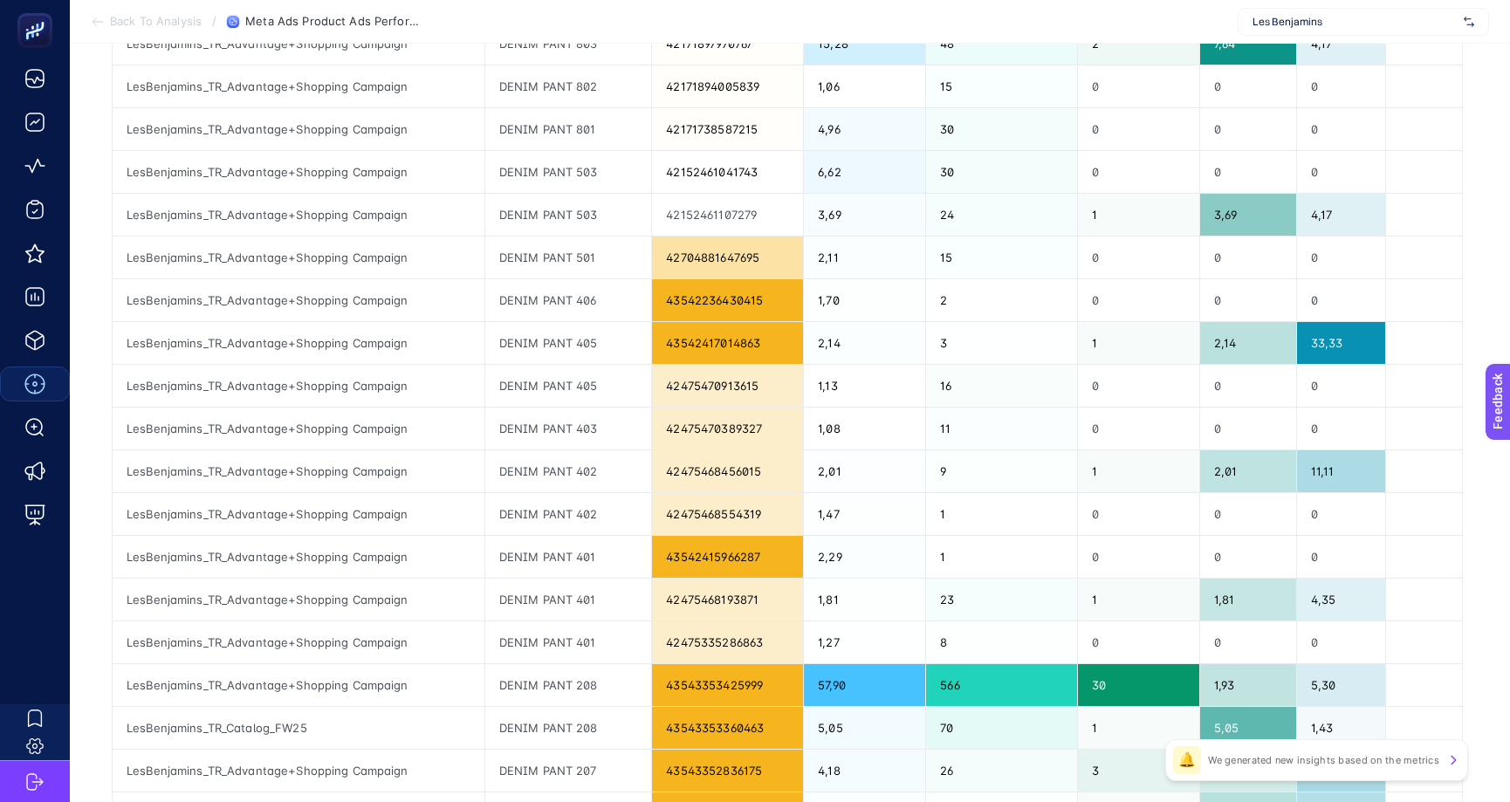
scroll to position [606, 0]
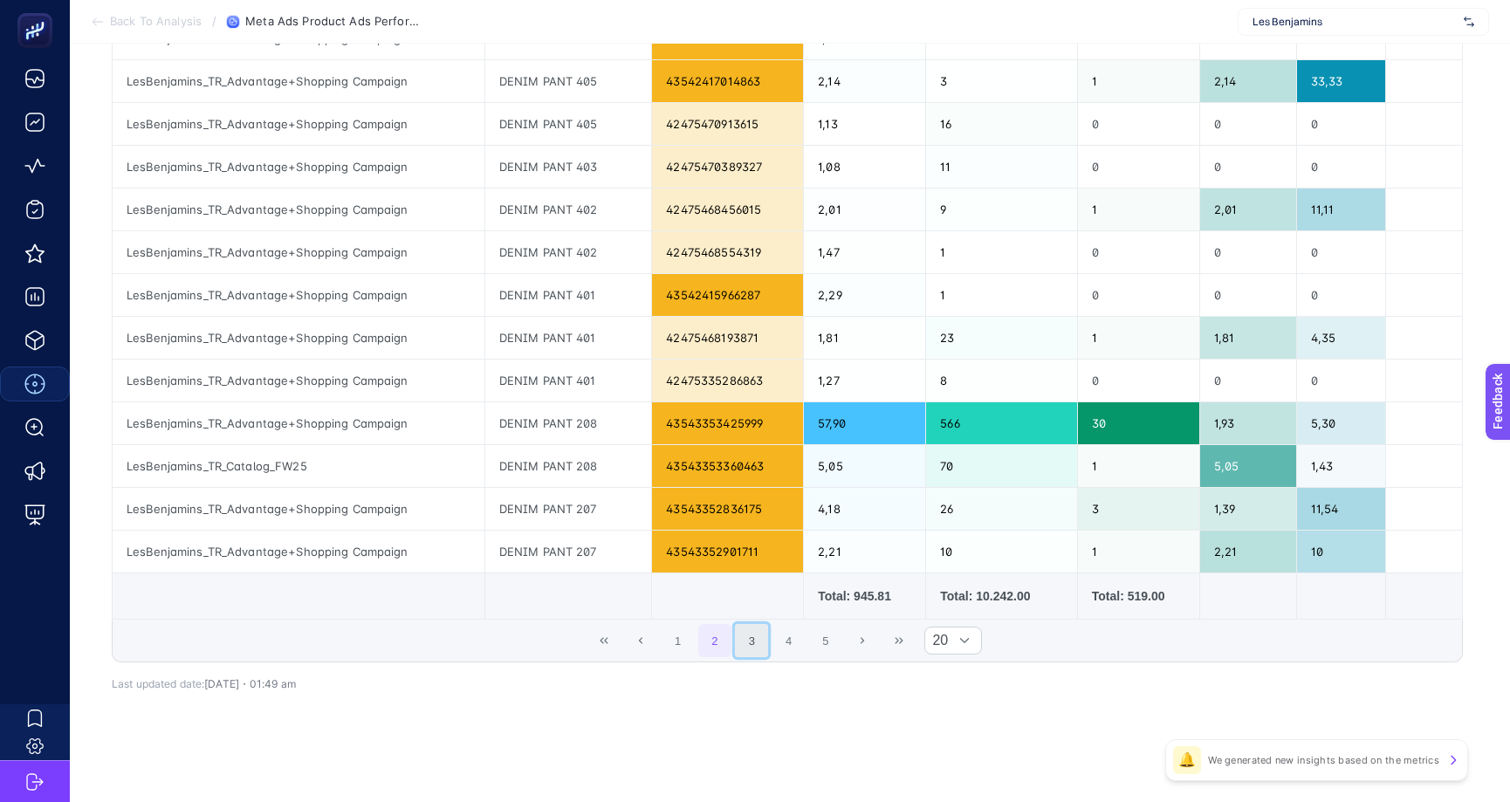
click at [758, 640] on button "3" at bounding box center [751, 640] width 33 height 33
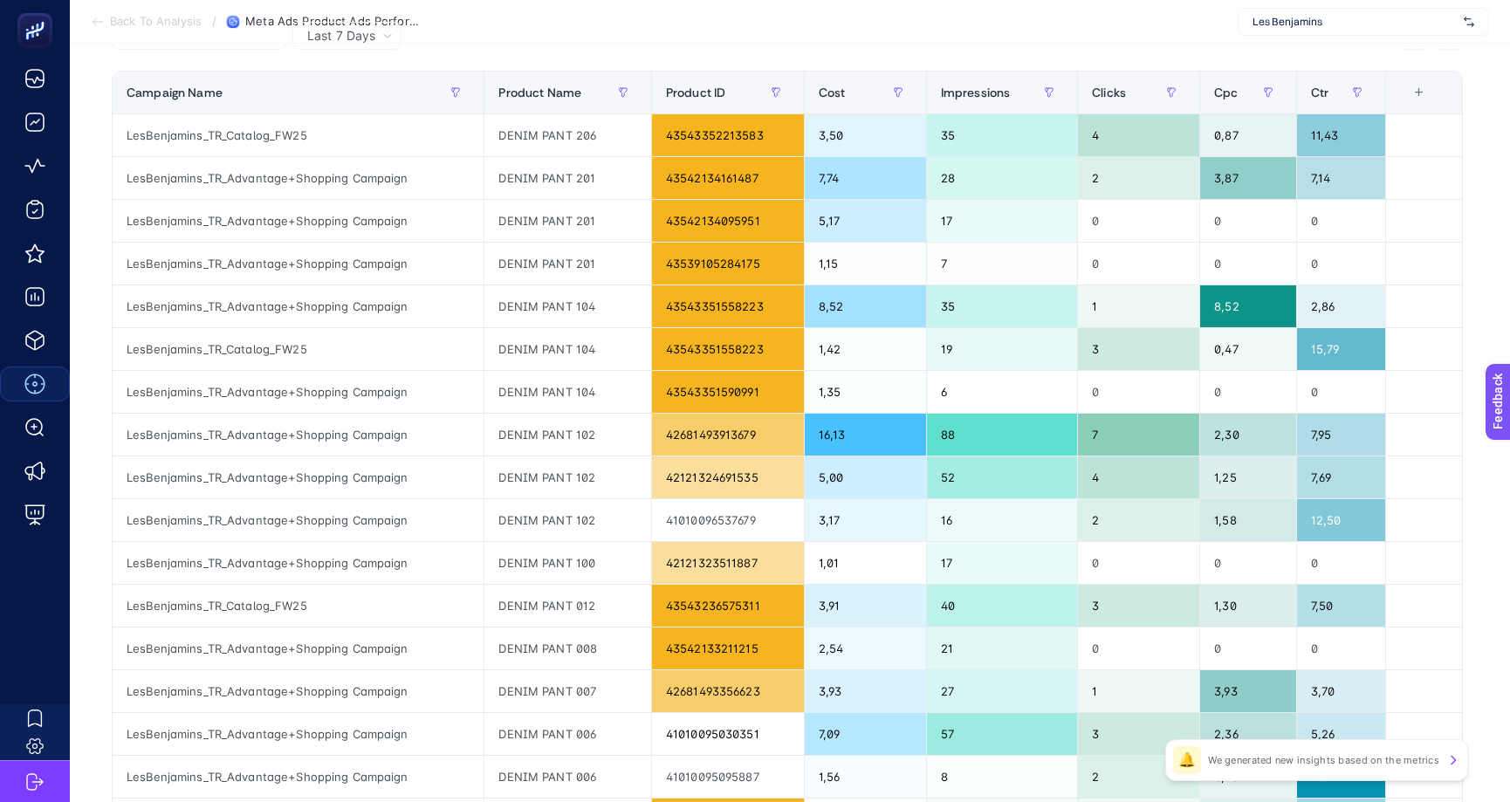
scroll to position [175, 0]
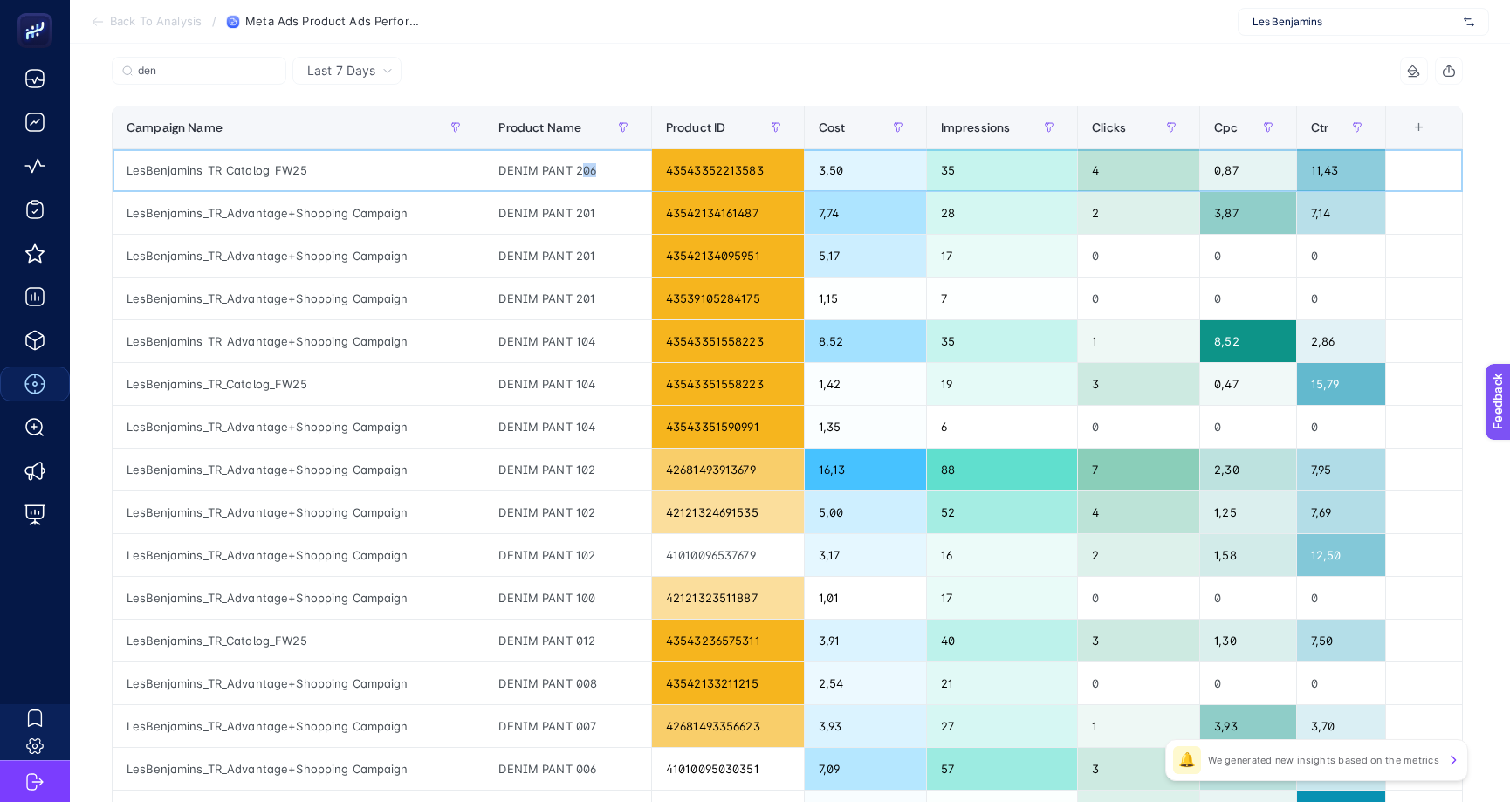
drag, startPoint x: 579, startPoint y: 171, endPoint x: 599, endPoint y: 175, distance: 20.4
click at [599, 175] on div "DENIM PANT 206" at bounding box center [567, 170] width 166 height 42
click at [821, 168] on div "3,50" at bounding box center [865, 170] width 121 height 42
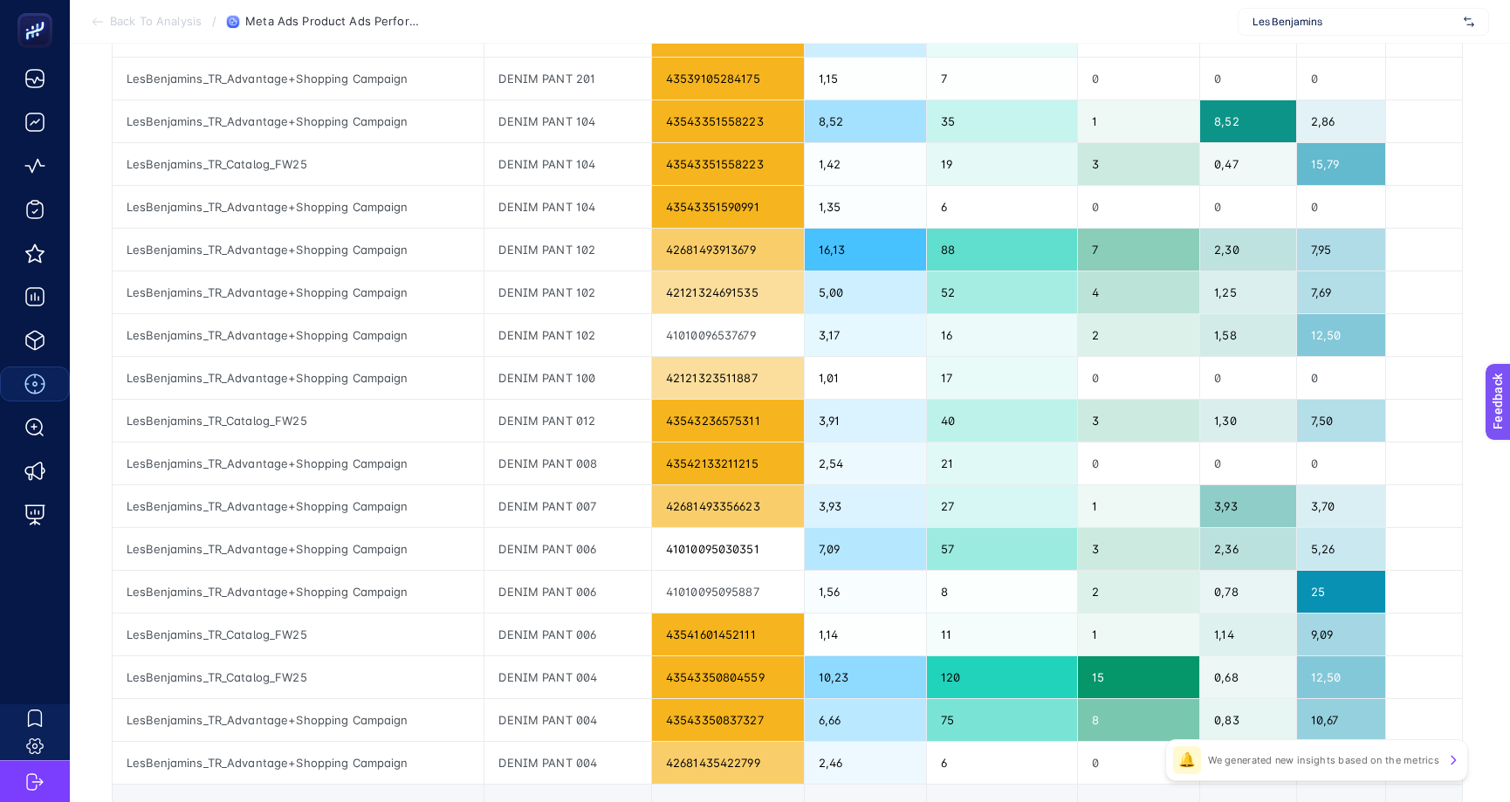
scroll to position [573, 0]
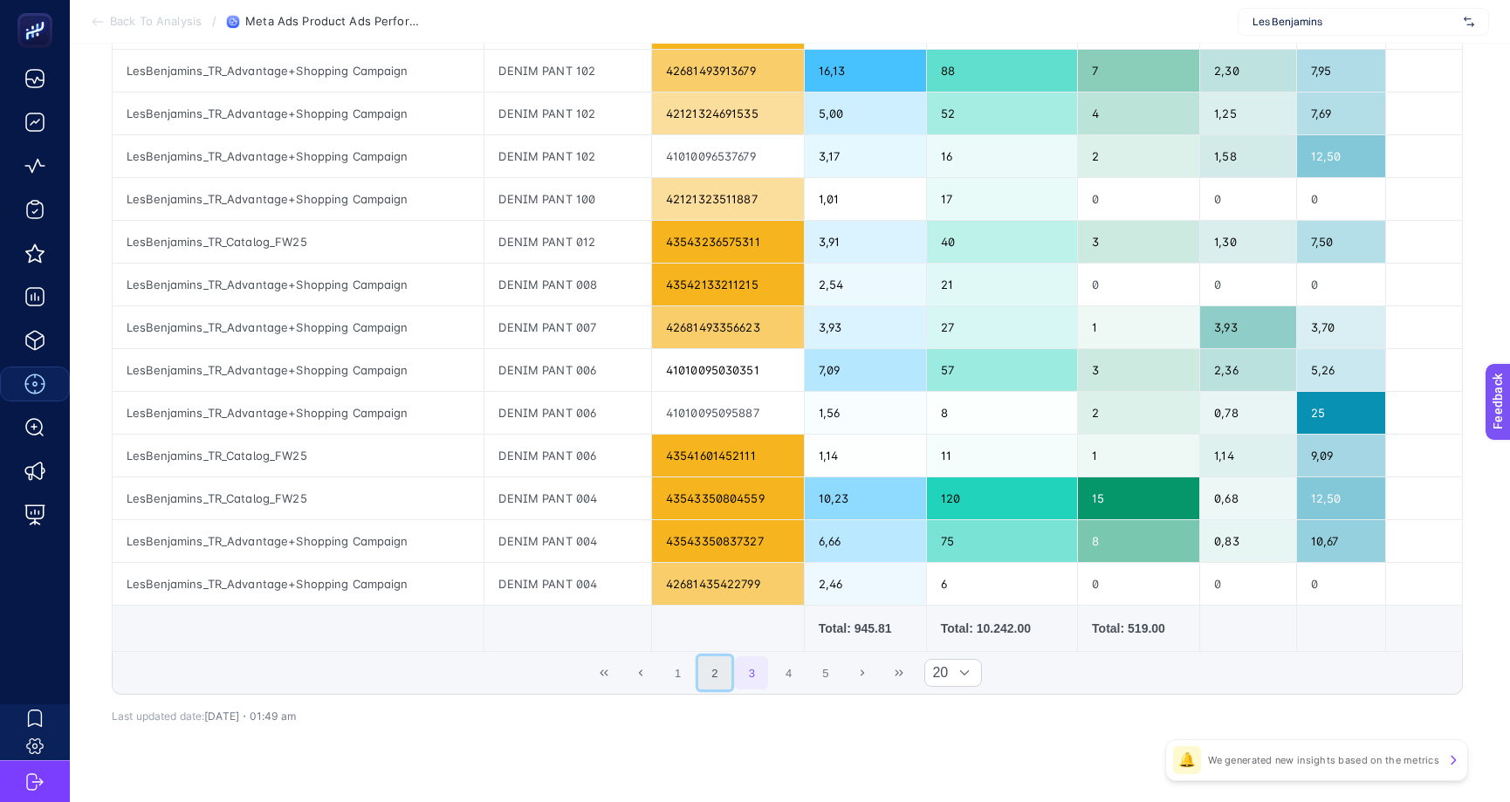
click at [721, 675] on button "2" at bounding box center [714, 672] width 33 height 33
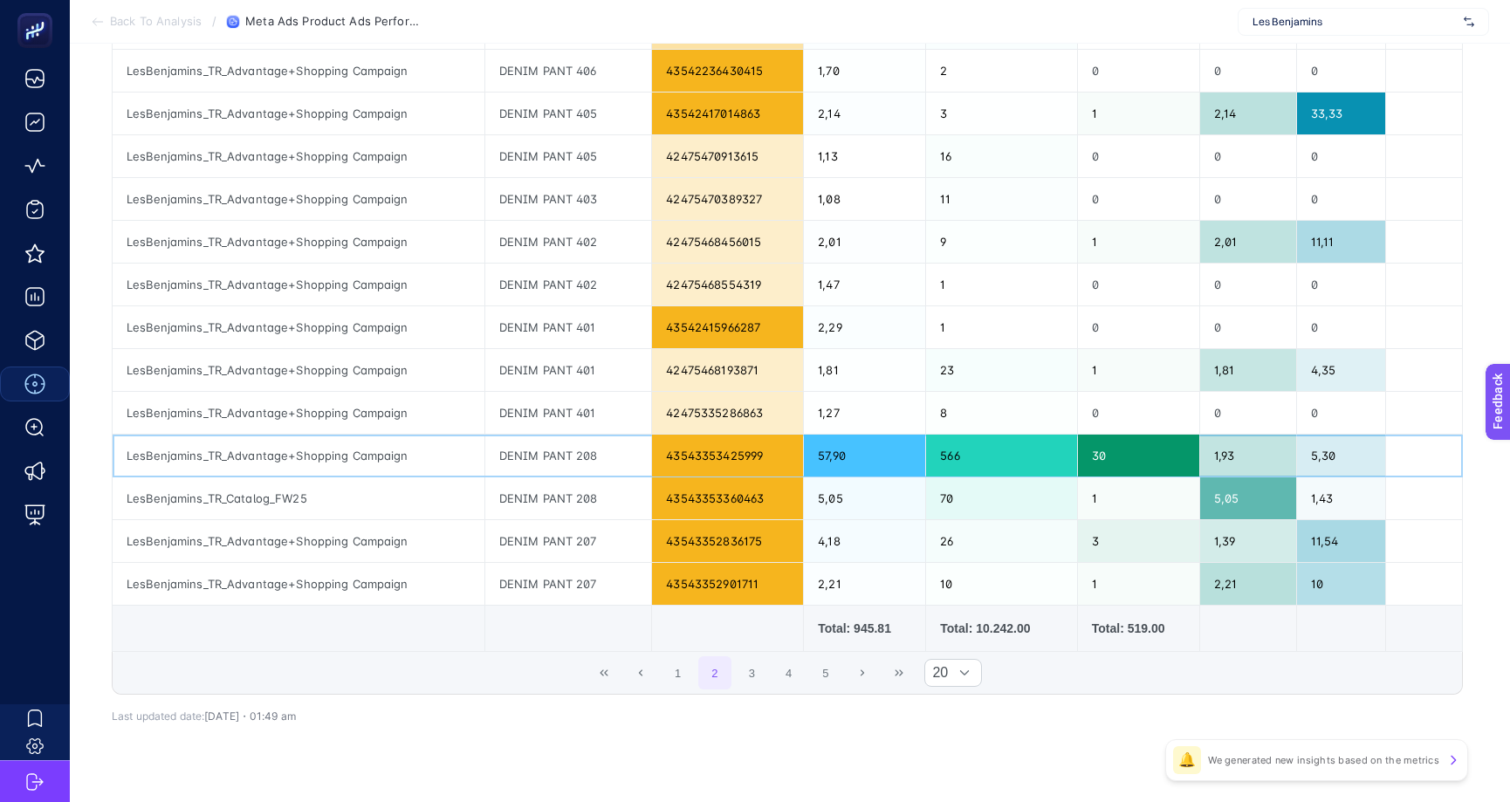
click at [385, 458] on div "LesBenjamins_TR_Advantage+Shopping Campaign" at bounding box center [299, 456] width 372 height 42
click at [380, 499] on div "LesBenjamins_TR_Catalog_FW25" at bounding box center [299, 498] width 372 height 42
click at [386, 541] on div "LesBenjamins_TR_Advantage+Shopping Campaign" at bounding box center [299, 541] width 372 height 42
click at [408, 581] on div "LesBenjamins_TR_Advantage+Shopping Campaign" at bounding box center [299, 584] width 372 height 42
click at [577, 560] on div "DENIM PANT 207" at bounding box center [568, 541] width 167 height 42
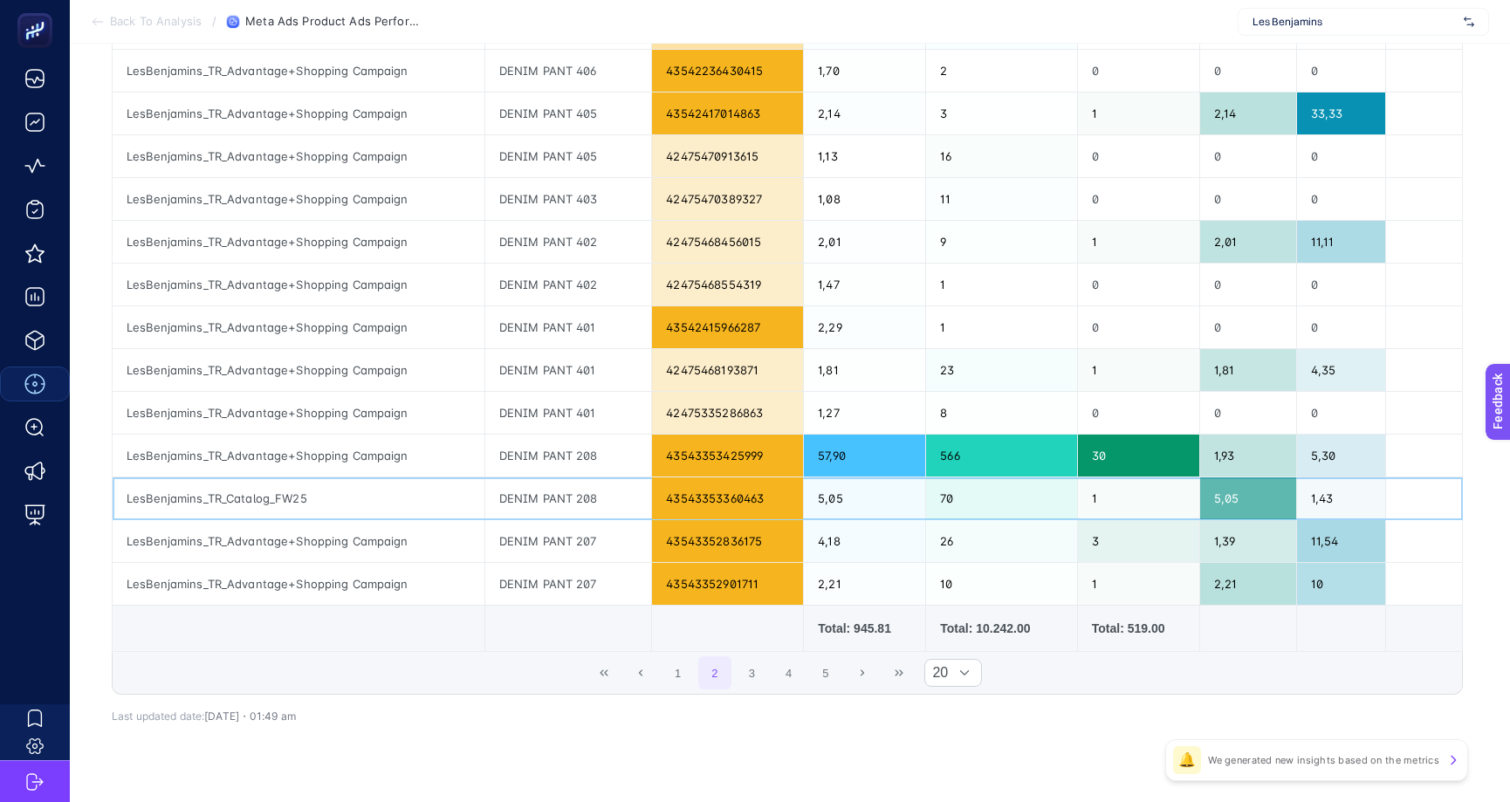
click at [576, 500] on div "DENIM PANT 208" at bounding box center [568, 498] width 167 height 42
click at [576, 480] on div "DENIM PANT 208" at bounding box center [568, 498] width 167 height 42
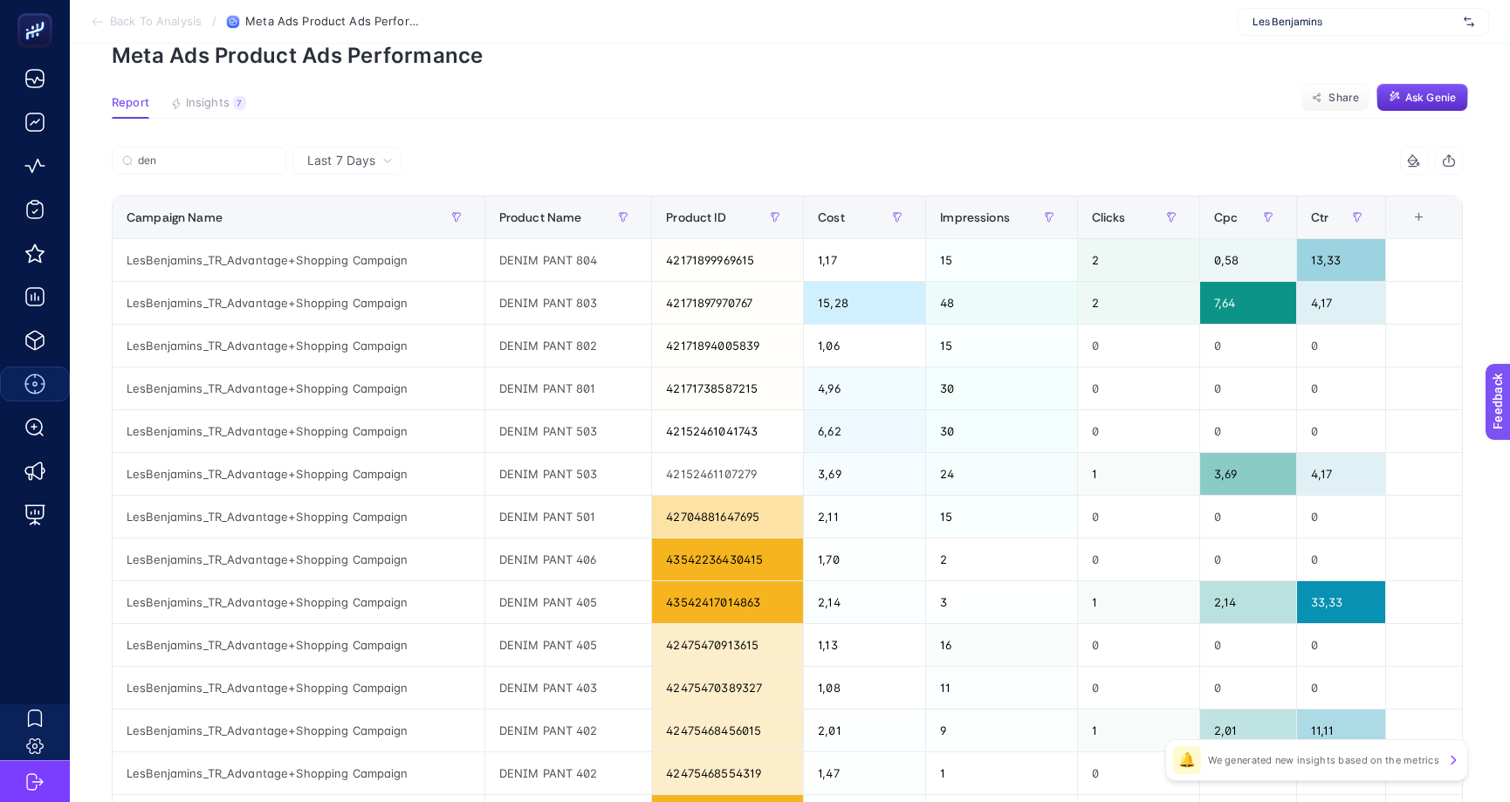
scroll to position [555, 0]
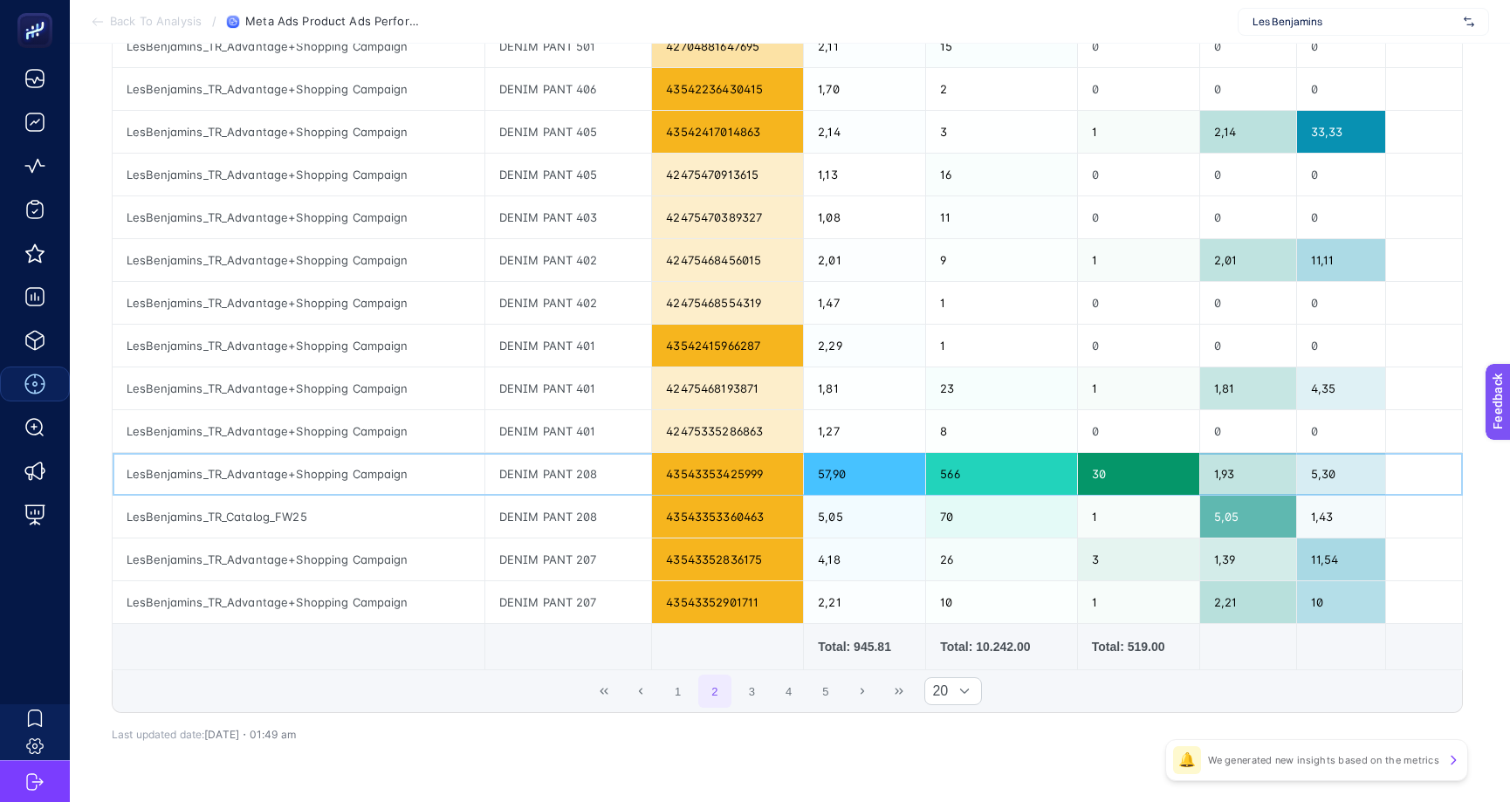
click at [958, 477] on div "566" at bounding box center [1001, 474] width 150 height 42
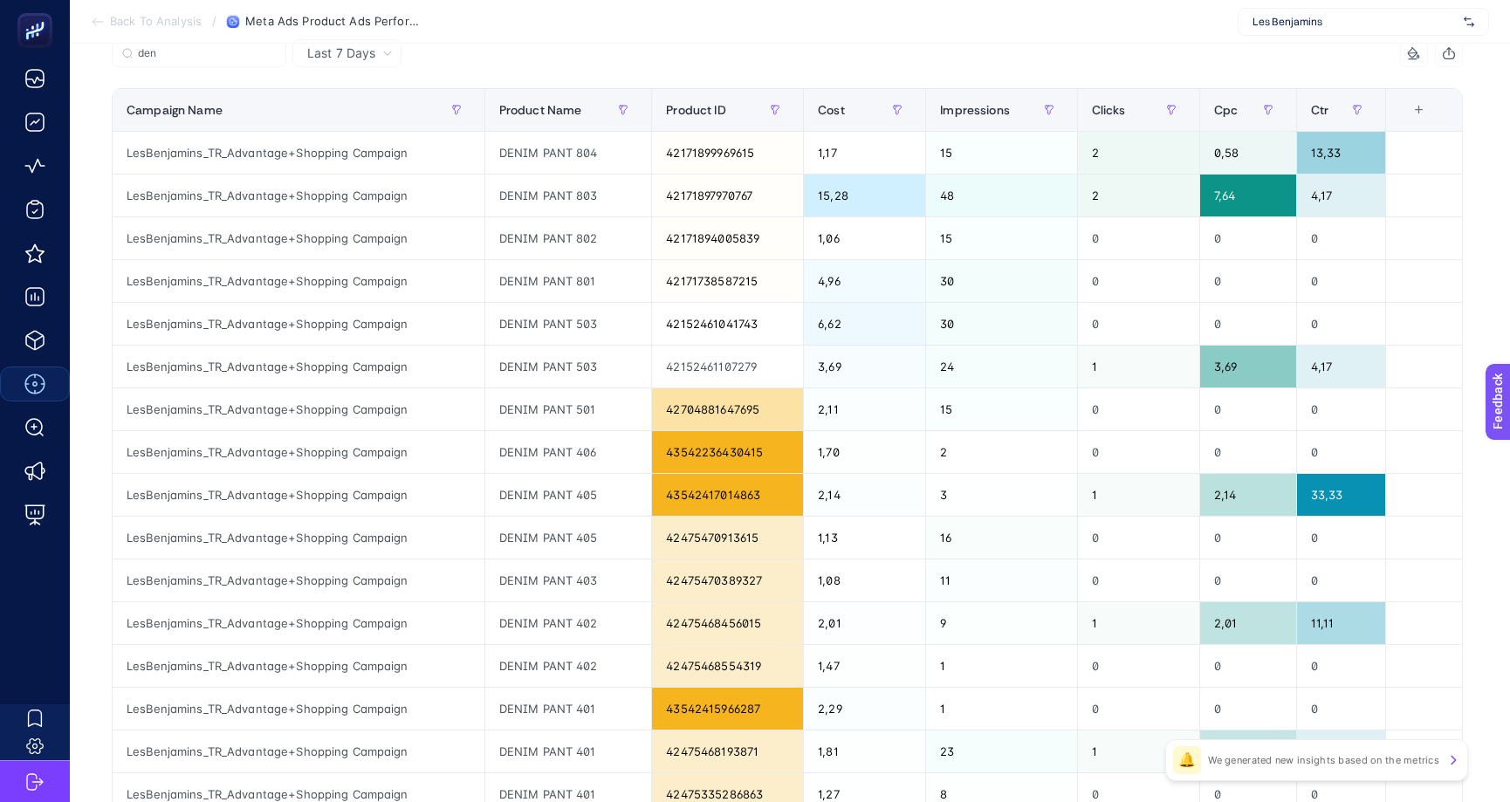
scroll to position [606, 0]
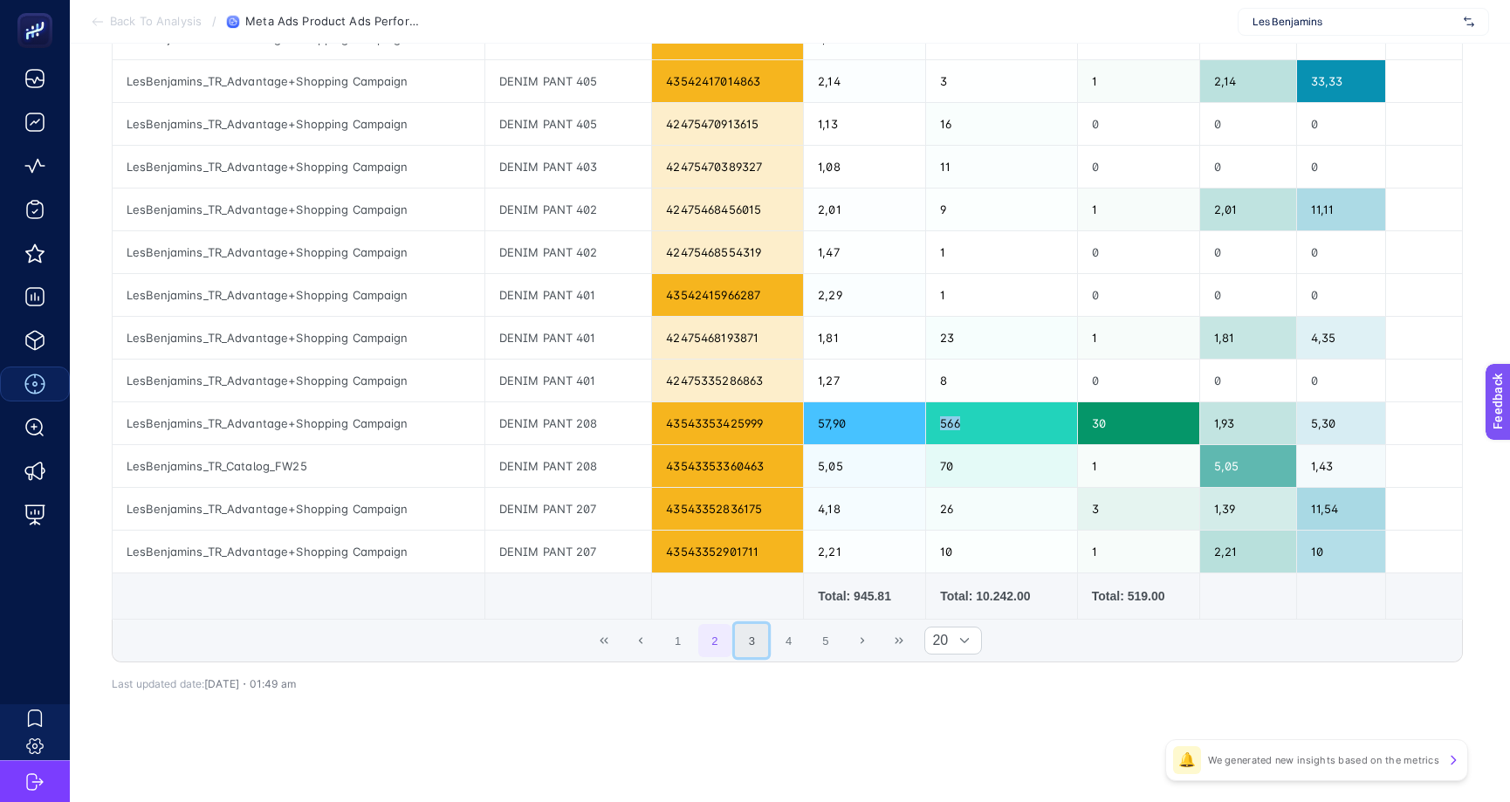
click at [747, 641] on button "3" at bounding box center [751, 640] width 33 height 33
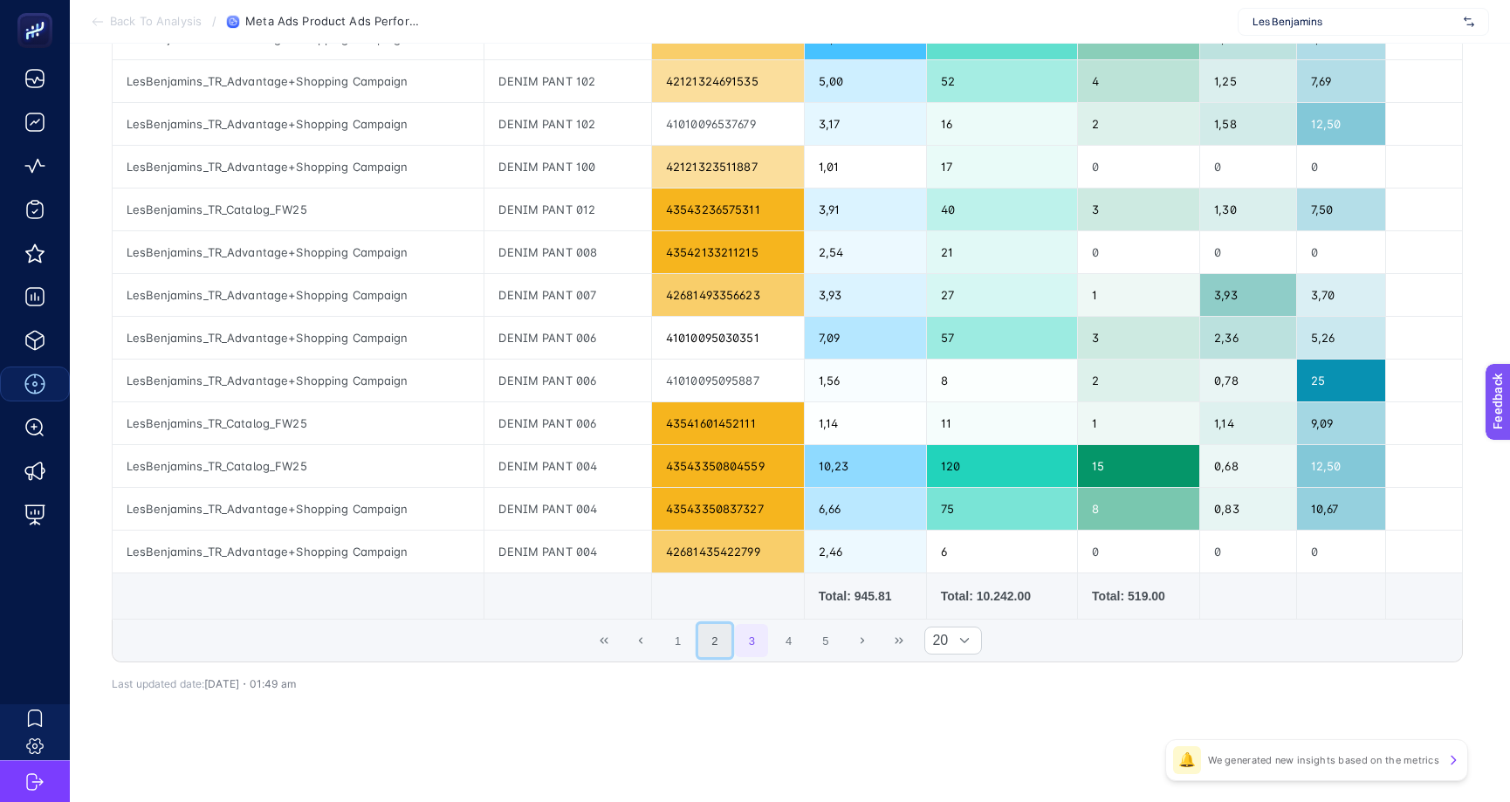
click at [731, 640] on button "2" at bounding box center [714, 640] width 33 height 33
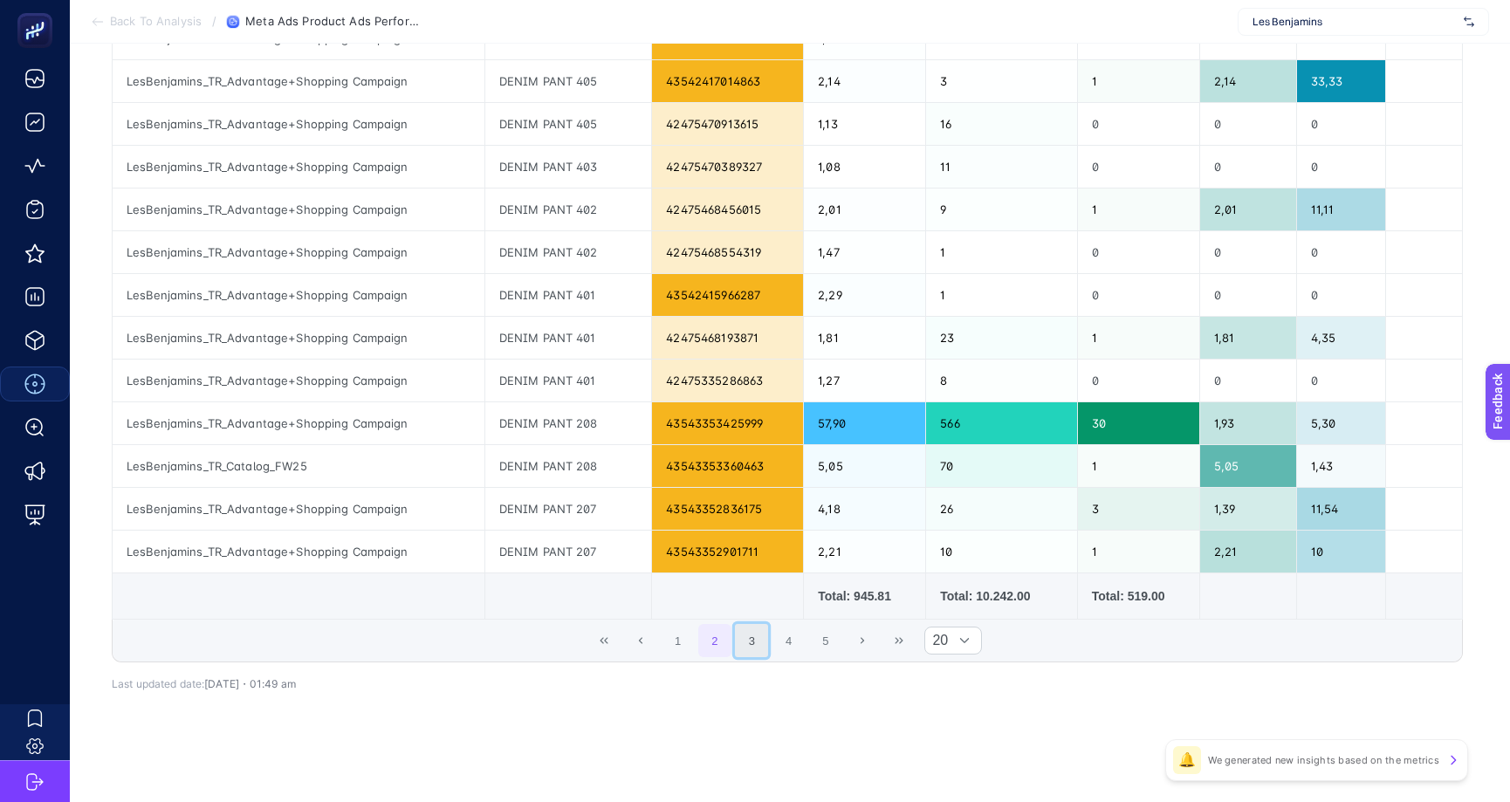
click at [759, 646] on button "3" at bounding box center [751, 640] width 33 height 33
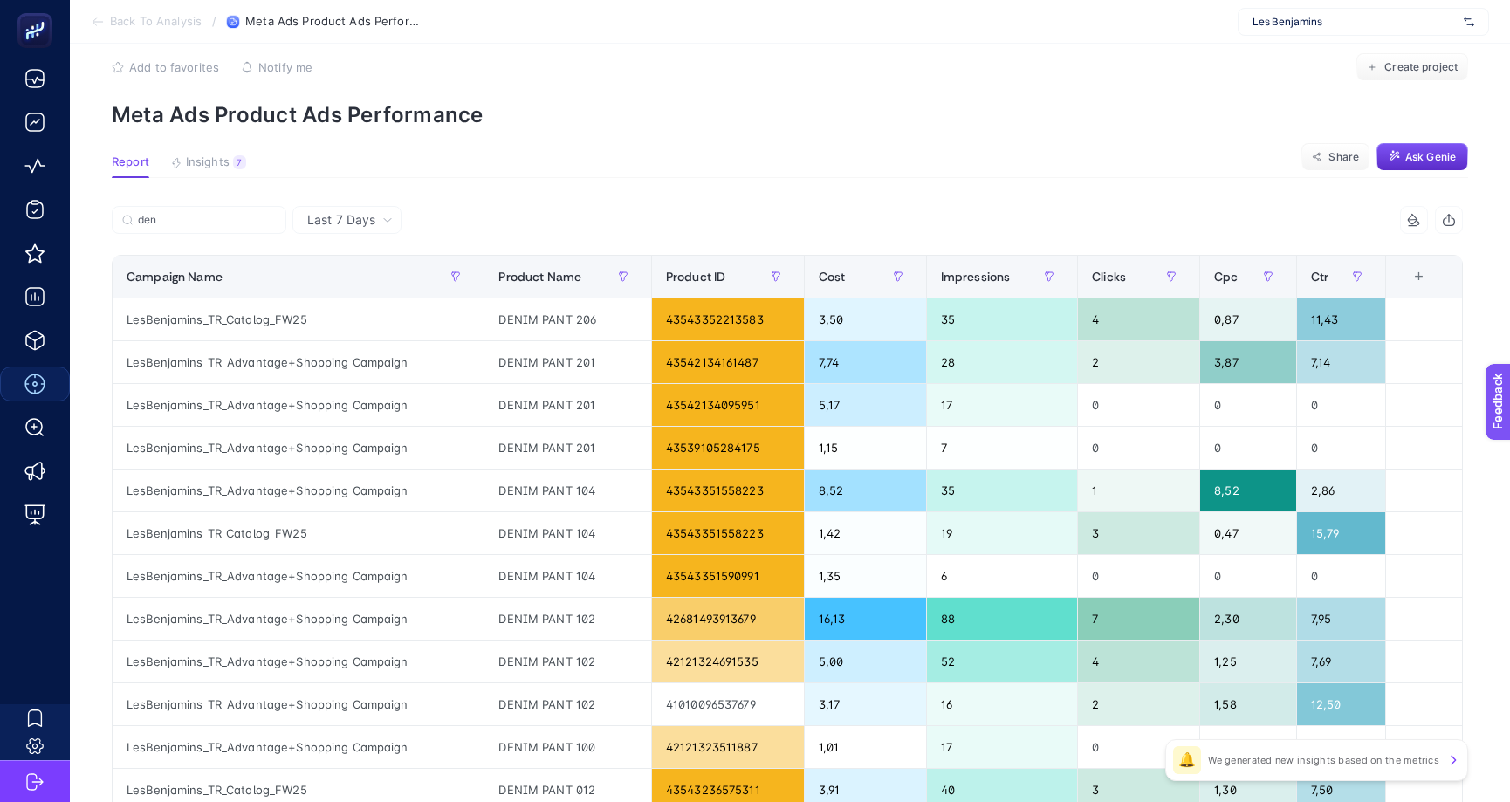
scroll to position [0, 0]
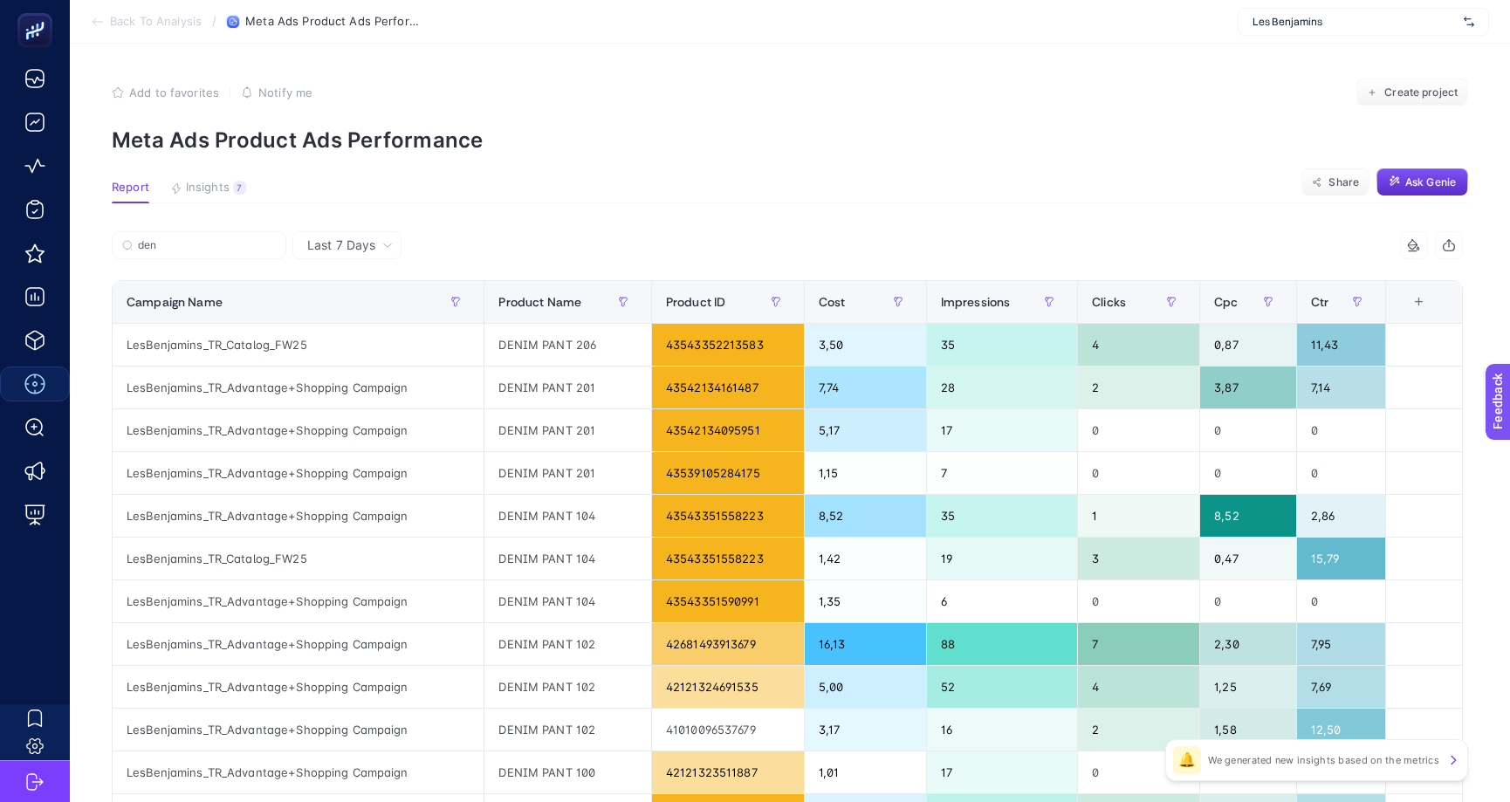
click at [783, 65] on article "Add to favorites false Notify me Create project Meta Ads Product Ads Performanc…" at bounding box center [790, 726] width 1440 height 1364
click at [872, 237] on div "6 items selected" at bounding box center [1125, 245] width 676 height 28
click at [759, 162] on article "Add to favorites false Notify me Create project Meta Ads Product Ads Performanc…" at bounding box center [790, 726] width 1440 height 1364
click at [628, 242] on div "den" at bounding box center [450, 250] width 676 height 38
click at [187, 250] on input "den" at bounding box center [207, 245] width 138 height 13
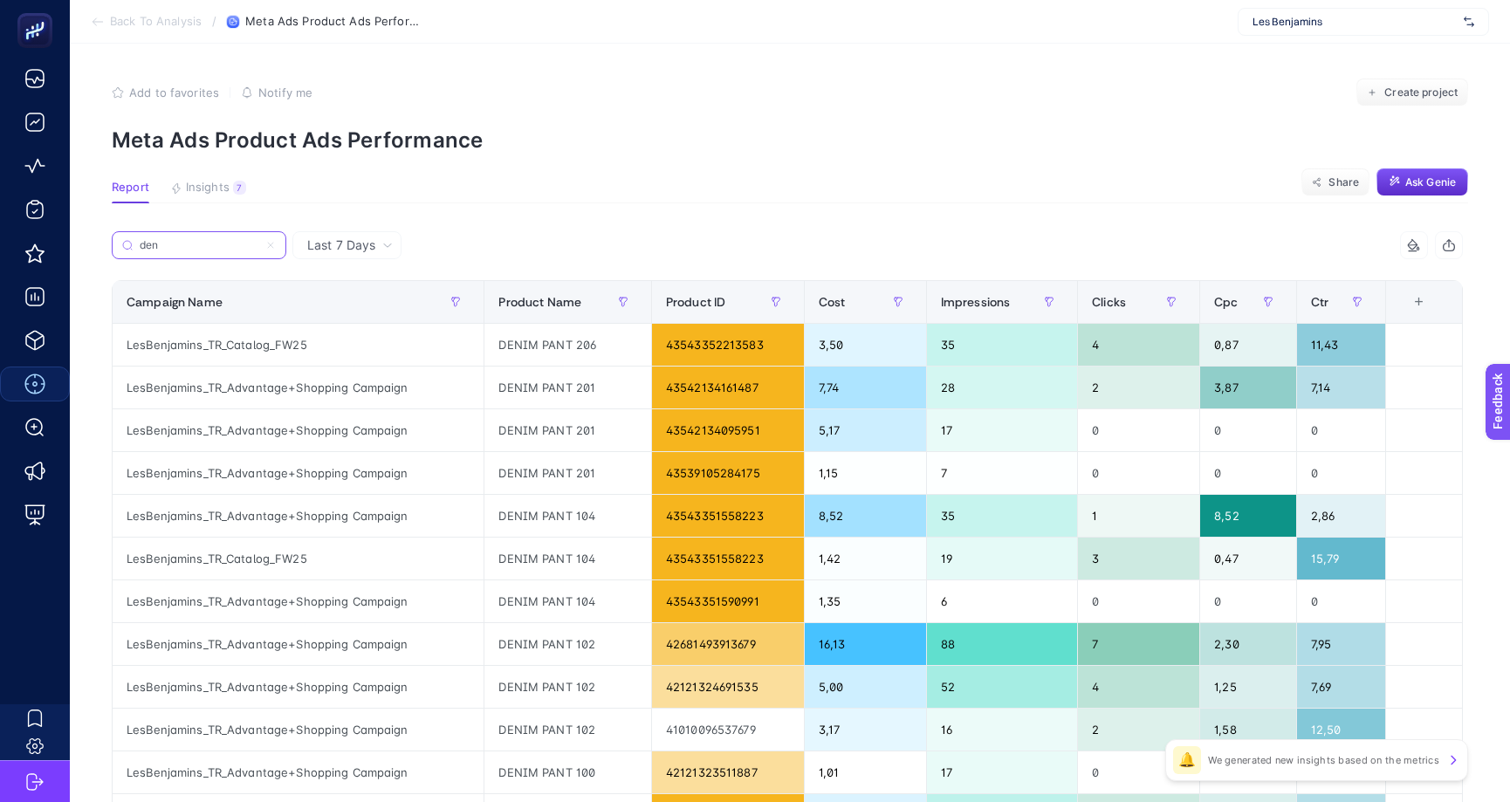
click at [187, 250] on input "den" at bounding box center [199, 245] width 119 height 13
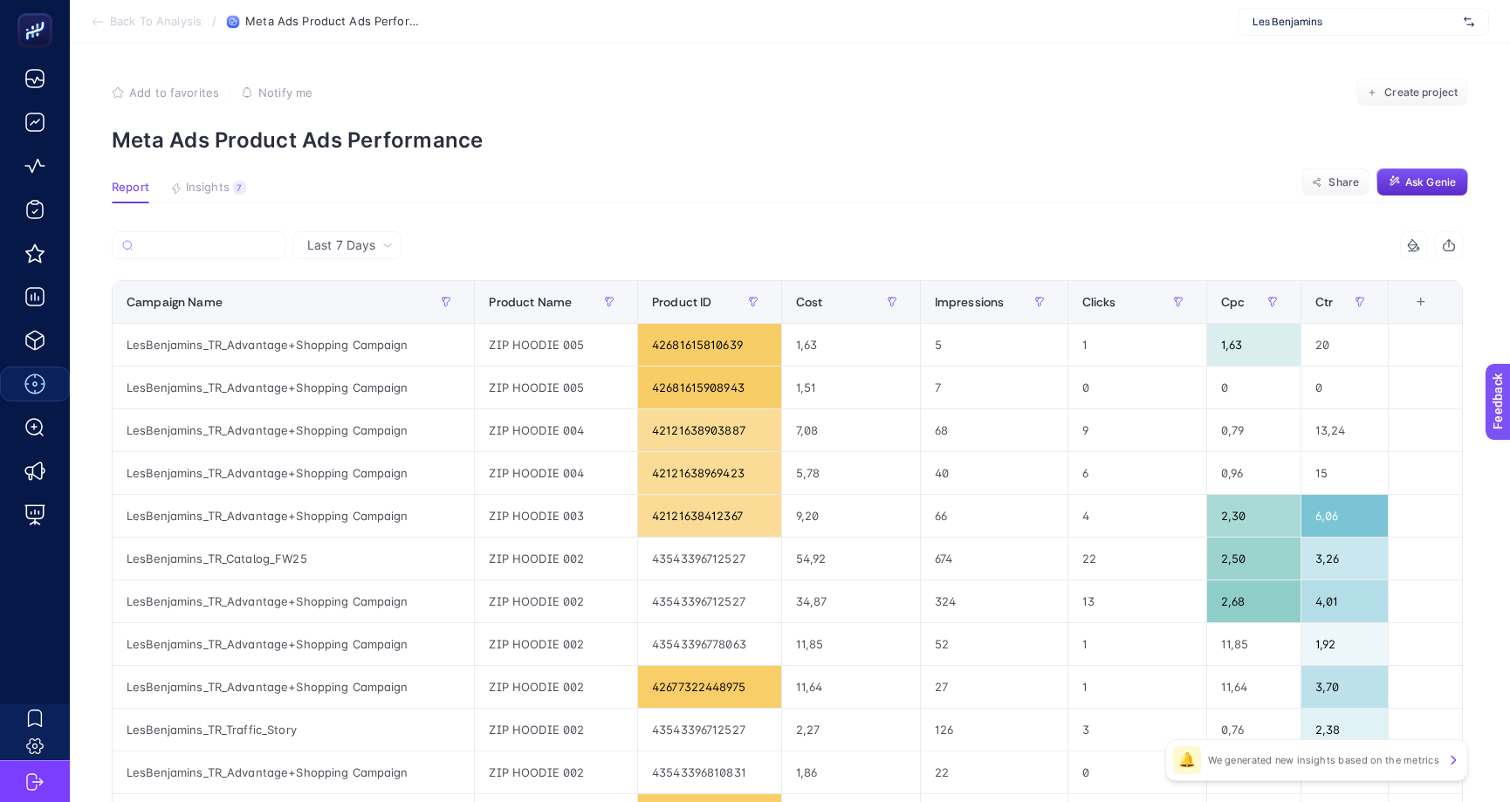
click at [535, 230] on article "Add to favorites false Notify me Create project Meta Ads Product Ads Performanc…" at bounding box center [790, 726] width 1440 height 1364
click at [552, 223] on article "Add to favorites false Notify me Create project Meta Ads Product Ads Performanc…" at bounding box center [790, 726] width 1440 height 1364
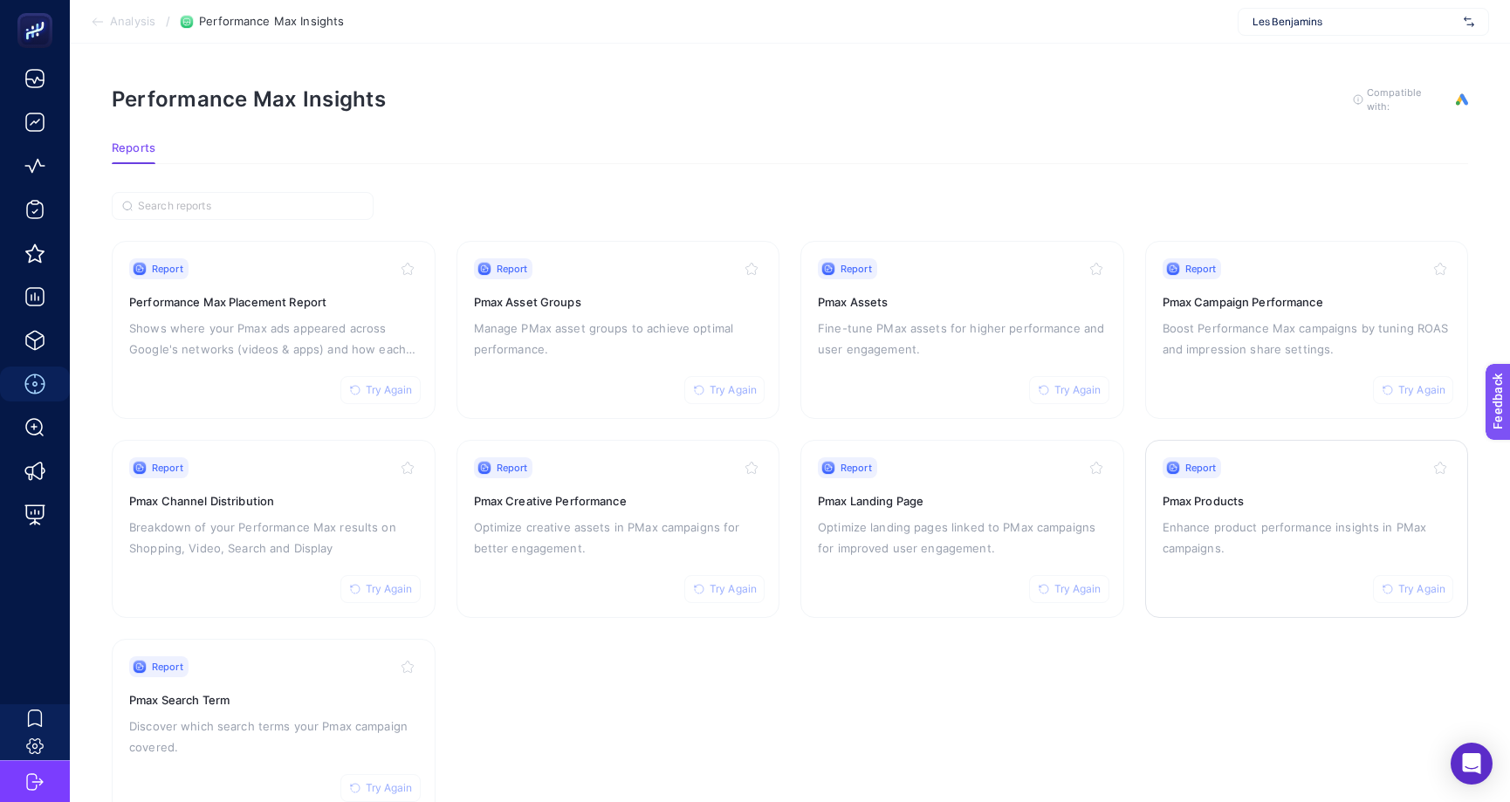
click at [1272, 526] on p "Enhance product performance insights in PMax campaigns." at bounding box center [1306, 538] width 289 height 42
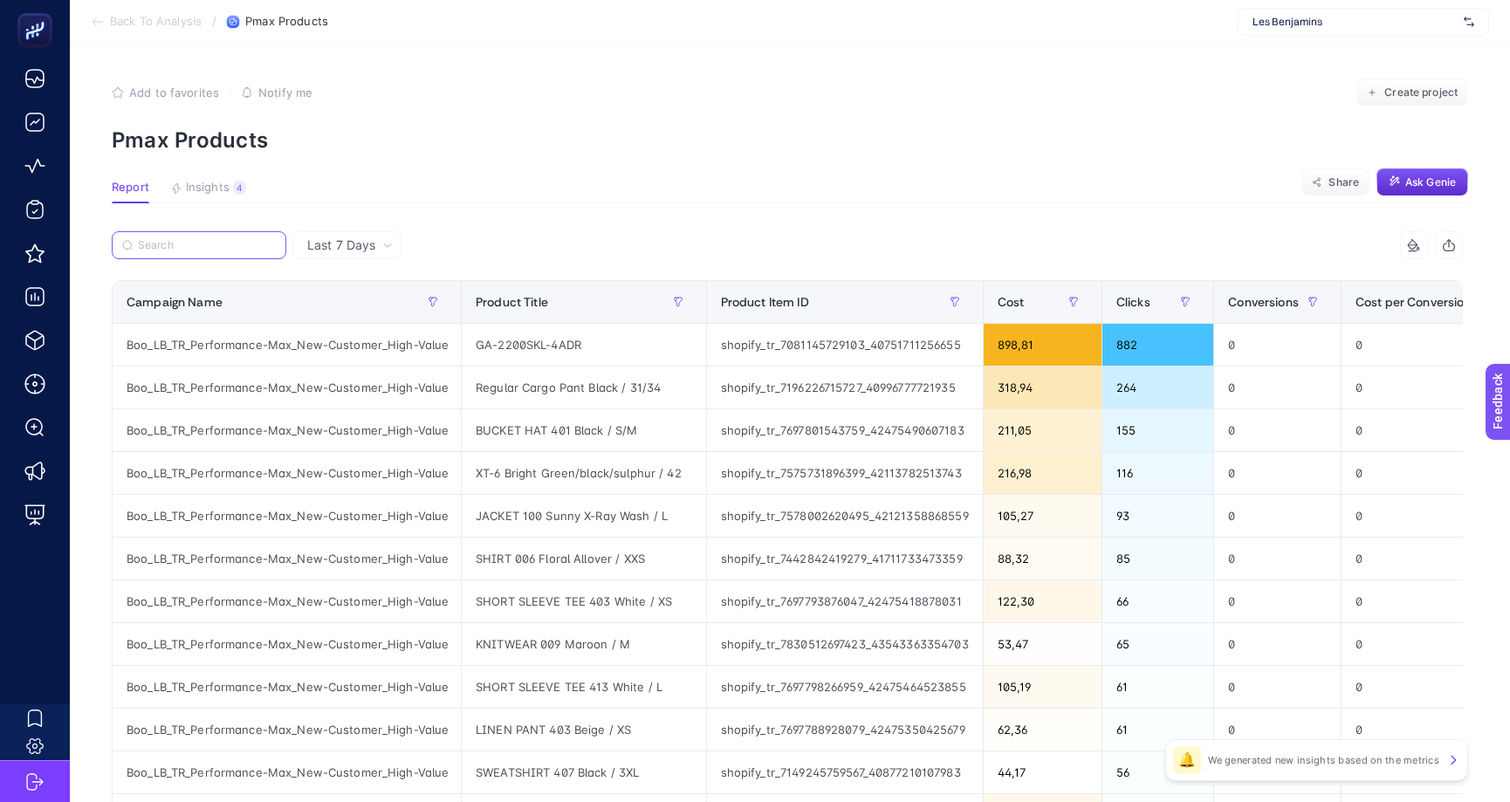
click at [239, 250] on input "Search" at bounding box center [207, 245] width 138 height 13
click at [1279, 302] on span "Conversions" at bounding box center [1263, 302] width 71 height 14
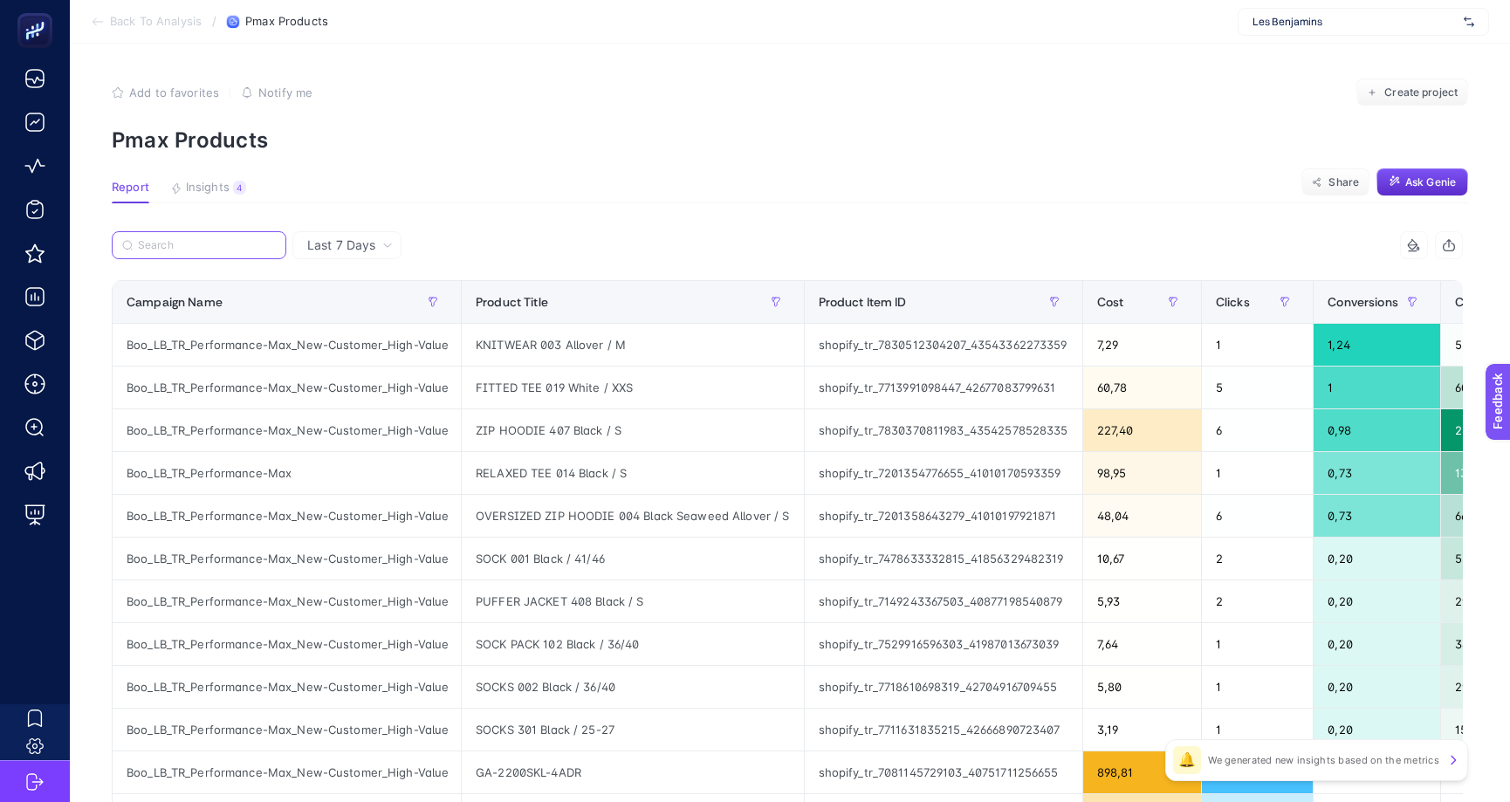
click at [213, 247] on input "Search" at bounding box center [207, 245] width 138 height 13
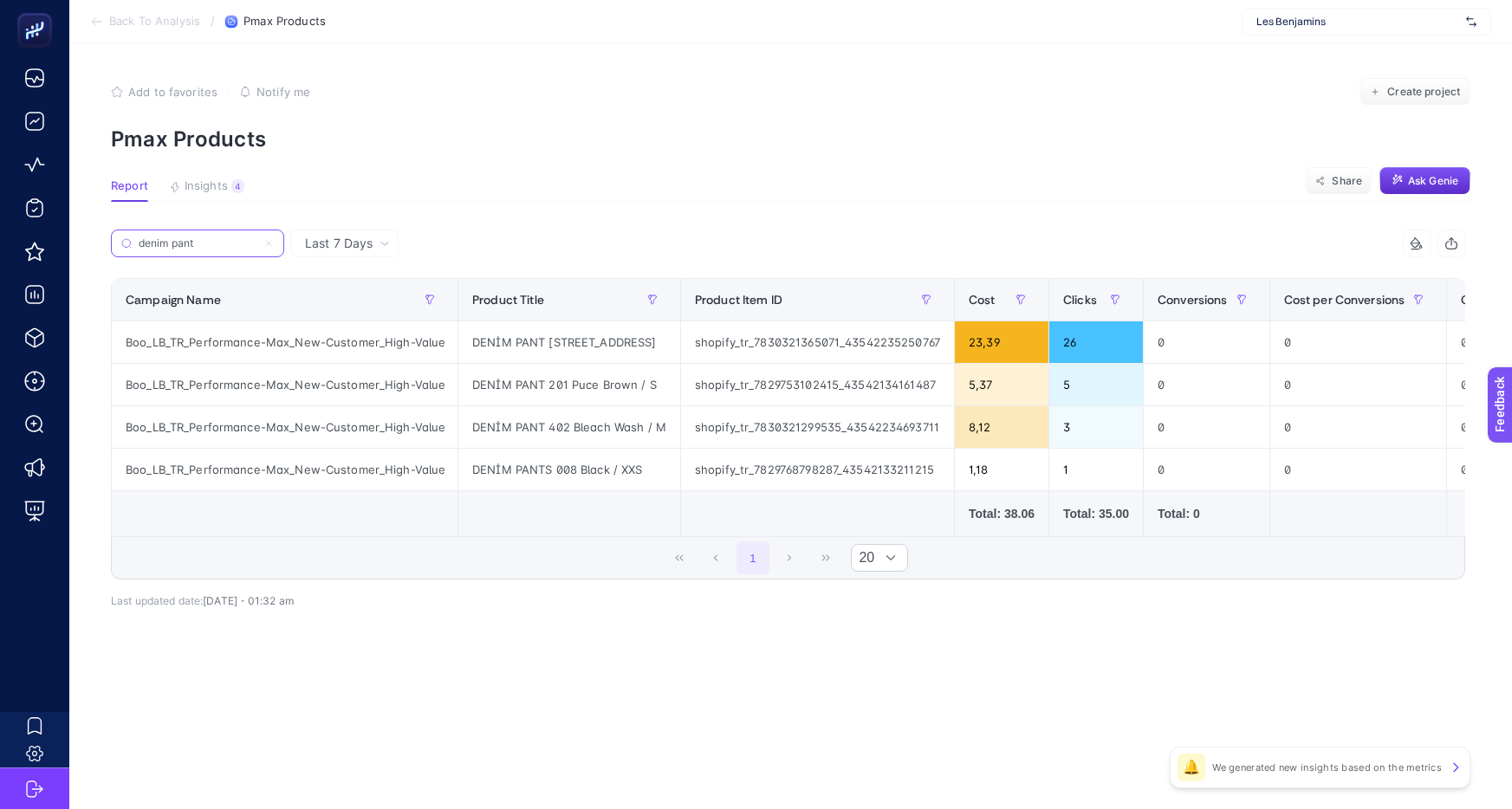
type input "denim pant"
click at [931, 103] on div "Add to favorites false Notify me Create project" at bounding box center [790, 92] width 1359 height 28
click at [1111, 92] on div "Add to favorites false Notify me Create project" at bounding box center [790, 92] width 1359 height 28
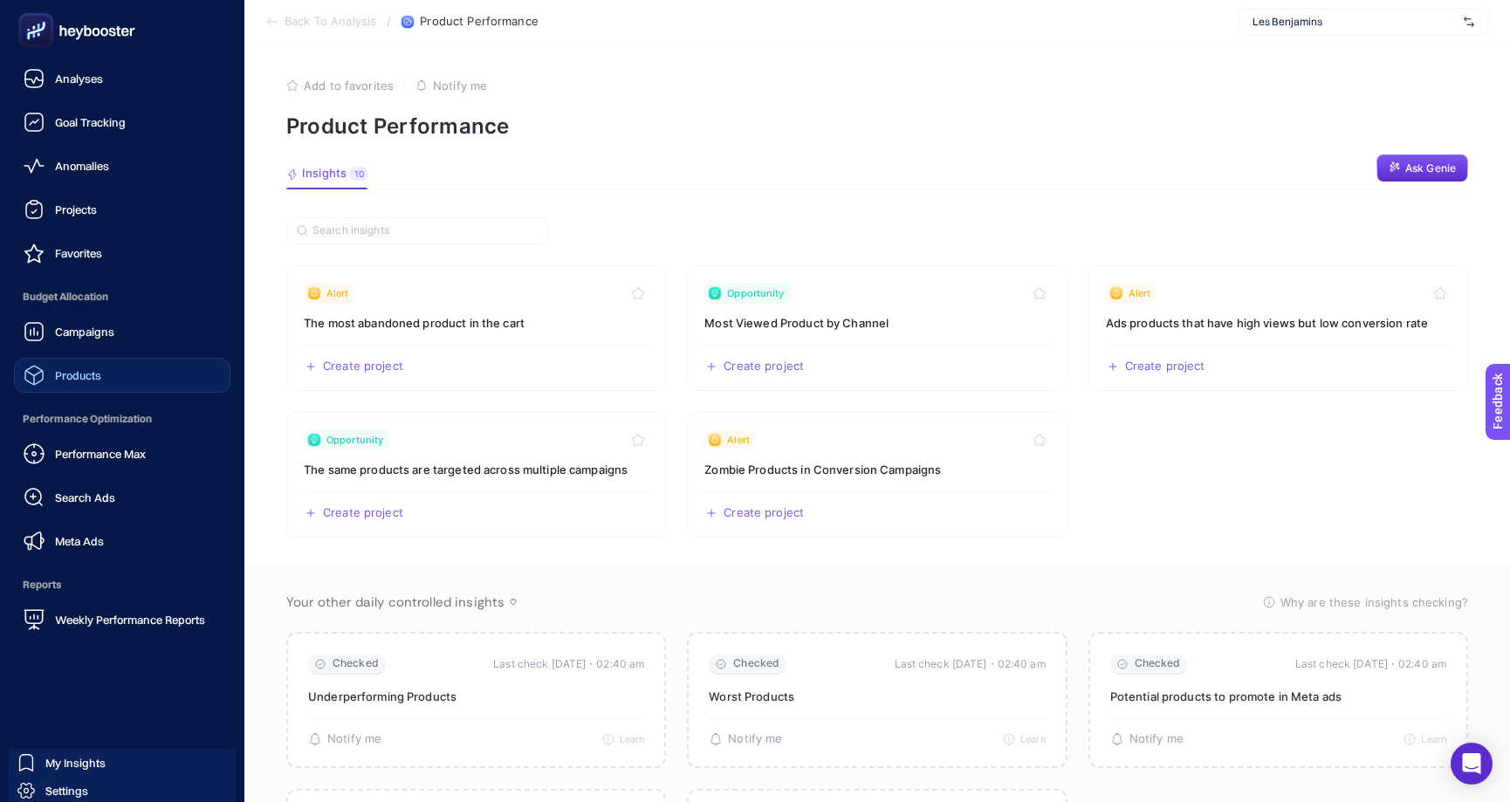
click at [81, 387] on link "Products" at bounding box center [122, 375] width 216 height 35
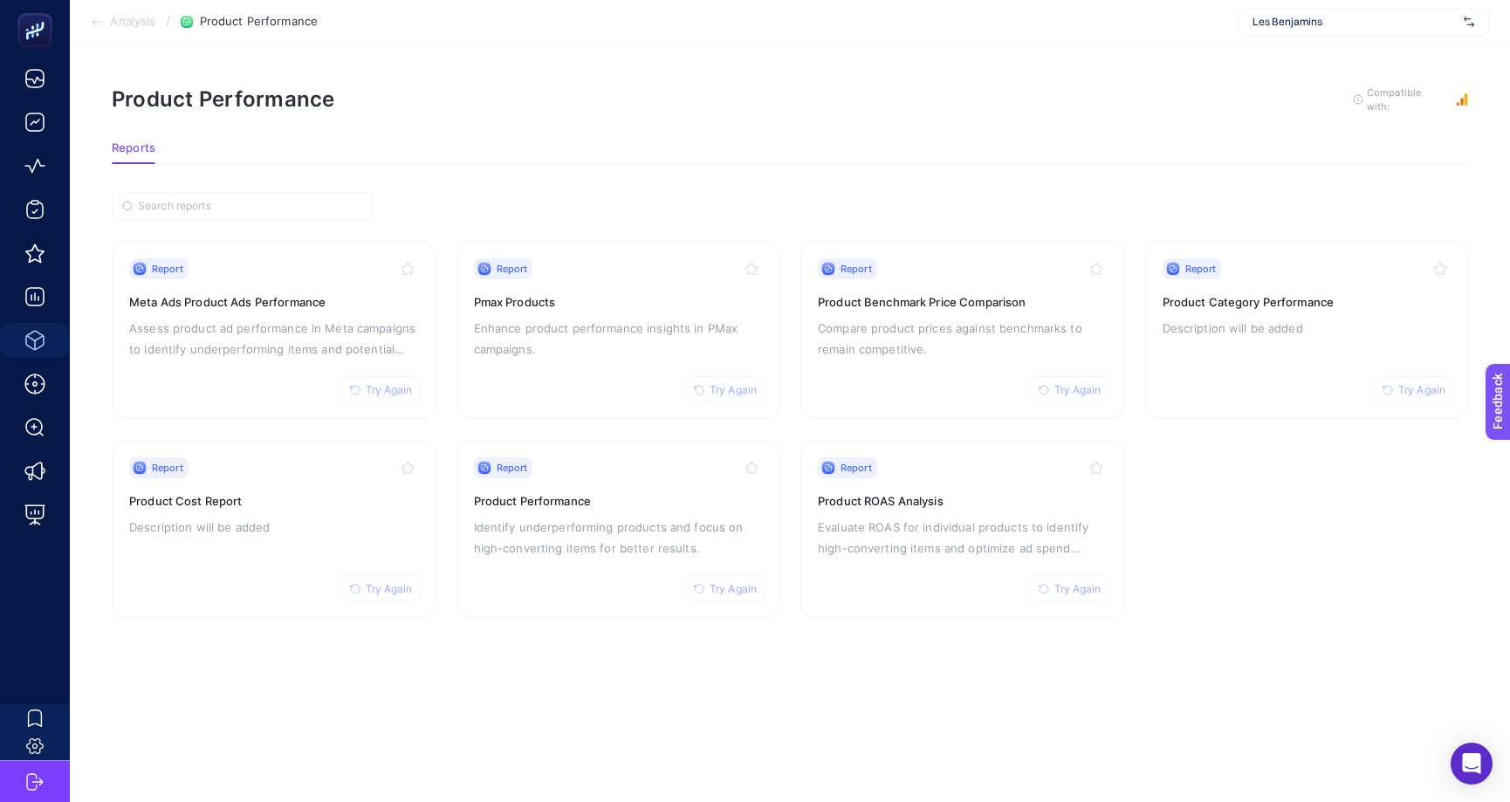
click at [788, 426] on section "Report Try Again Meta Ads Product Ads Performance Assess product ad performance…" at bounding box center [790, 429] width 1356 height 377
click at [383, 527] on p "Description will be added" at bounding box center [273, 527] width 289 height 21
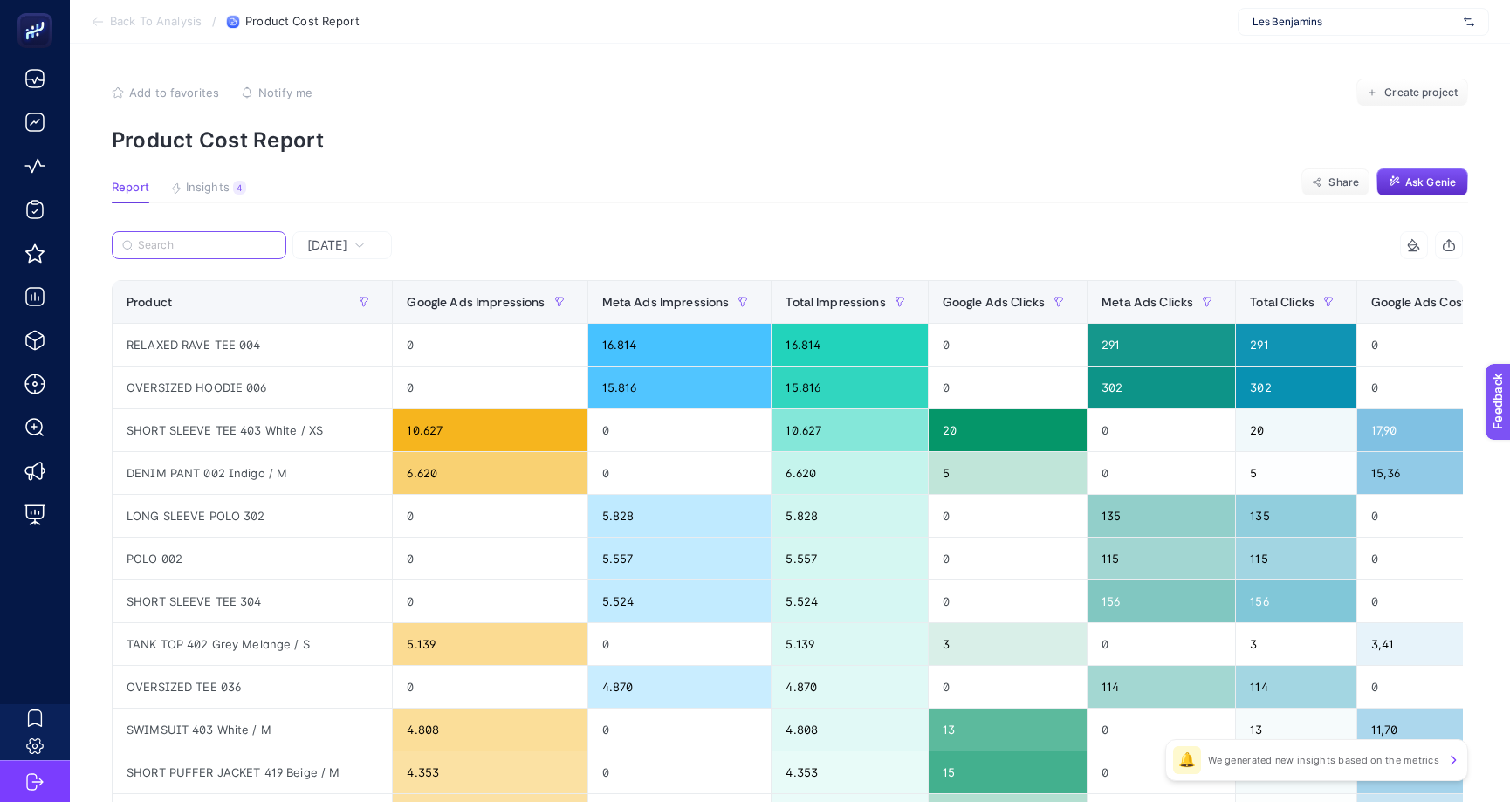
click at [242, 241] on input "Search" at bounding box center [207, 245] width 138 height 13
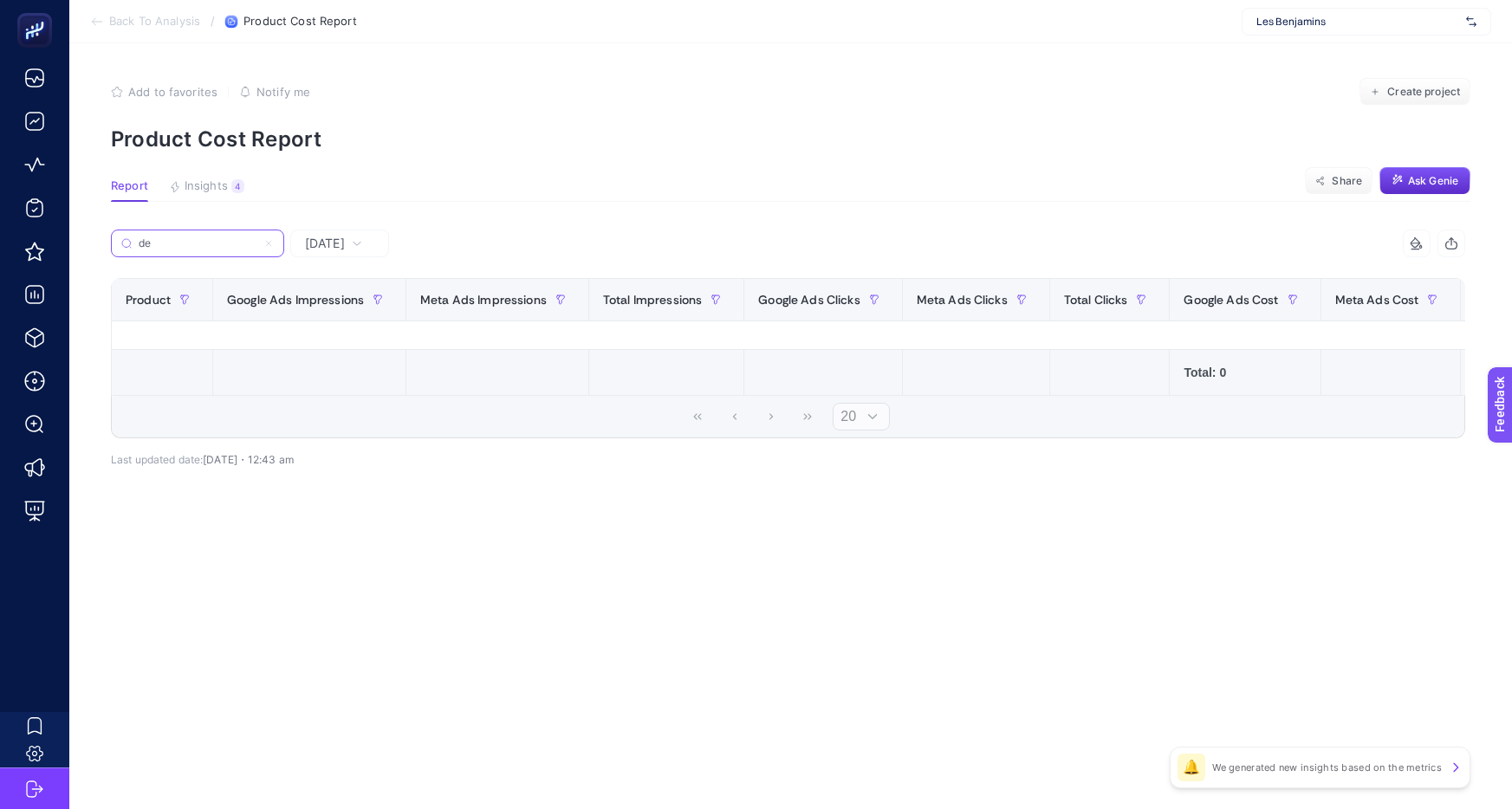
type input "d"
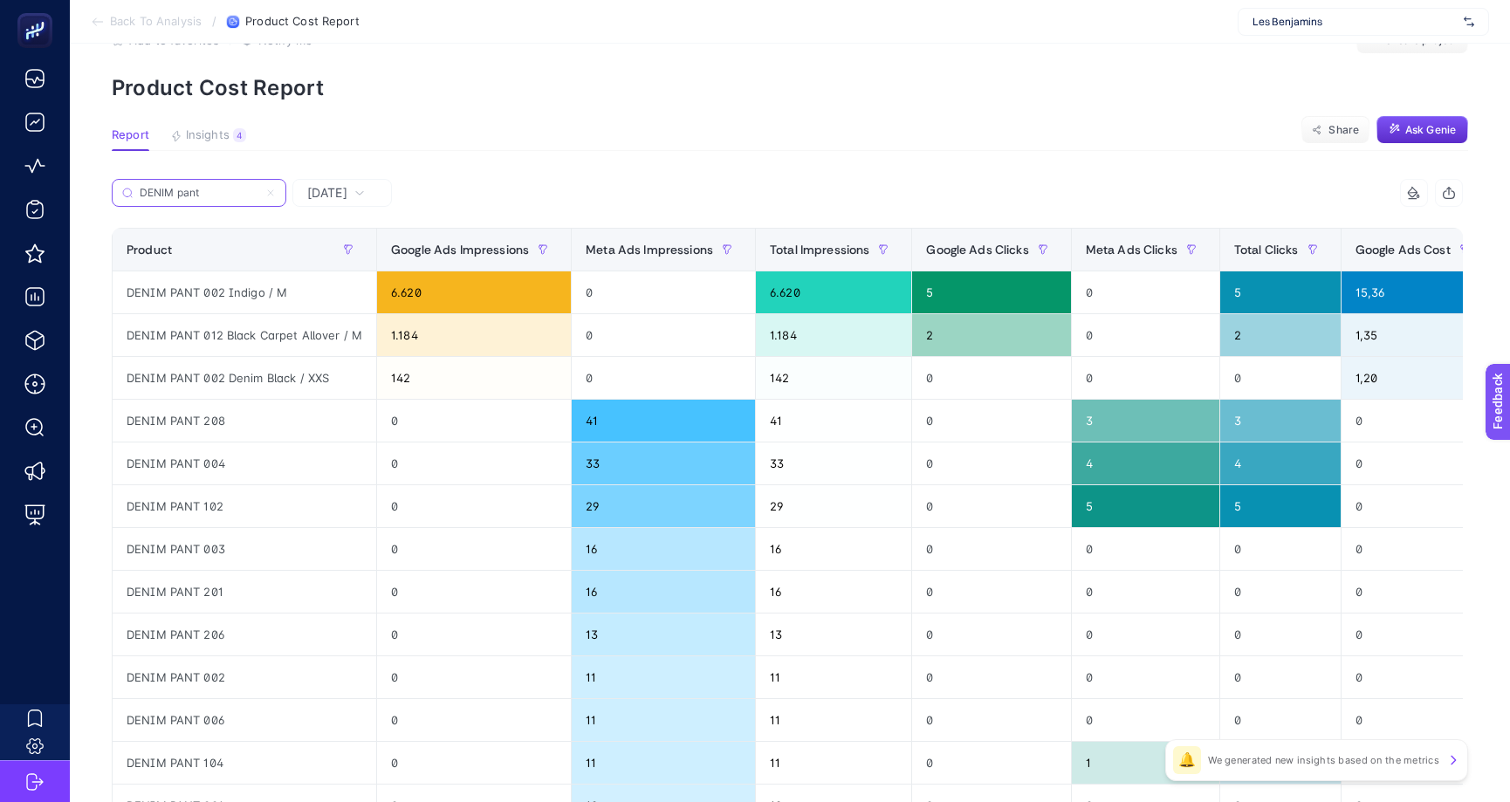
scroll to position [57, 0]
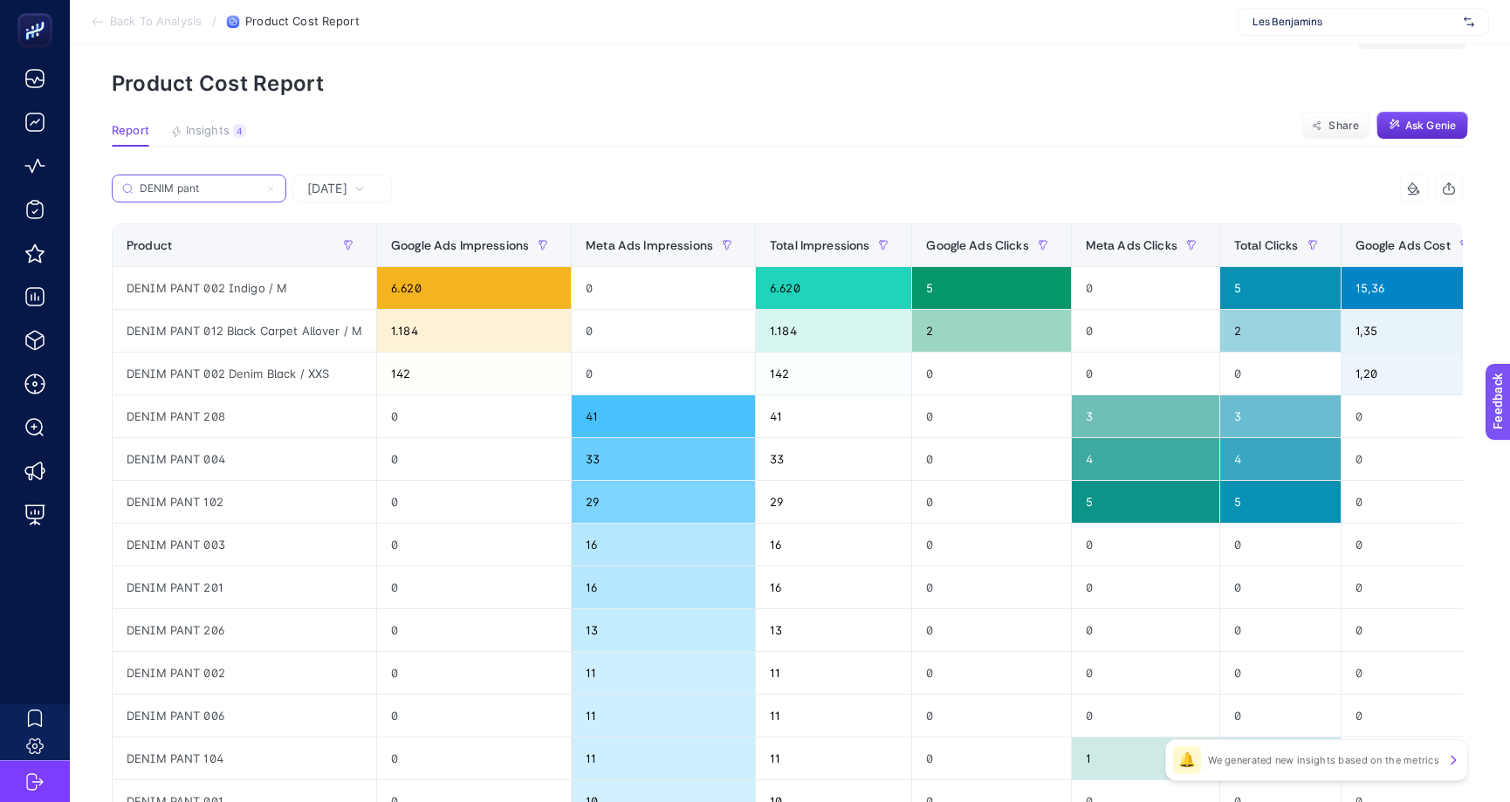
type input "DENIM pant"
click at [350, 417] on div "DENIM PANT 208" at bounding box center [245, 416] width 264 height 42
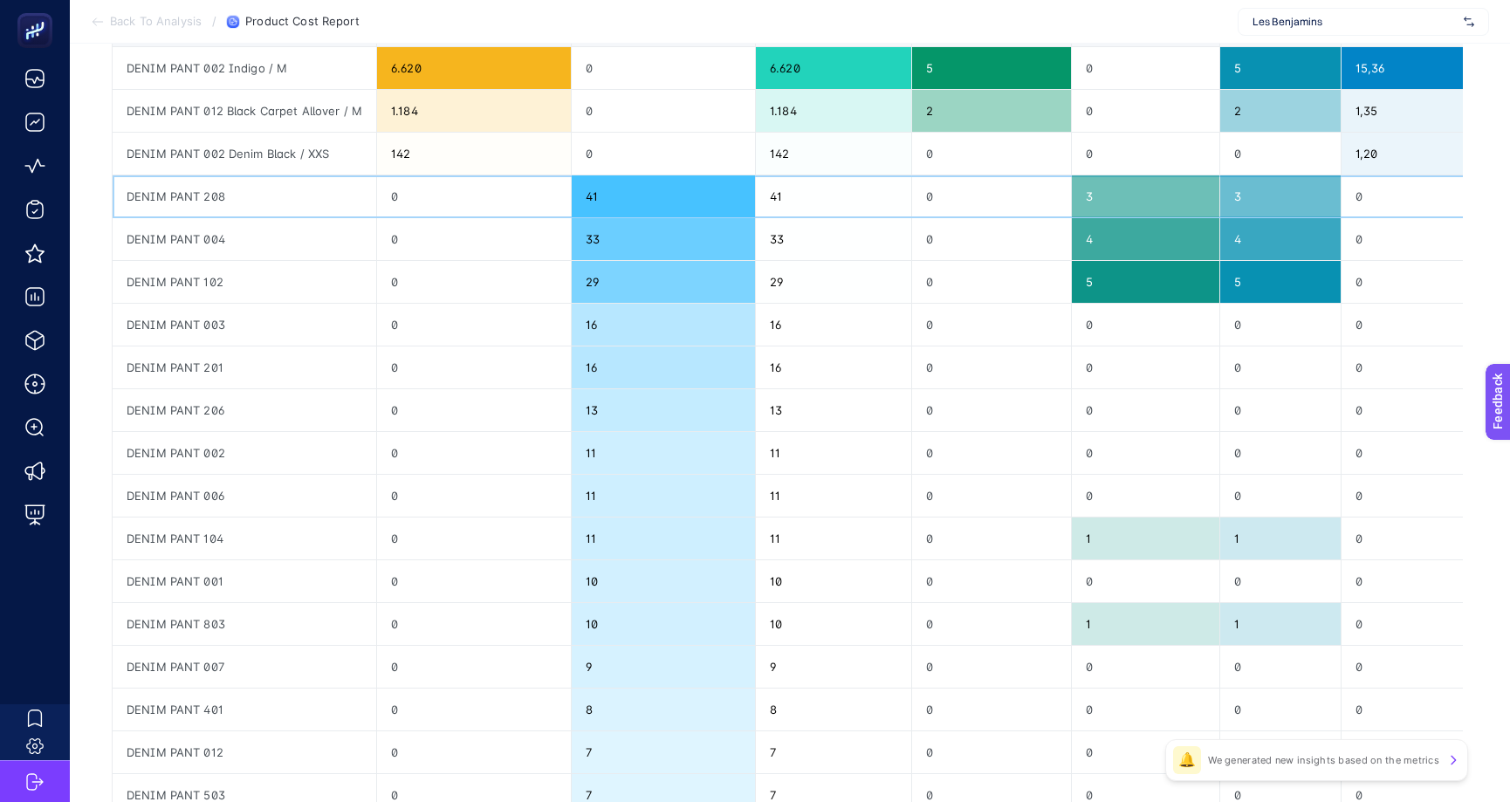
scroll to position [619, 0]
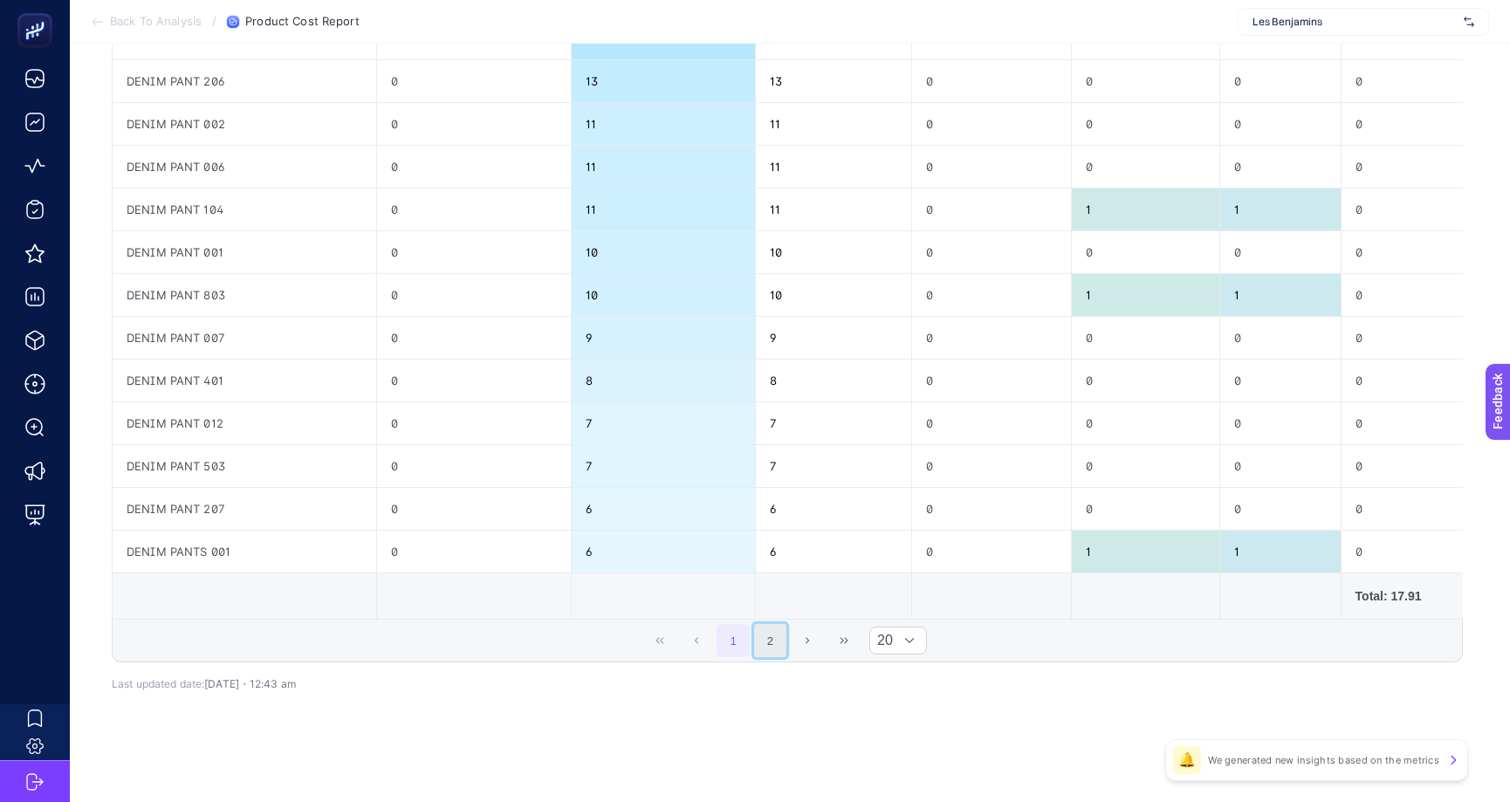
click at [785, 648] on button "2" at bounding box center [770, 640] width 33 height 33
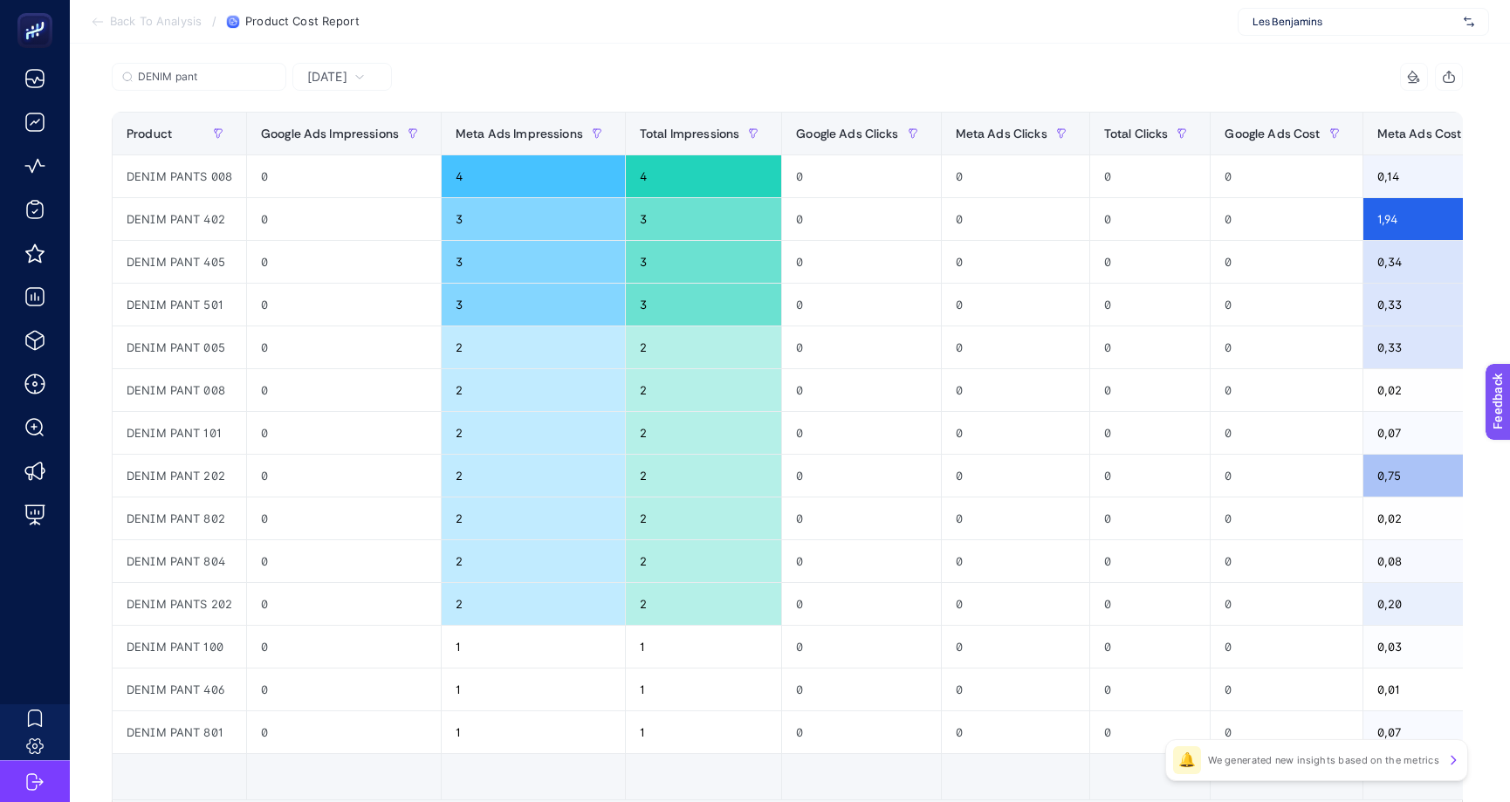
scroll to position [0, 0]
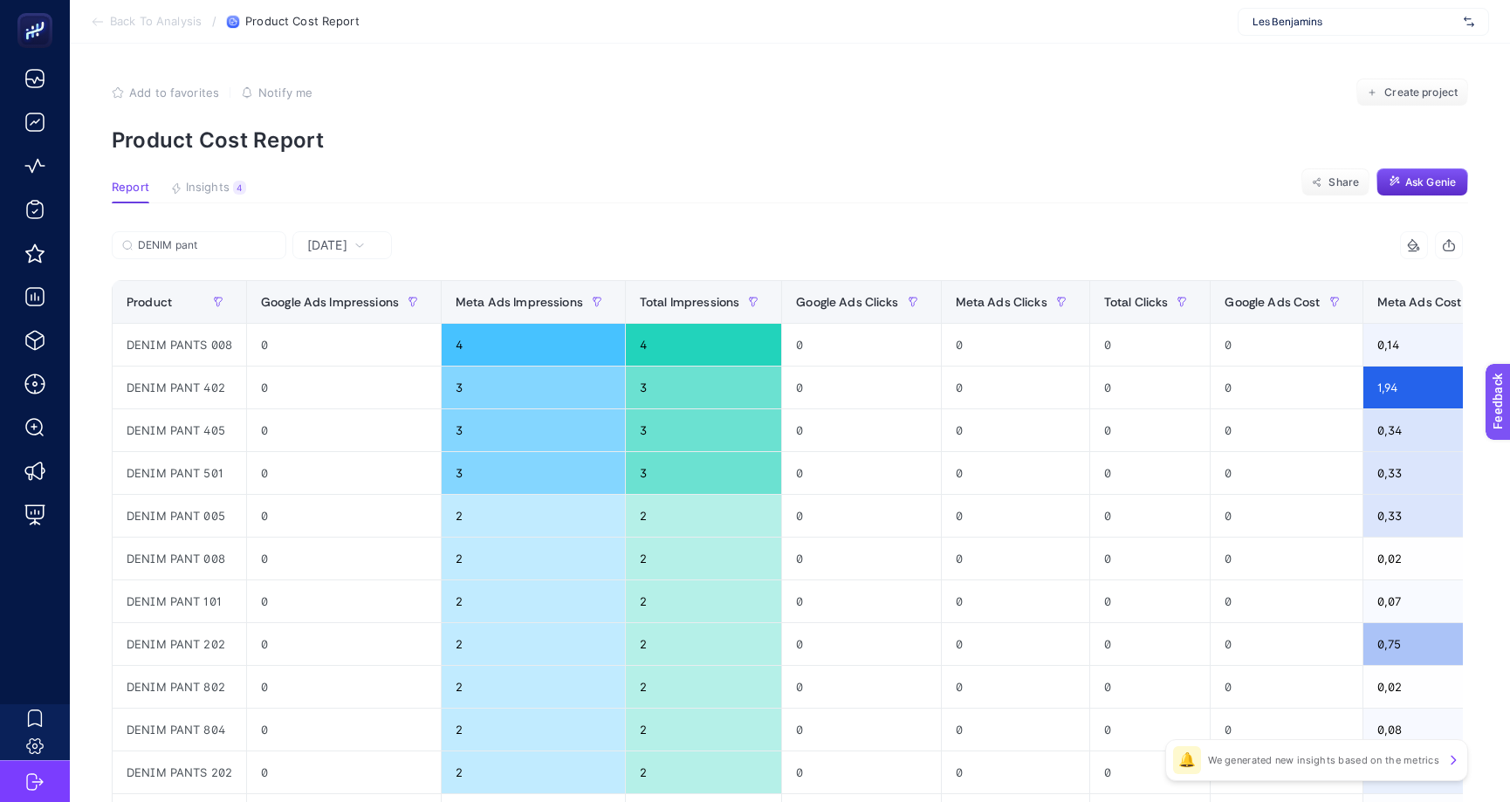
click at [576, 230] on article "Add to favorites false Notify me Create project Product Cost Report Report Insi…" at bounding box center [790, 598] width 1440 height 1108
click at [182, 250] on input "DENIM pant" at bounding box center [207, 245] width 138 height 13
click at [182, 250] on input "DENIM pant" at bounding box center [199, 245] width 119 height 13
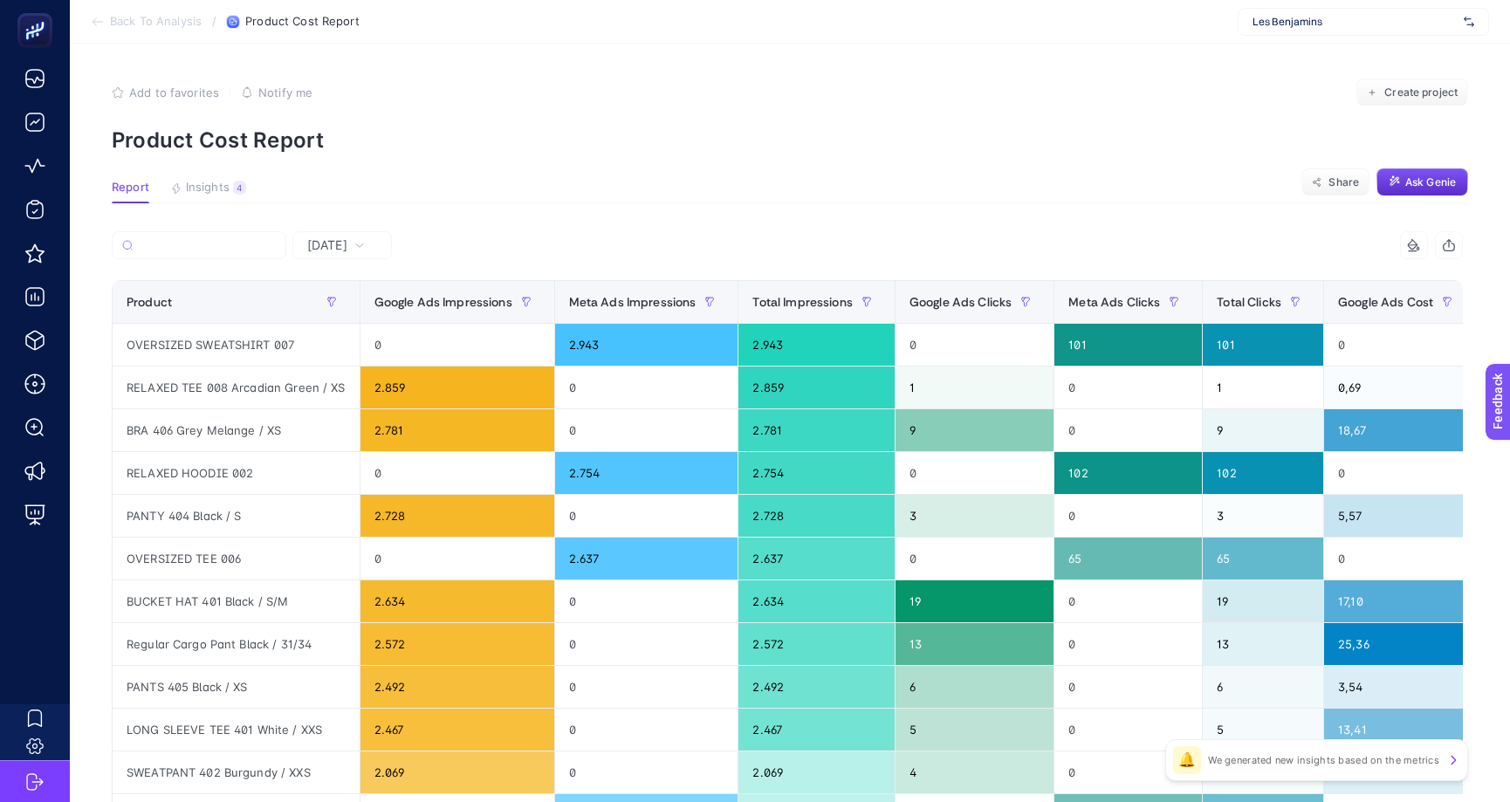
click at [397, 124] on section "Add to favorites false Notify me Create project Product Cost Report" at bounding box center [790, 116] width 1356 height 74
